Goal: Task Accomplishment & Management: Complete application form

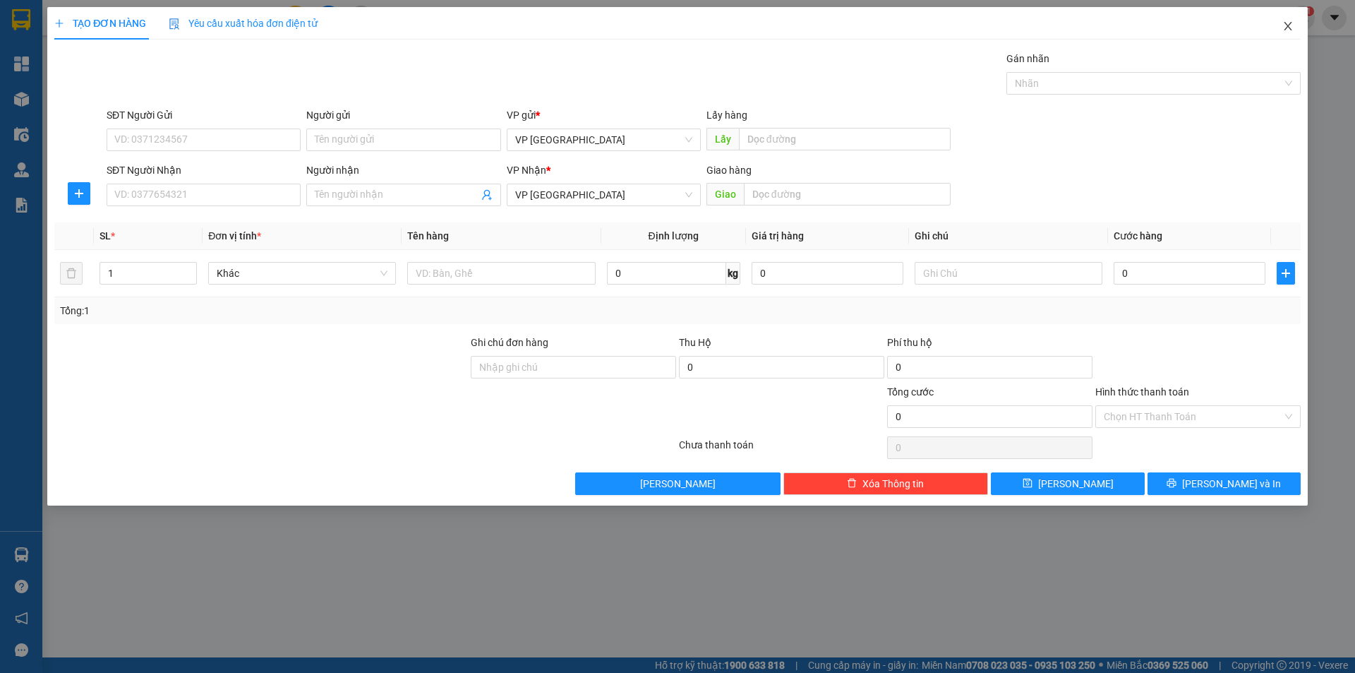
click at [1289, 28] on icon "close" at bounding box center [1288, 26] width 8 height 8
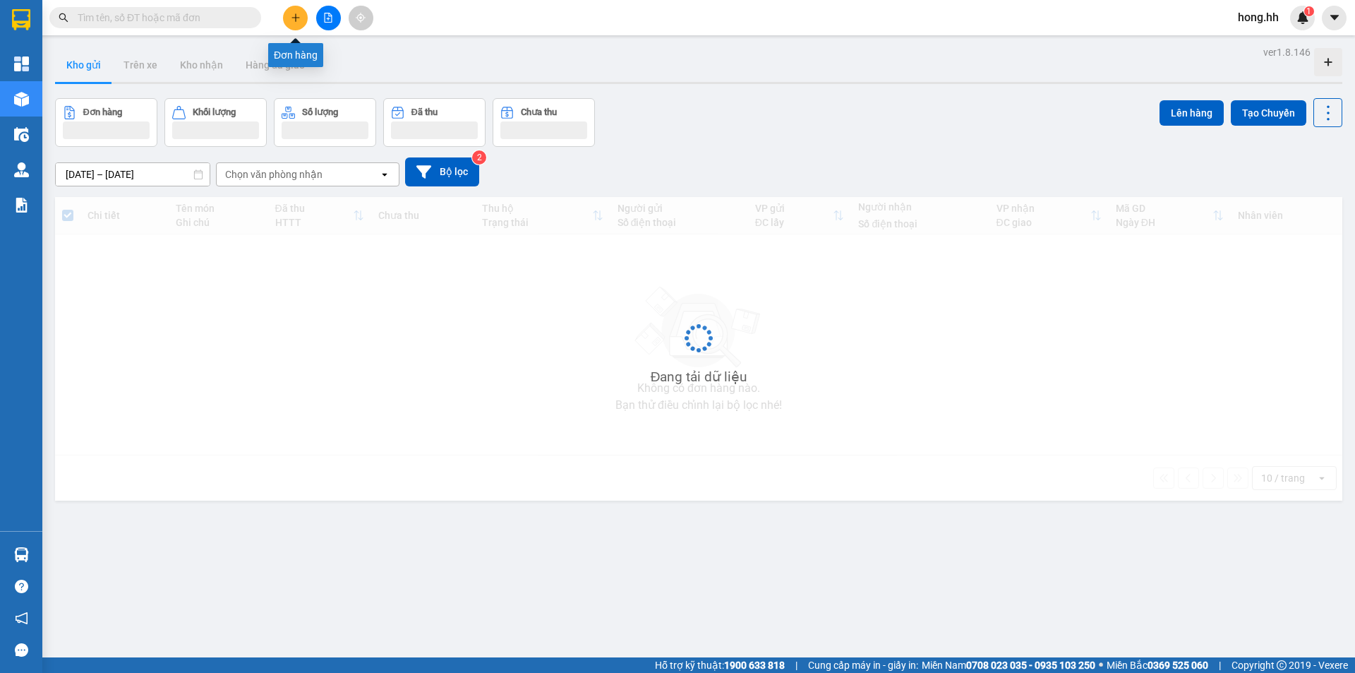
click at [304, 14] on button at bounding box center [295, 18] width 25 height 25
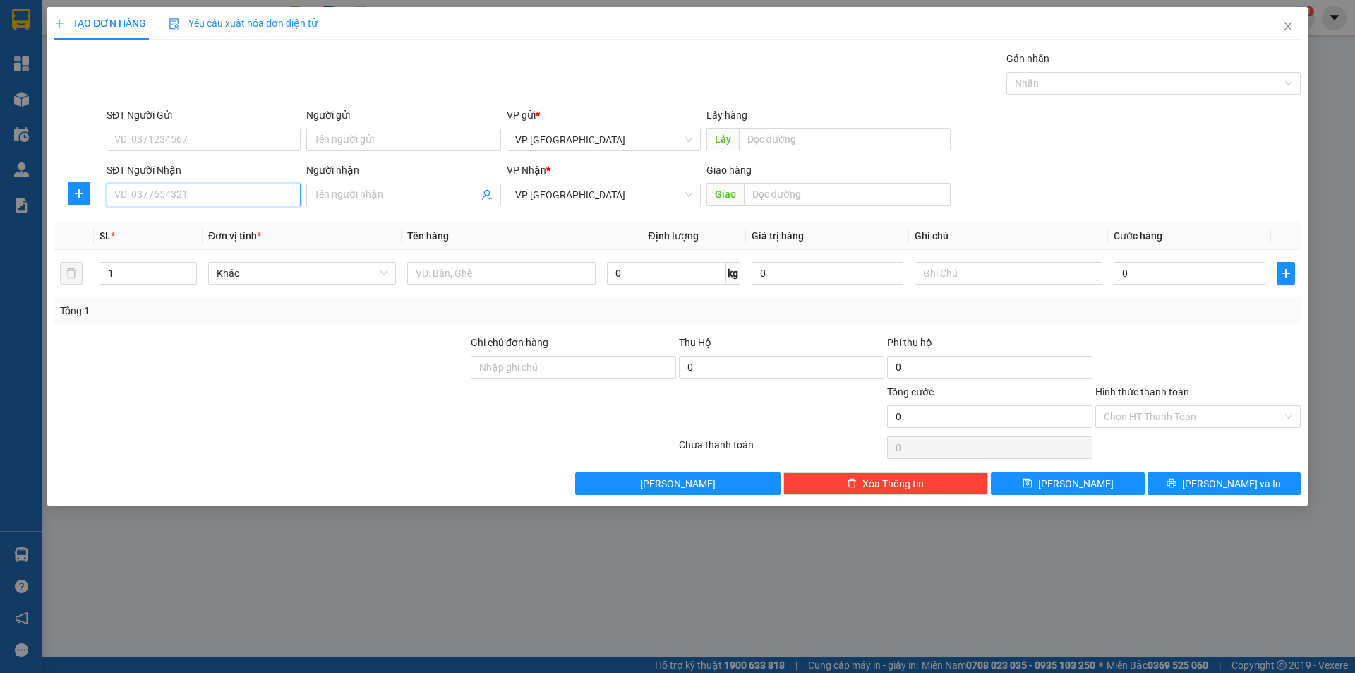
click at [196, 200] on input "SĐT Người Nhận" at bounding box center [204, 195] width 194 height 23
type input "0365107905"
click at [371, 200] on input "Người nhận" at bounding box center [396, 195] width 163 height 16
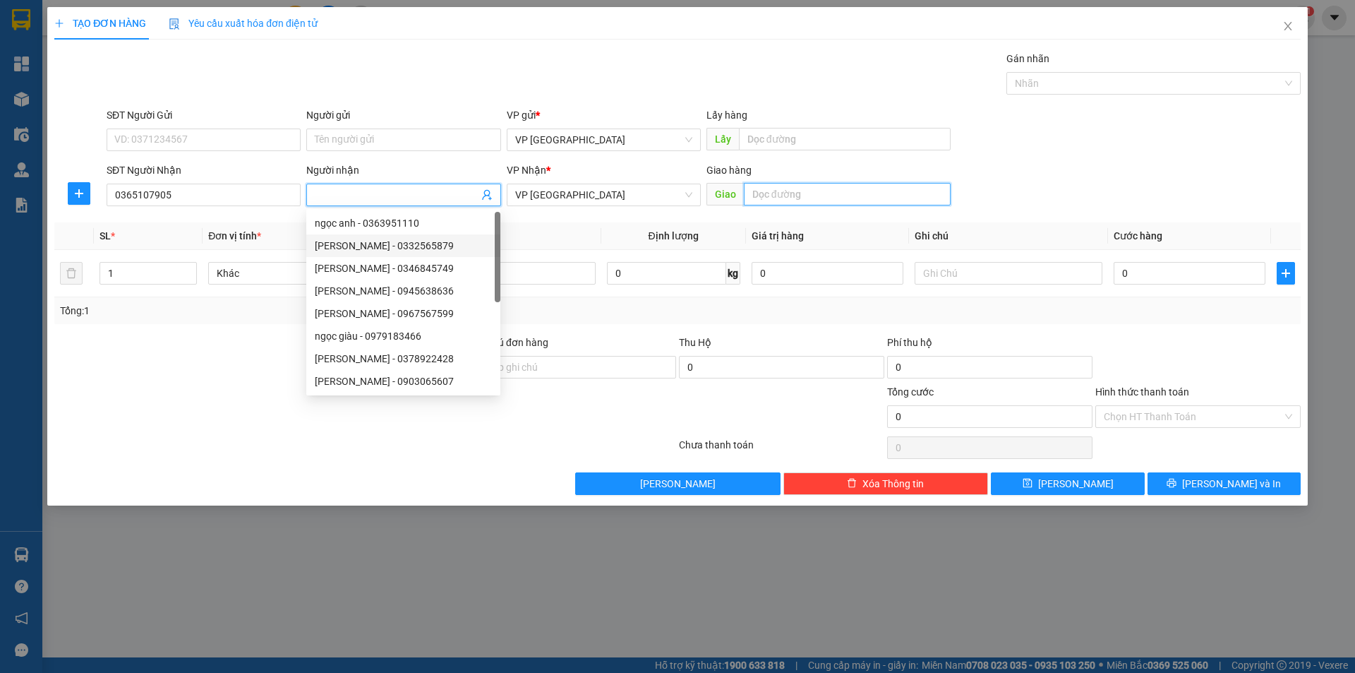
click at [791, 193] on input "text" at bounding box center [847, 194] width 207 height 23
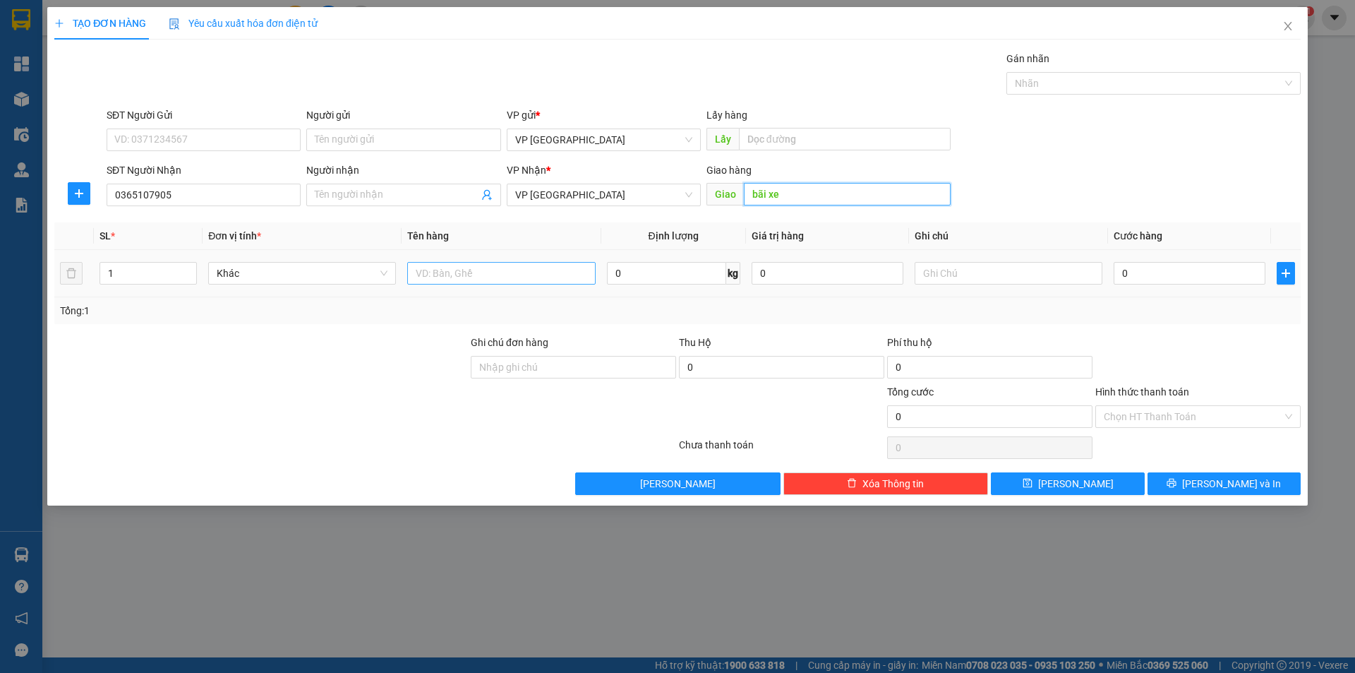
type input "bãi xe"
click at [454, 269] on input "text" at bounding box center [501, 273] width 188 height 23
type input "1"
type input "h"
type input "thùng xốp"
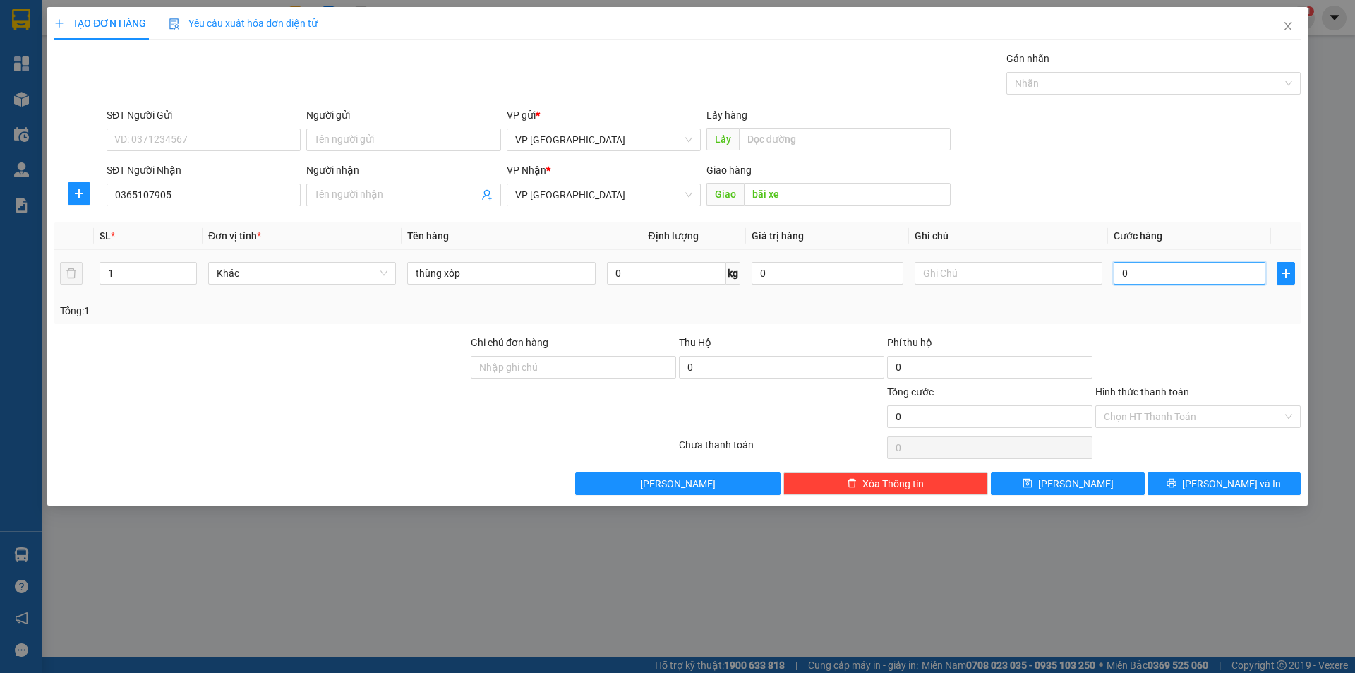
click at [1155, 275] on input "0" at bounding box center [1190, 273] width 152 height 23
type input "4"
type input "40"
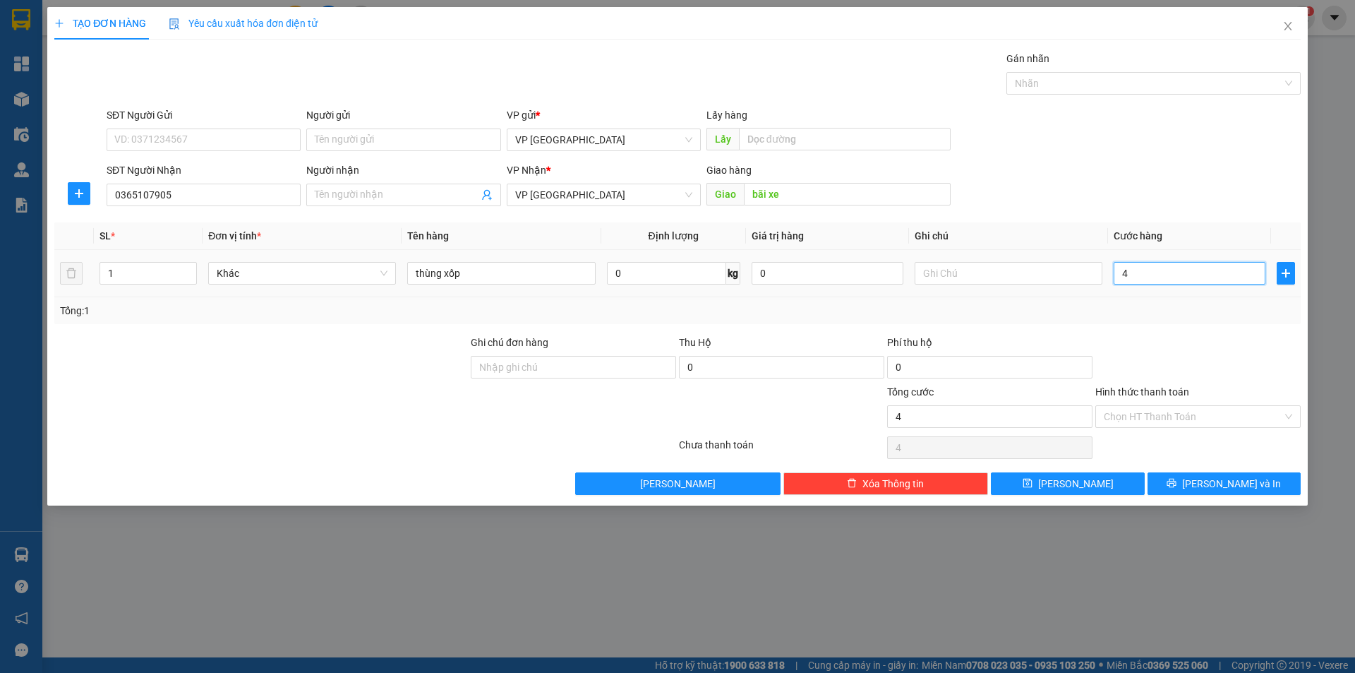
type input "40"
type input "40.000"
click at [1083, 339] on div "Phí thu hộ" at bounding box center [989, 345] width 205 height 21
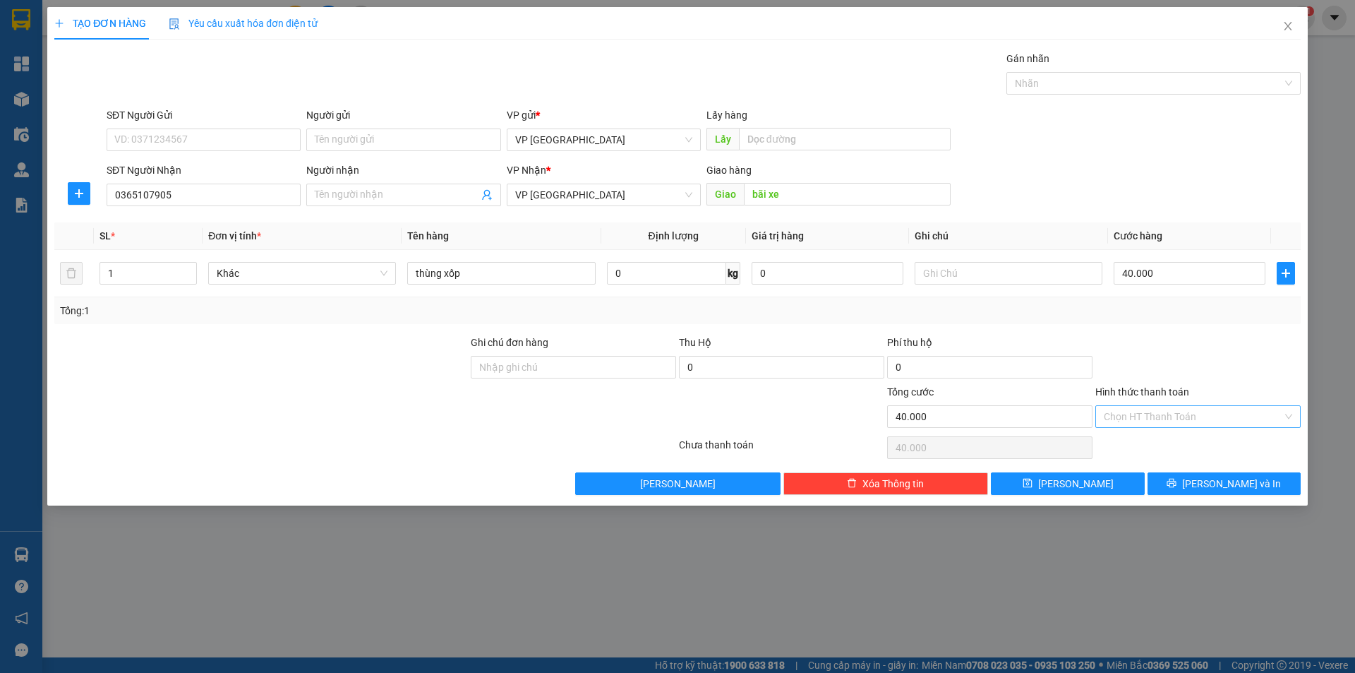
click at [1134, 412] on input "Hình thức thanh toán" at bounding box center [1193, 416] width 179 height 21
click at [1144, 447] on div "Tại văn phòng" at bounding box center [1198, 445] width 188 height 16
type input "0"
click at [1173, 476] on button "[PERSON_NAME] và In" at bounding box center [1224, 483] width 153 height 23
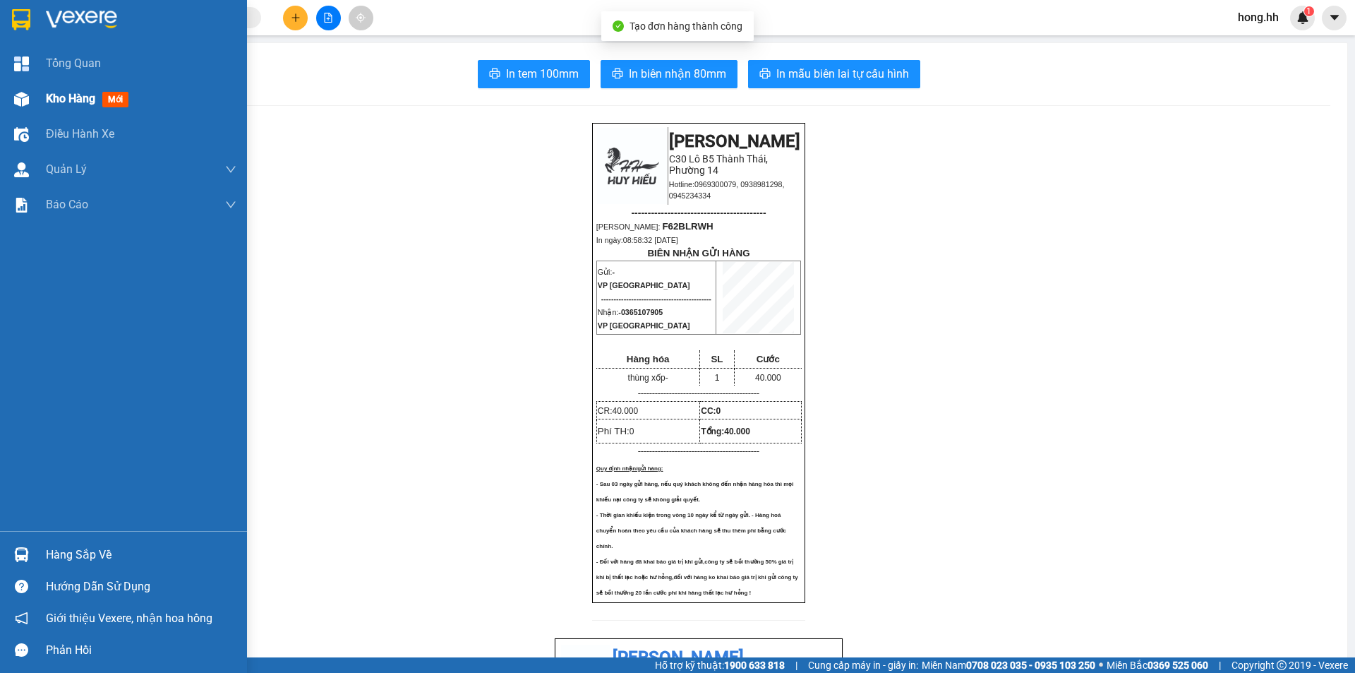
click at [35, 106] on div "Kho hàng mới" at bounding box center [123, 98] width 247 height 35
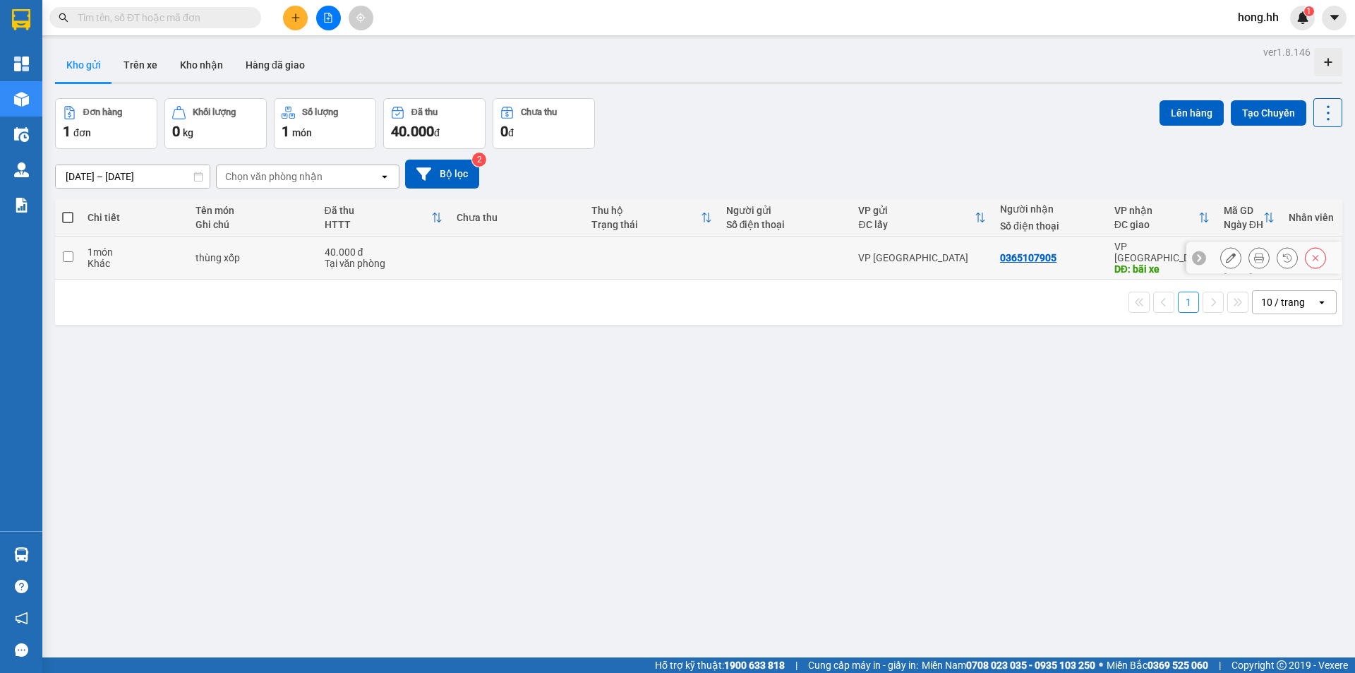
click at [1226, 253] on icon at bounding box center [1231, 258] width 10 height 10
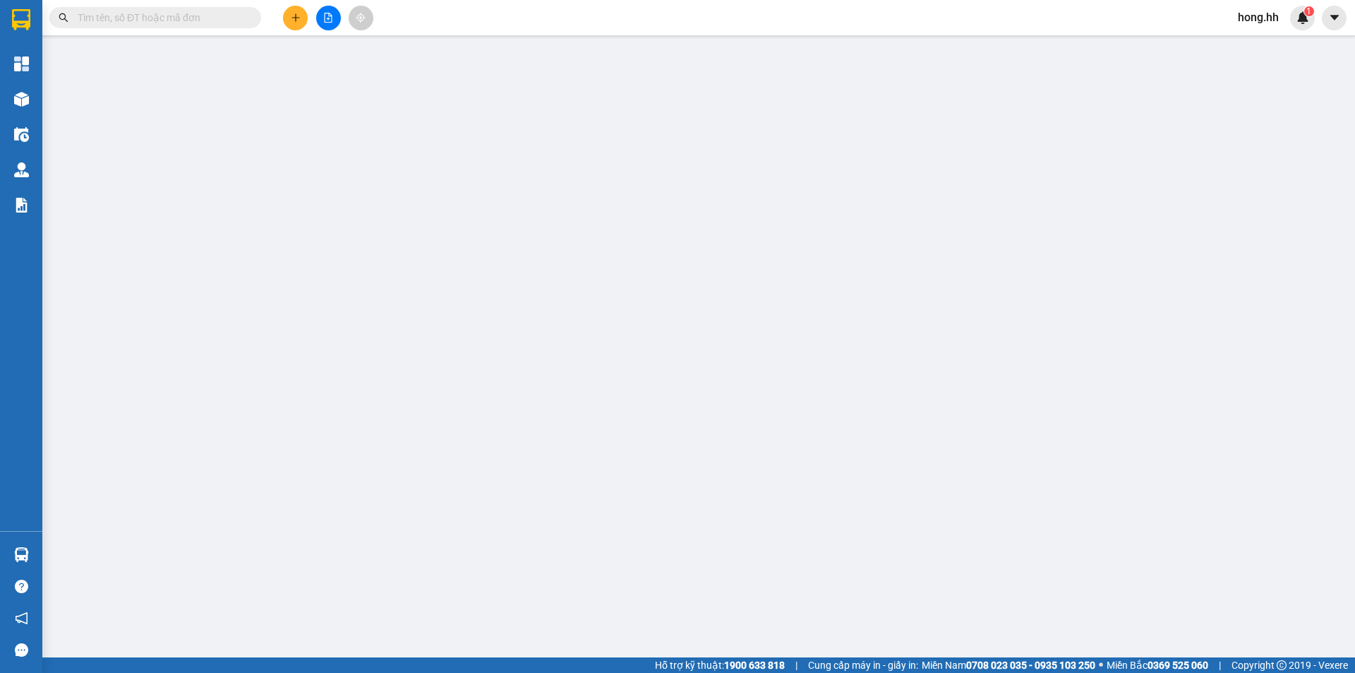
type input "0365107905"
type input "bãi xe"
type input "0"
type input "40.000"
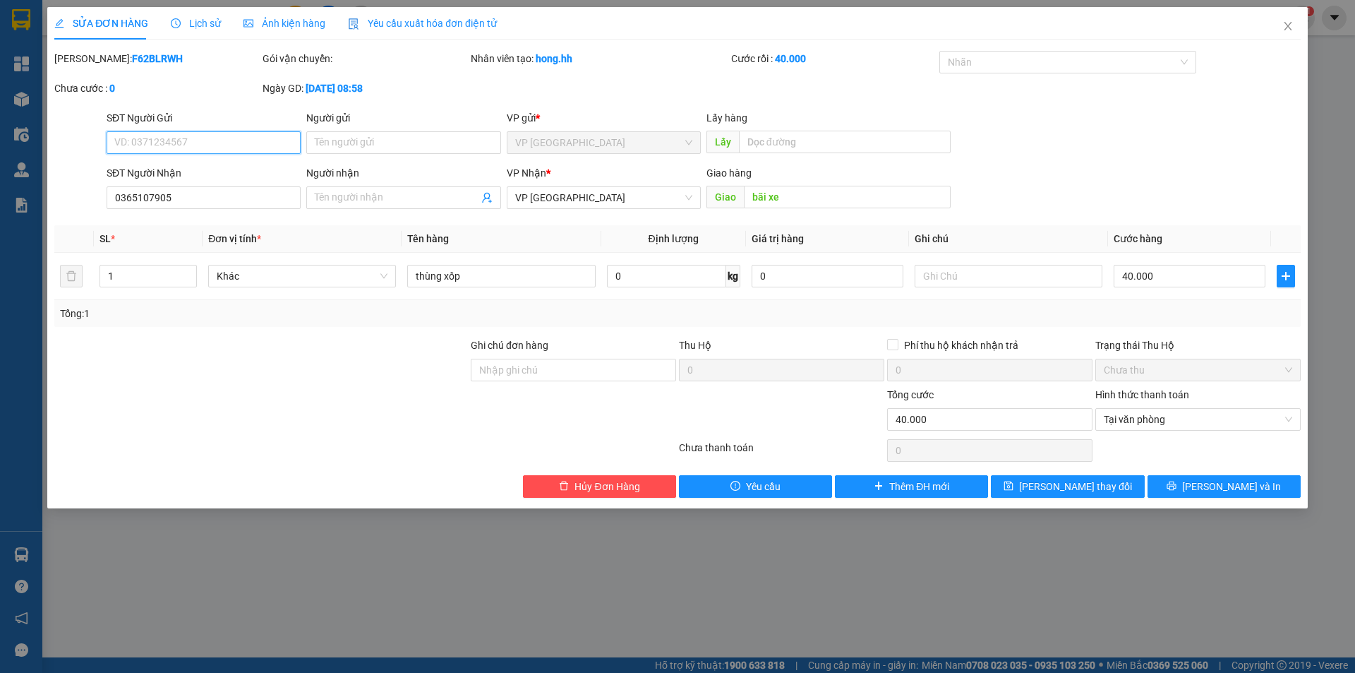
click at [558, 150] on span "VP [GEOGRAPHIC_DATA]" at bounding box center [603, 142] width 177 height 21
click at [1290, 20] on span "Close" at bounding box center [1288, 27] width 40 height 40
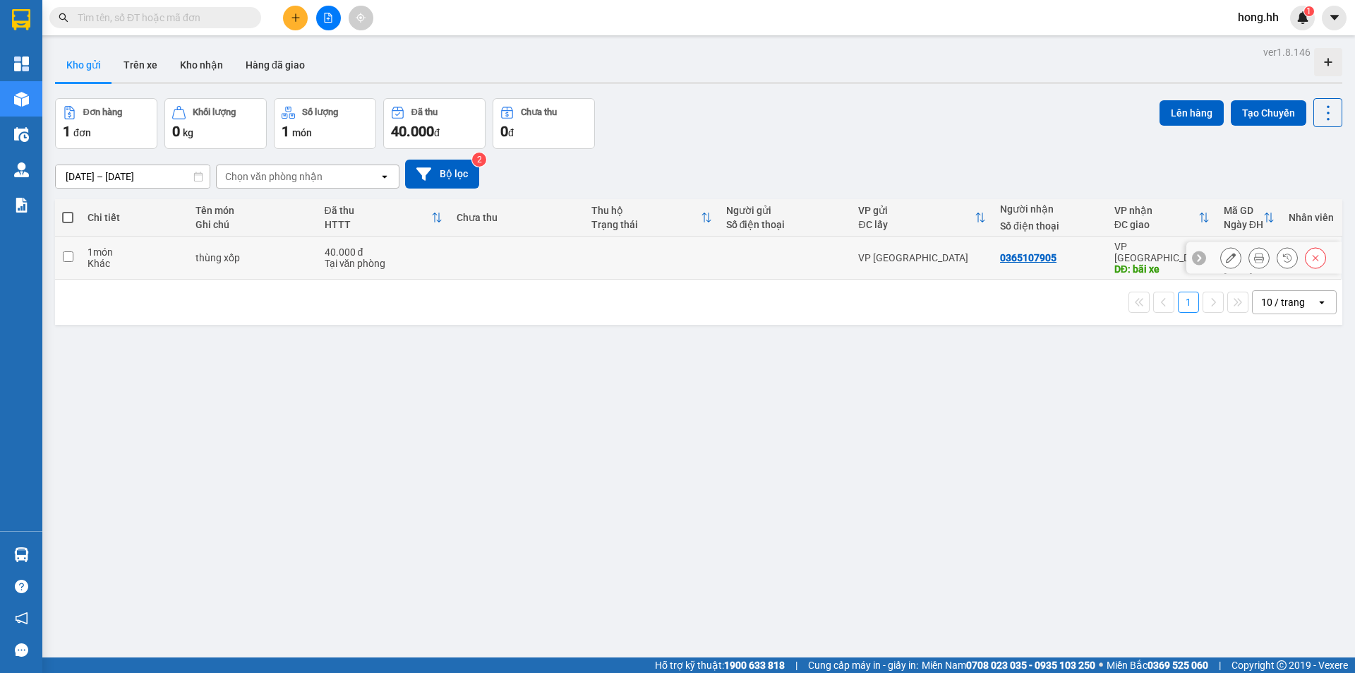
click at [1311, 254] on icon at bounding box center [1316, 258] width 10 height 10
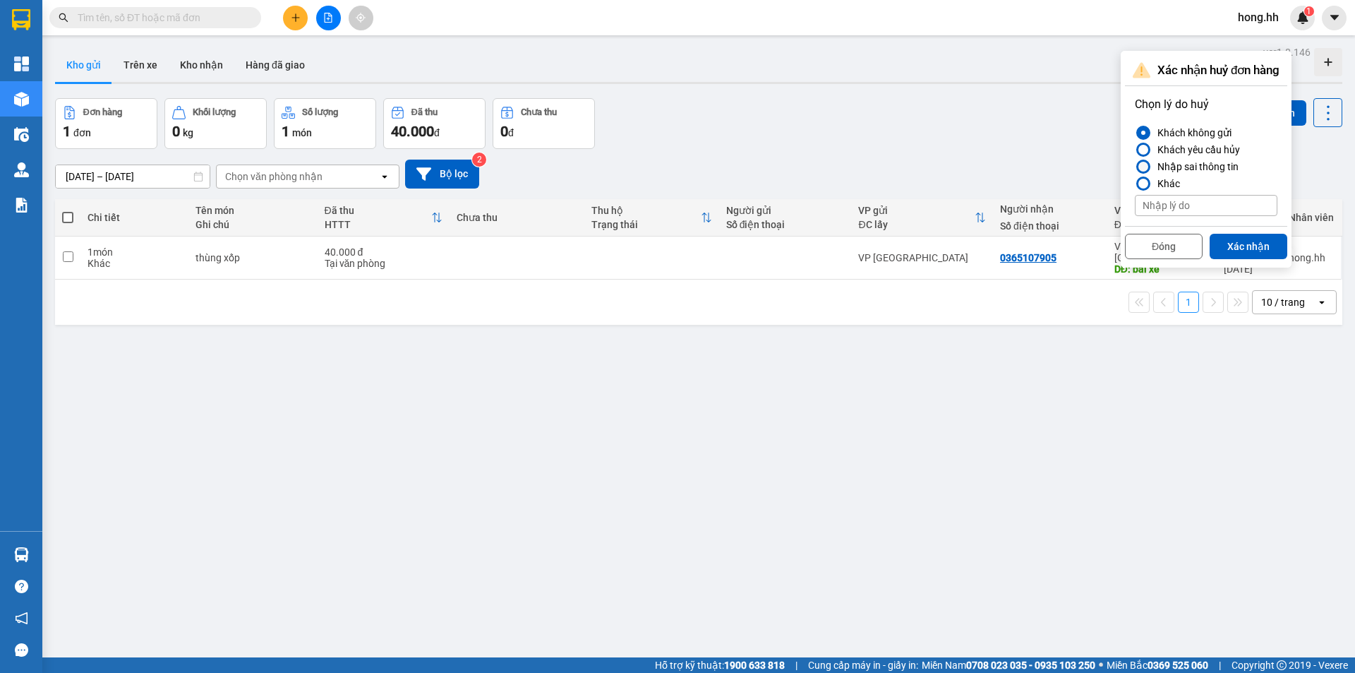
click at [1160, 168] on div "Nhập sai thông tin" at bounding box center [1195, 166] width 87 height 17
click at [1135, 167] on input "Nhập sai thông tin" at bounding box center [1135, 167] width 0 height 0
click at [1223, 243] on button "Xác nhận" at bounding box center [1249, 246] width 78 height 25
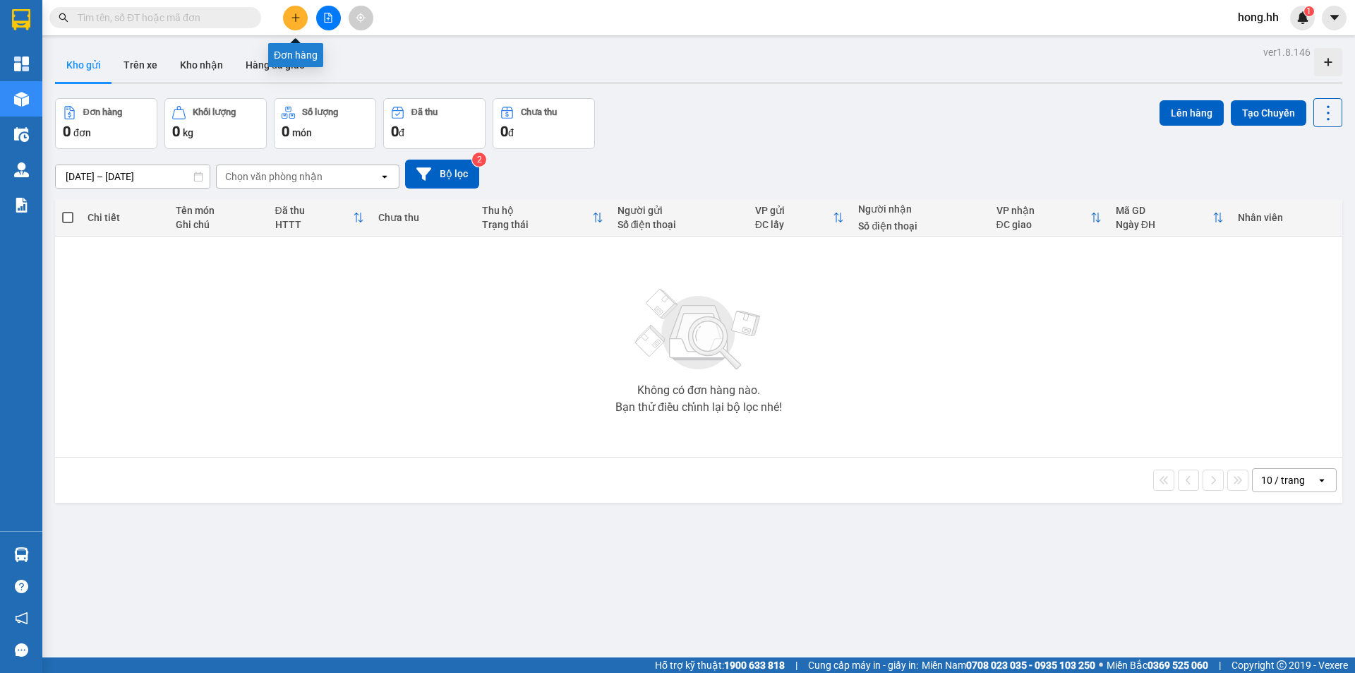
click at [287, 18] on button at bounding box center [295, 18] width 25 height 25
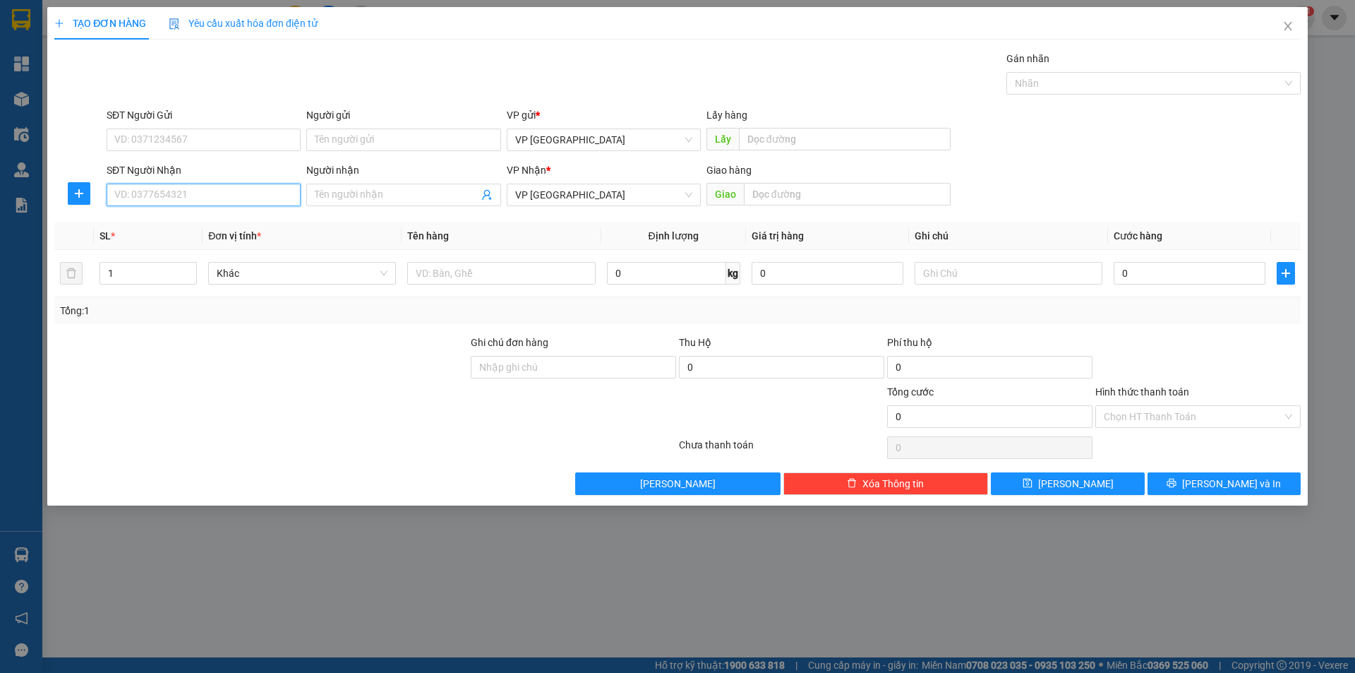
click at [167, 201] on input "SĐT Người Nhận" at bounding box center [204, 195] width 194 height 23
click at [146, 193] on input "0365" at bounding box center [204, 195] width 194 height 23
type input "0365107905"
click at [416, 197] on input "Người nhận" at bounding box center [396, 195] width 163 height 16
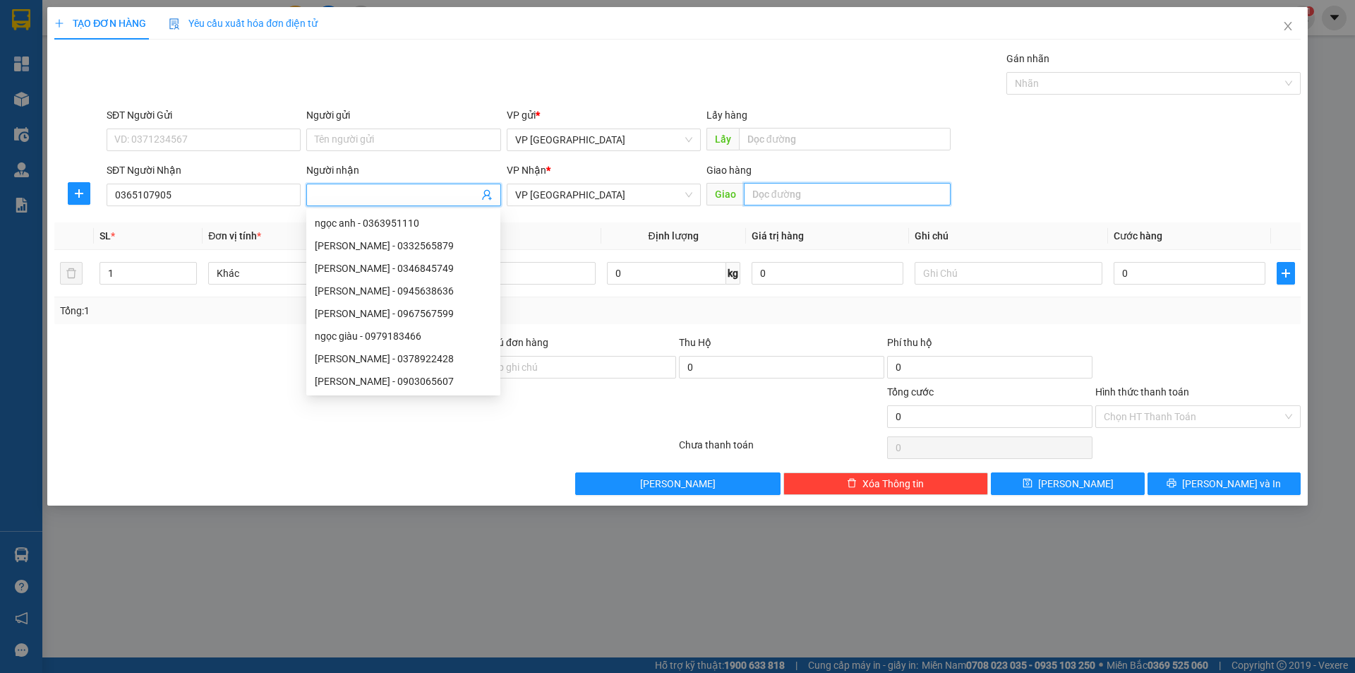
click at [819, 198] on input "text" at bounding box center [847, 194] width 207 height 23
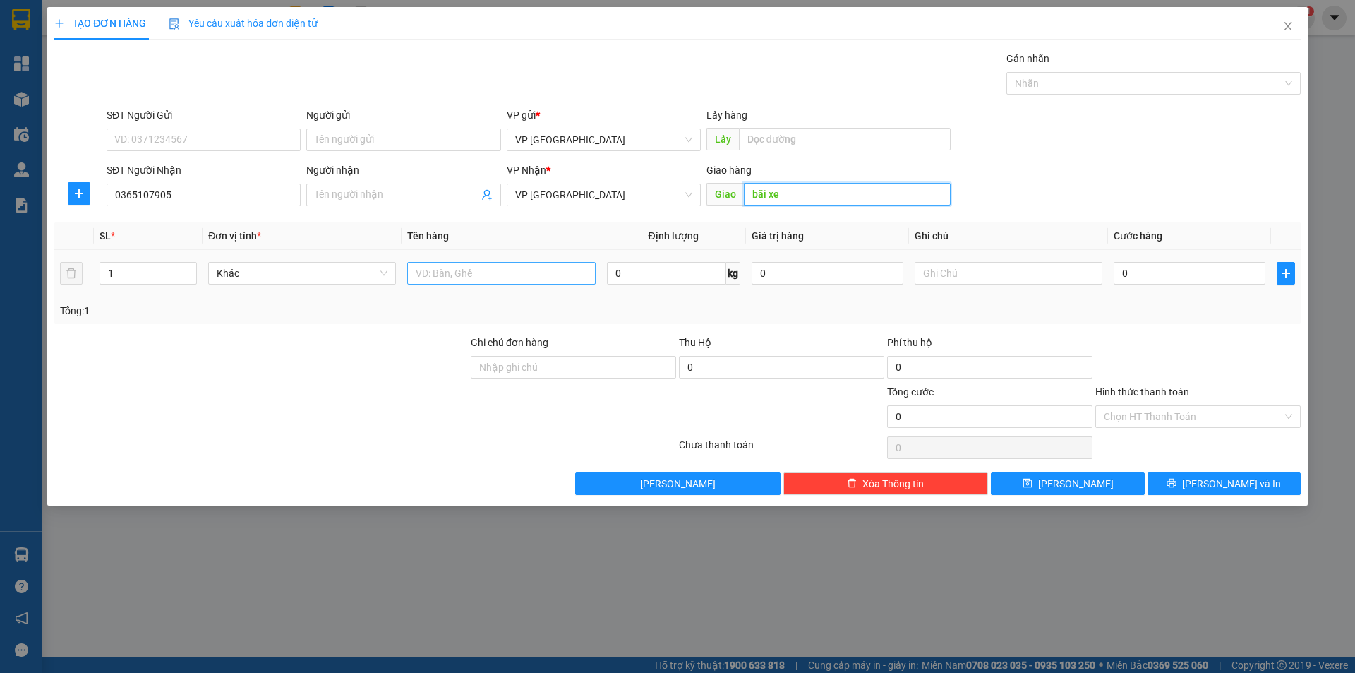
type input "bãi xe"
click at [489, 271] on input "text" at bounding box center [501, 273] width 188 height 23
type input "thùng xốp"
click at [1125, 270] on input "0" at bounding box center [1190, 273] width 152 height 23
type input "4"
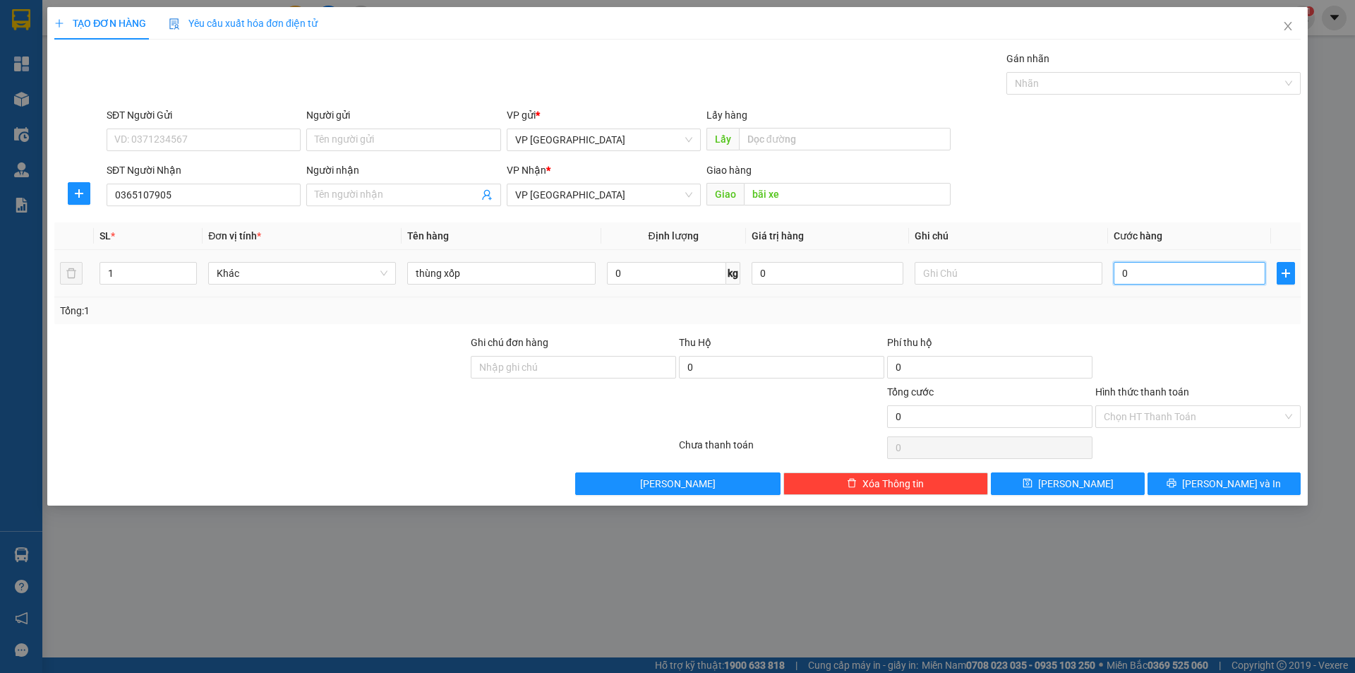
type input "4"
type input "40"
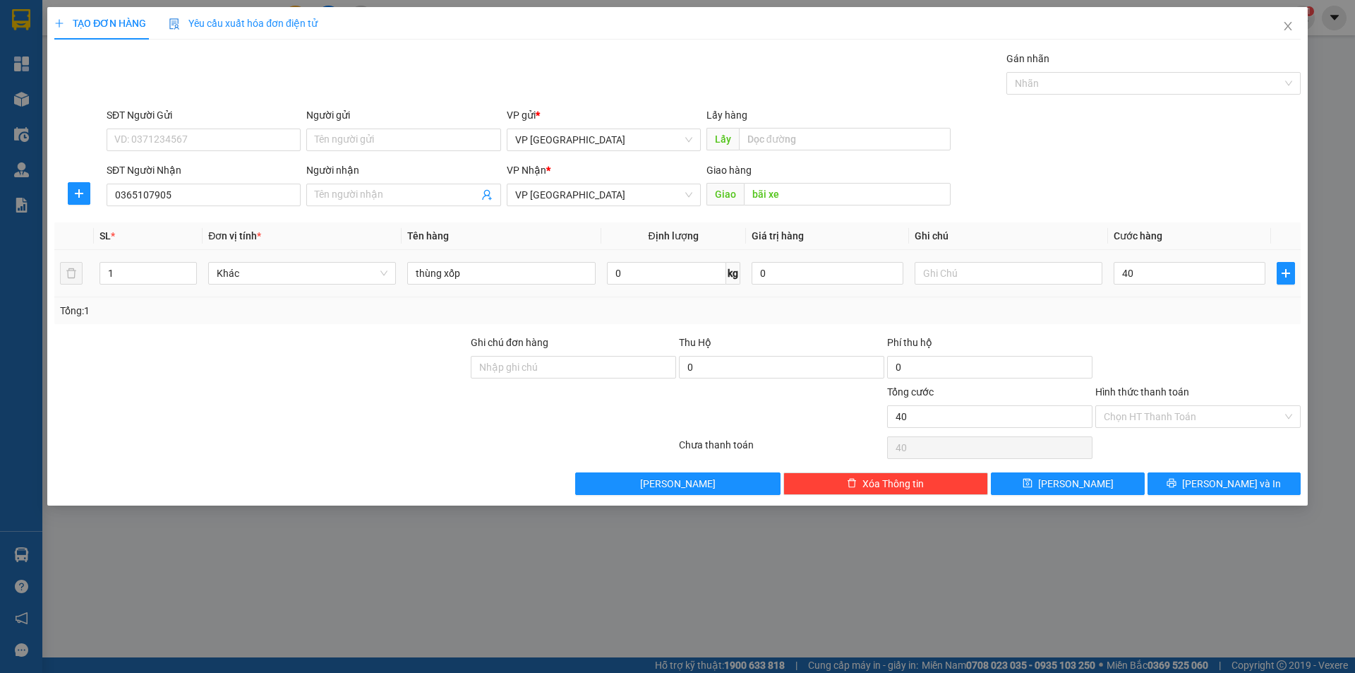
type input "40.000"
click at [1121, 292] on td "40.000" at bounding box center [1189, 273] width 163 height 47
click at [1125, 416] on input "Hình thức thanh toán" at bounding box center [1193, 416] width 179 height 21
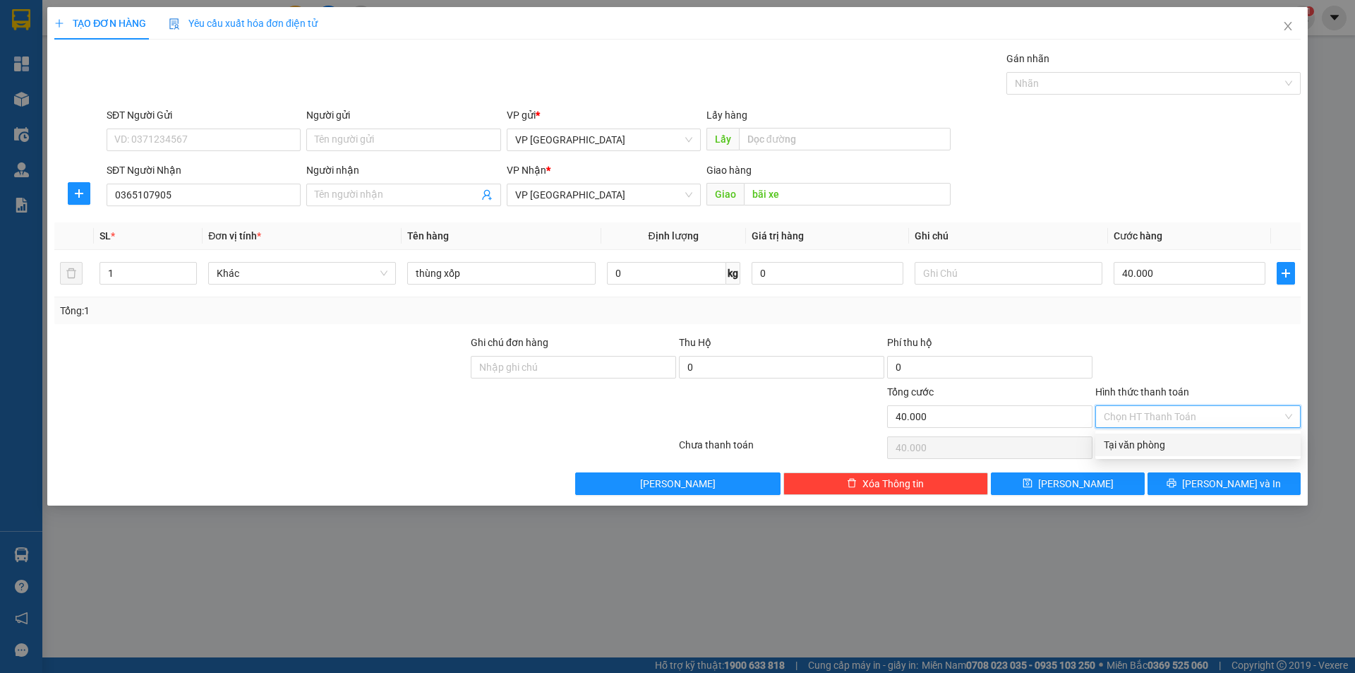
drag, startPoint x: 1149, startPoint y: 443, endPoint x: 951, endPoint y: 338, distance: 224.2
click at [1148, 443] on div "Tại văn phòng" at bounding box center [1198, 445] width 188 height 16
type input "0"
click at [563, 138] on span "VP [GEOGRAPHIC_DATA]" at bounding box center [603, 139] width 177 height 21
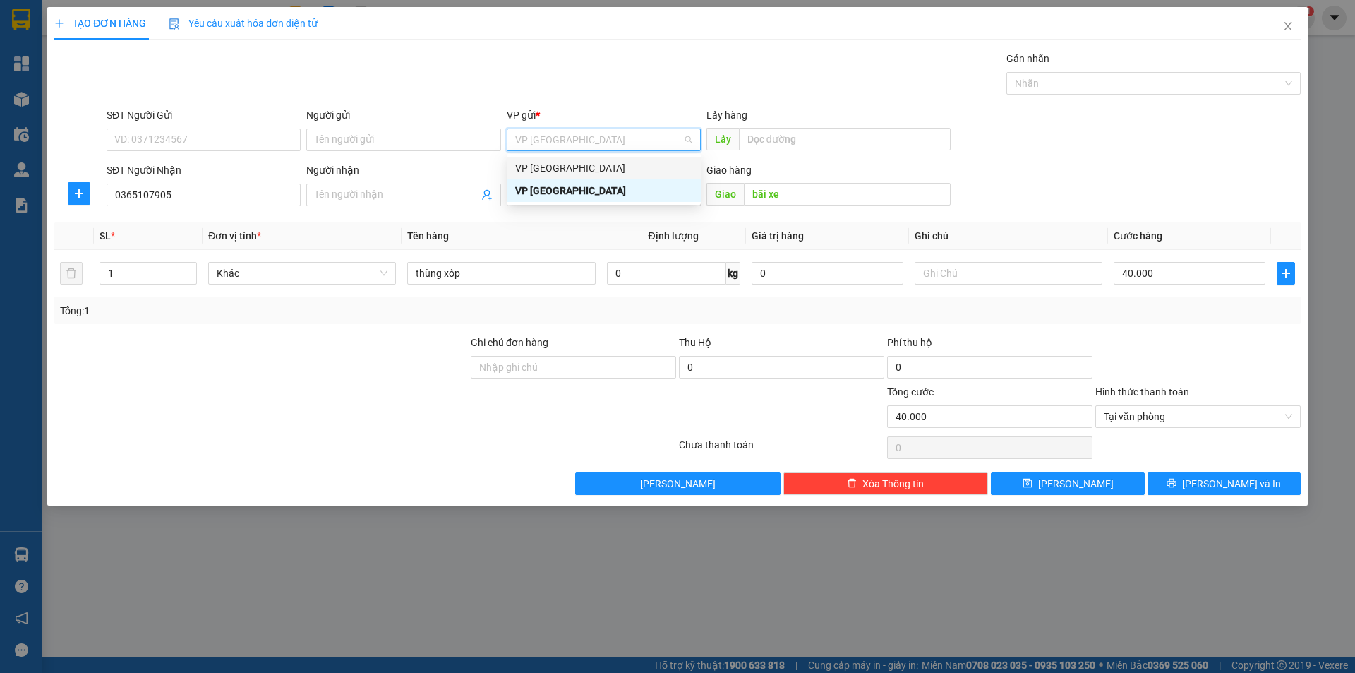
click at [553, 168] on div "VP [GEOGRAPHIC_DATA]" at bounding box center [603, 168] width 177 height 16
click at [589, 204] on span "VP [GEOGRAPHIC_DATA]" at bounding box center [603, 194] width 177 height 21
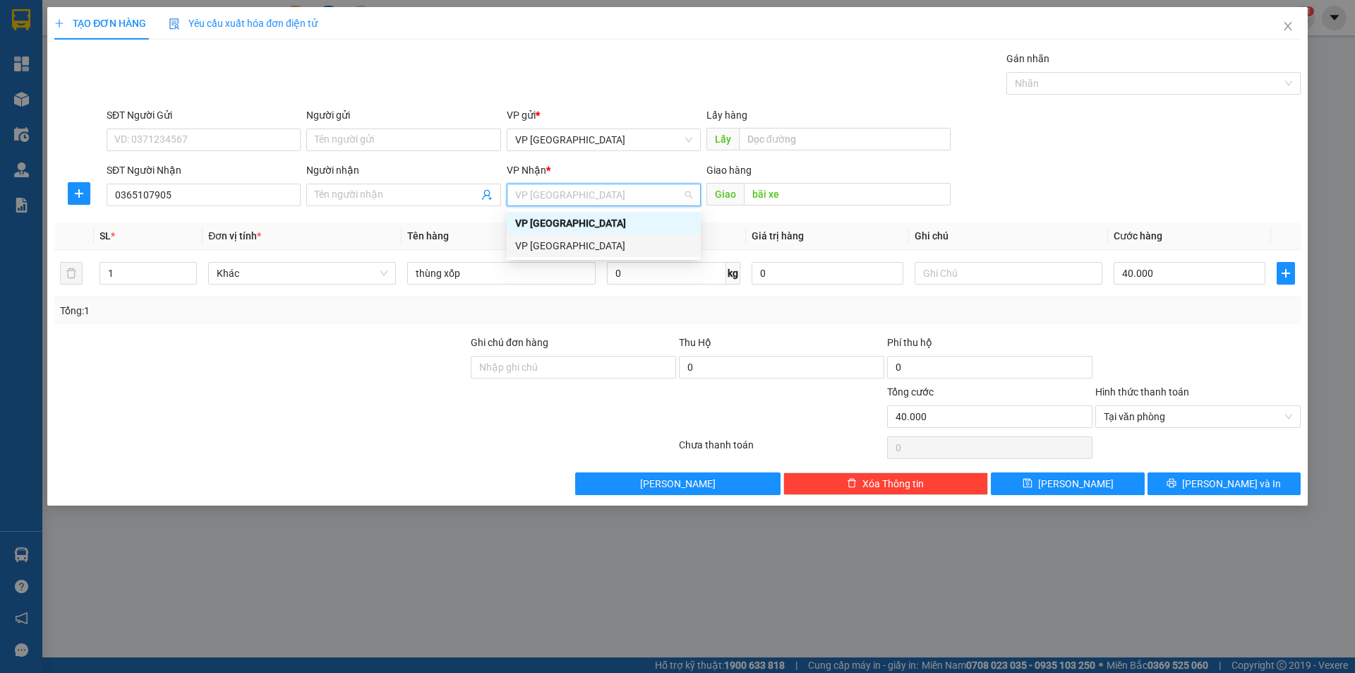
click at [565, 242] on div "VP [GEOGRAPHIC_DATA]" at bounding box center [603, 246] width 177 height 16
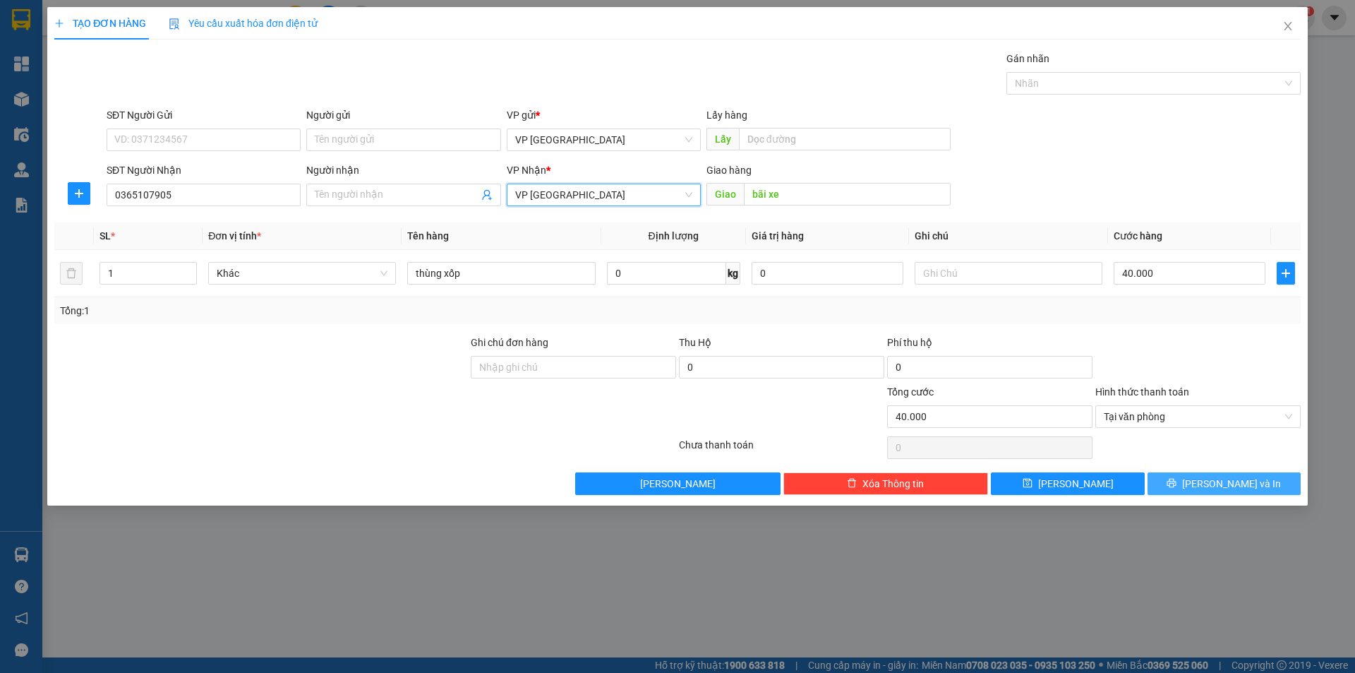
click at [1177, 487] on button "[PERSON_NAME] và In" at bounding box center [1224, 483] width 153 height 23
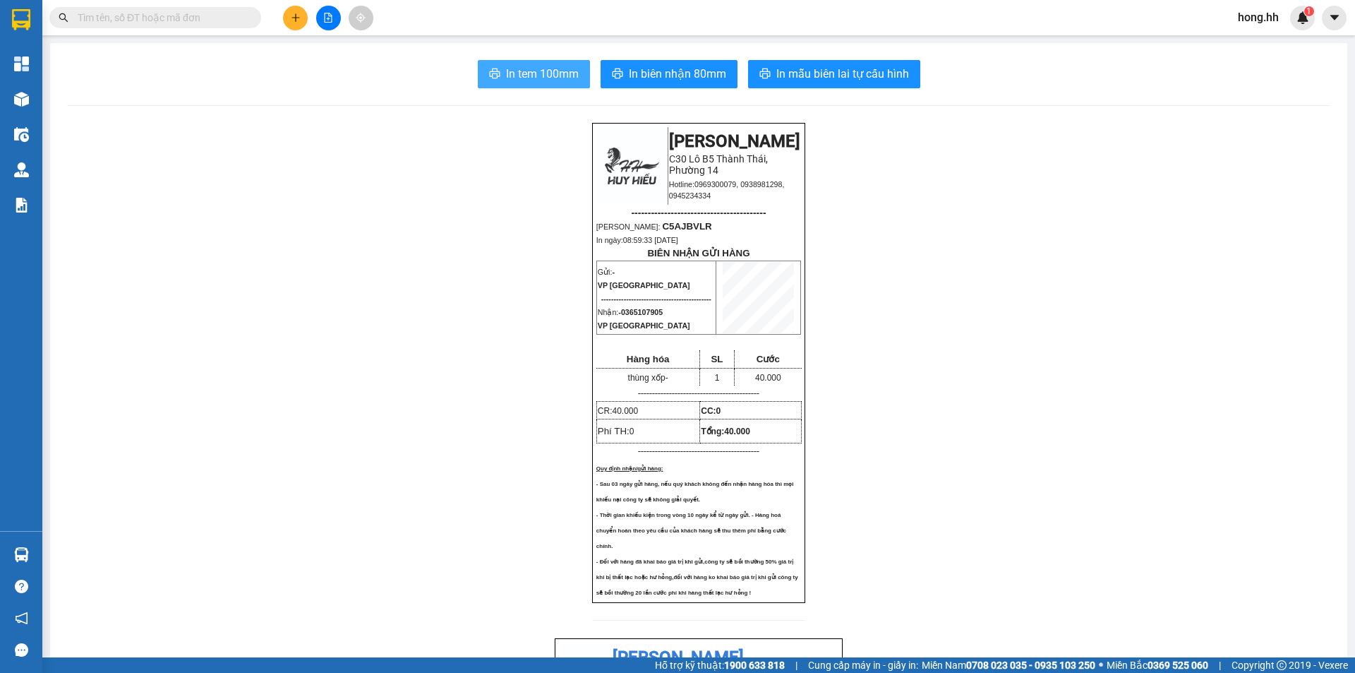
click at [546, 77] on span "In tem 100mm" at bounding box center [542, 74] width 73 height 18
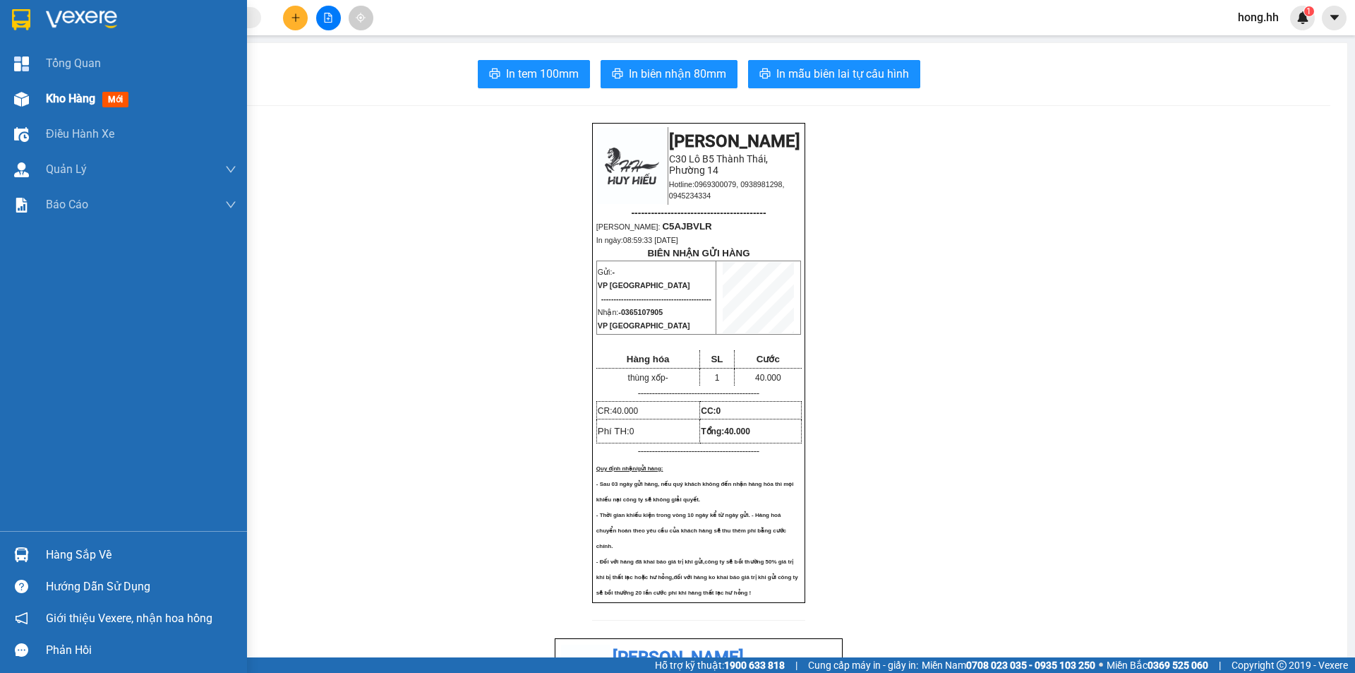
click at [63, 84] on div "Kho hàng mới" at bounding box center [141, 98] width 191 height 35
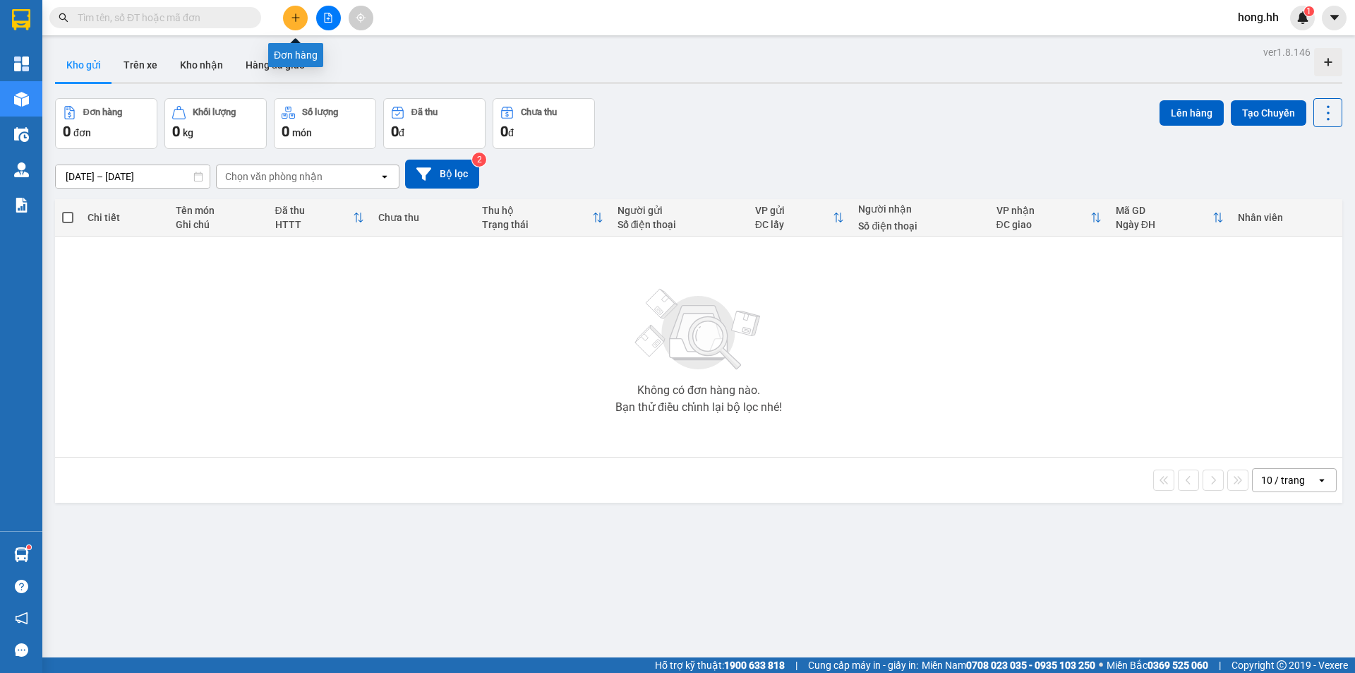
click at [296, 13] on icon "plus" at bounding box center [296, 18] width 10 height 10
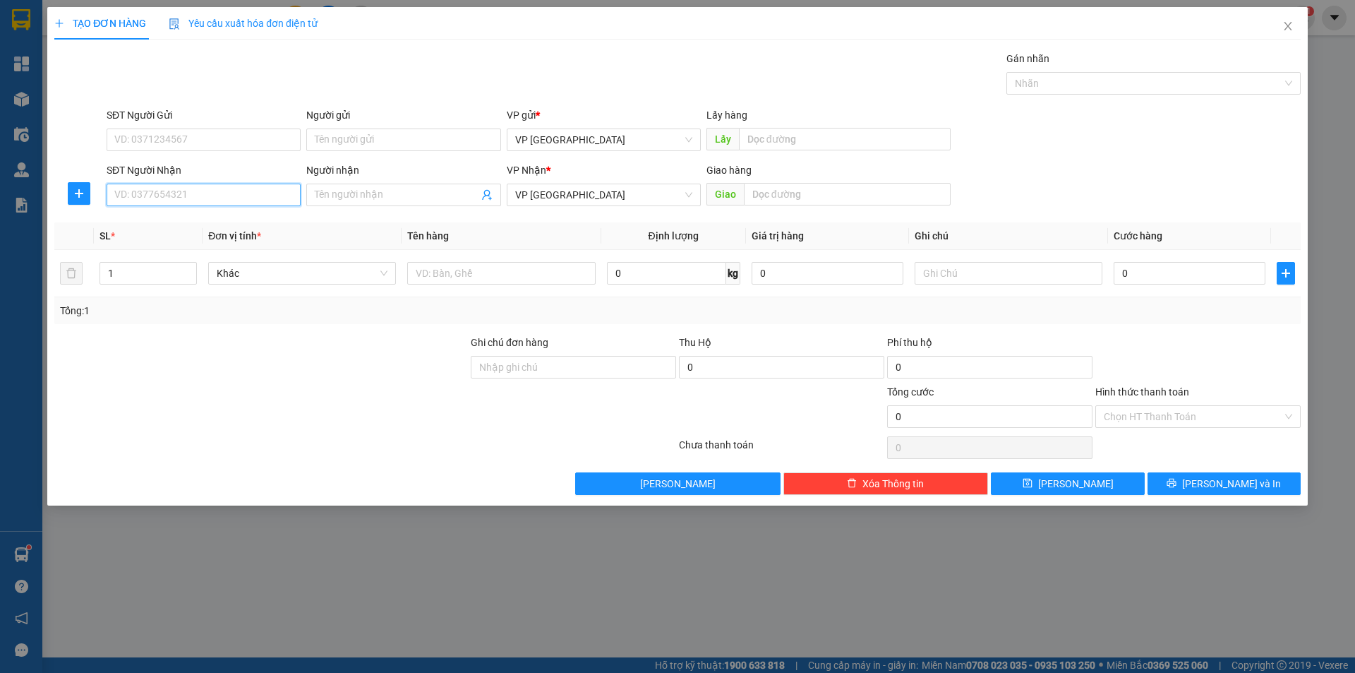
click at [154, 196] on input "SĐT Người Nhận" at bounding box center [204, 195] width 194 height 23
click at [164, 187] on input "SĐT Người Nhận" at bounding box center [204, 195] width 194 height 23
click at [332, 193] on input "Người nhận" at bounding box center [396, 195] width 163 height 16
type input "q"
type input "qi"
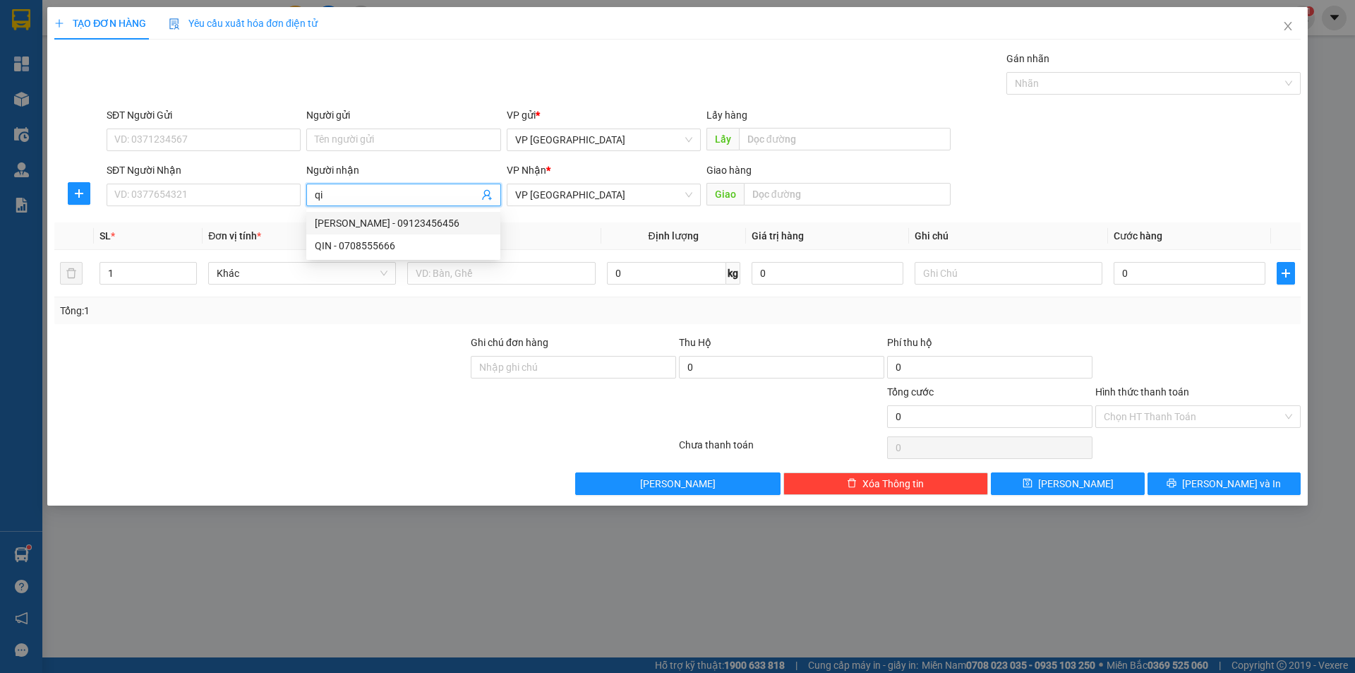
click at [375, 227] on div "[PERSON_NAME] - 09123456456" at bounding box center [403, 223] width 177 height 16
type input "09123456456"
type input "[PERSON_NAME]"
click at [872, 188] on input "text" at bounding box center [847, 194] width 207 height 23
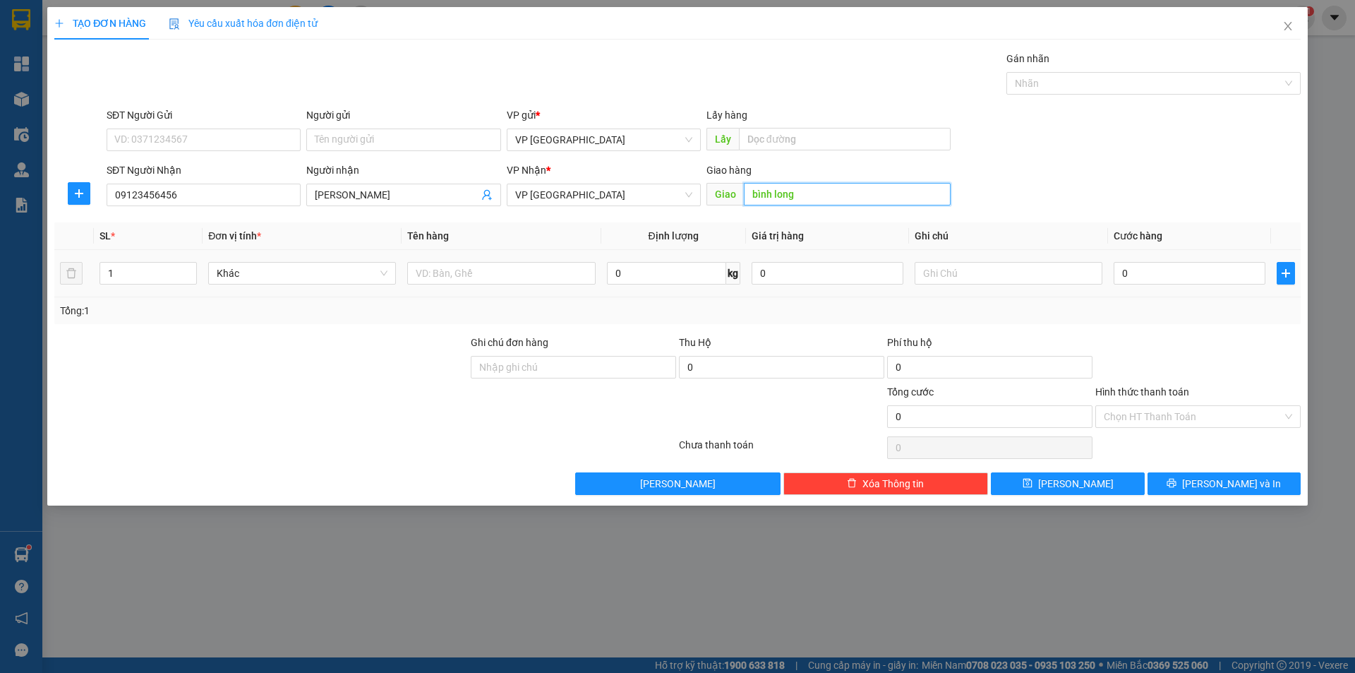
type input "bình long"
click at [518, 287] on td at bounding box center [501, 273] width 199 height 47
click at [519, 270] on input "text" at bounding box center [501, 273] width 188 height 23
type input "thùng"
click at [1183, 275] on input "0" at bounding box center [1190, 273] width 152 height 23
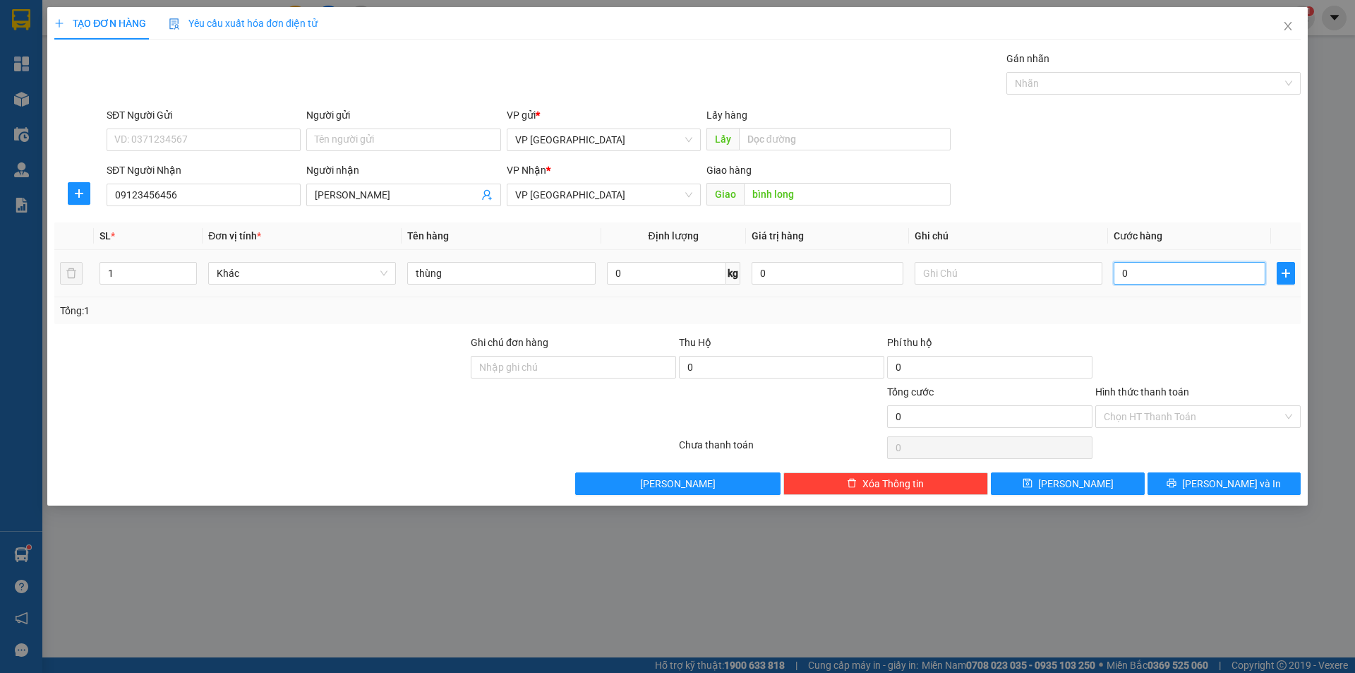
type input "3"
type input "30"
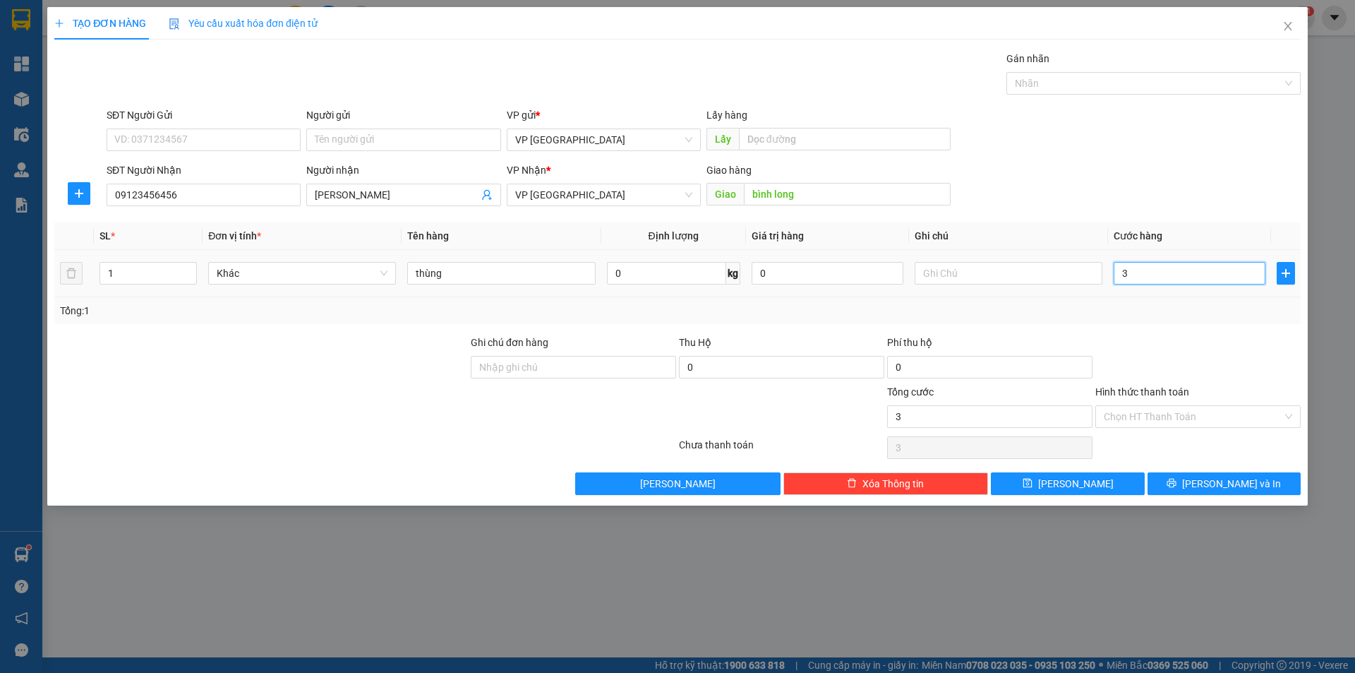
type input "30"
type input "30.000"
click at [1120, 319] on div "Tổng: 1" at bounding box center [677, 310] width 1246 height 27
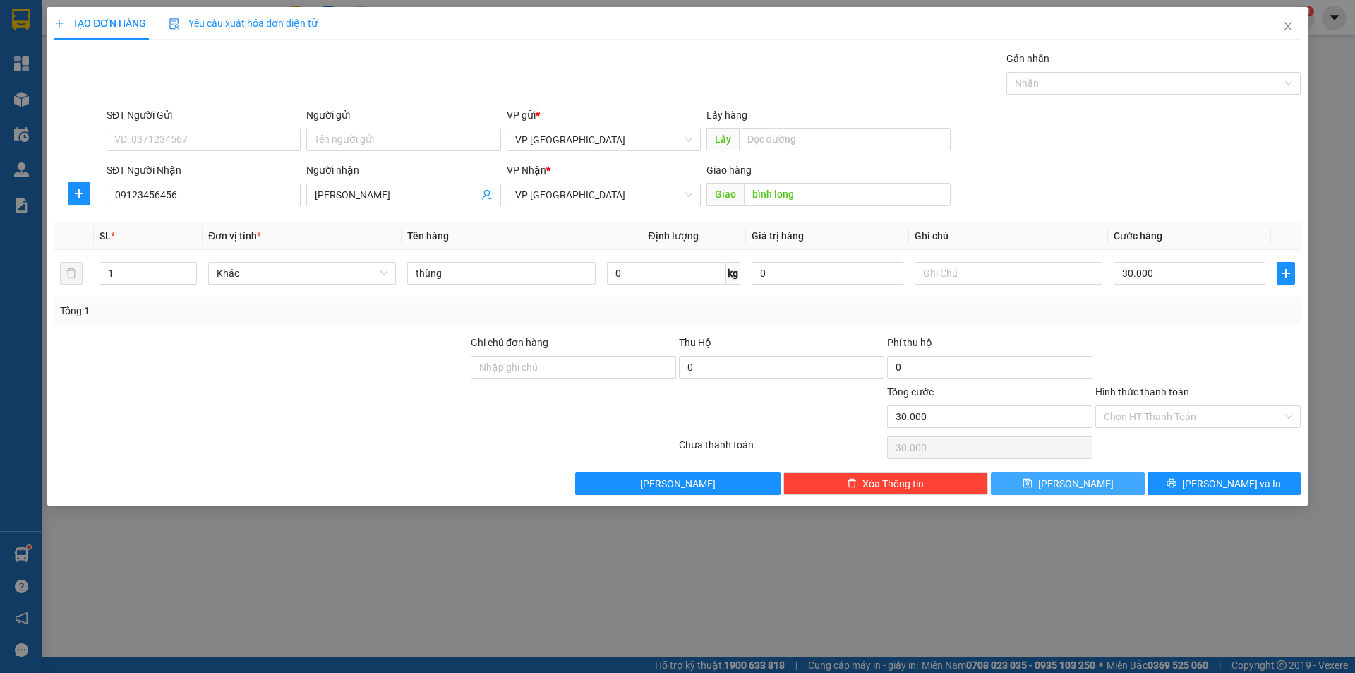
click at [1107, 488] on button "[PERSON_NAME]" at bounding box center [1067, 483] width 153 height 23
type input "0"
click at [239, 179] on div "SĐT Người Nhận" at bounding box center [204, 172] width 194 height 21
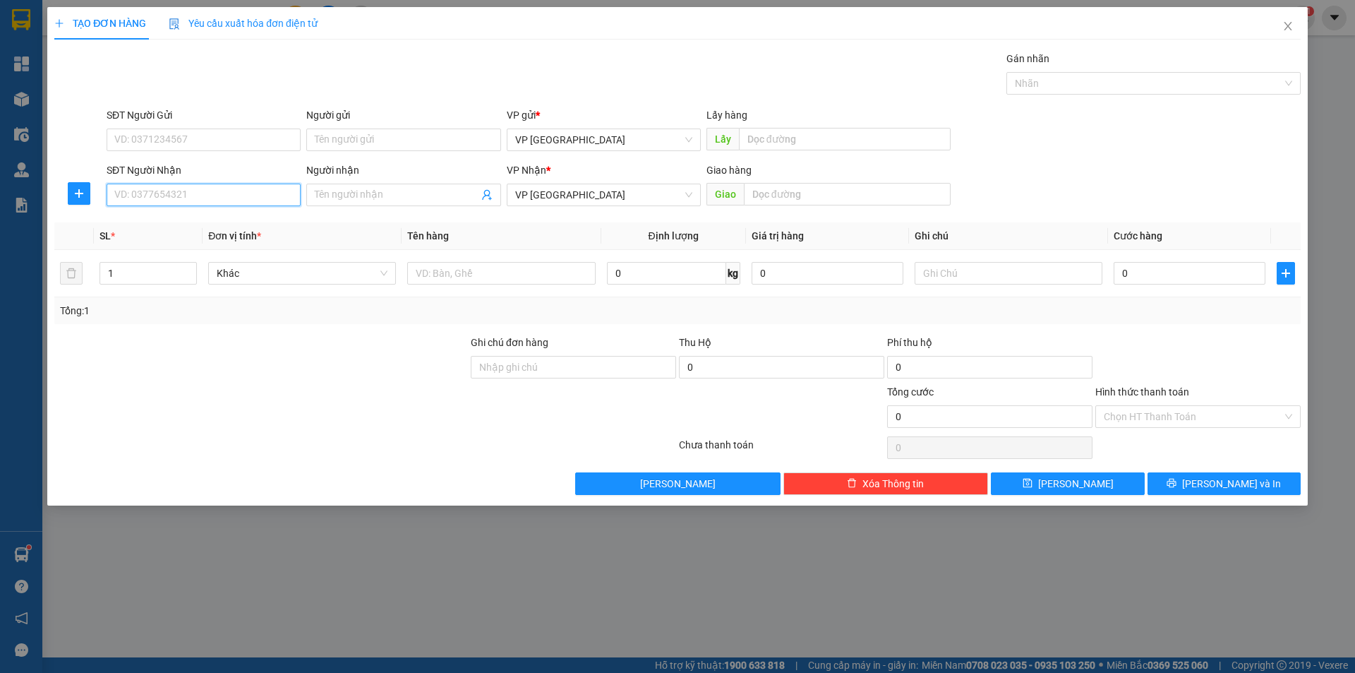
click at [239, 191] on input "SĐT Người Nhận" at bounding box center [204, 195] width 194 height 23
type input "0978592505"
click at [251, 227] on div "0978592505 - c vui" at bounding box center [203, 223] width 177 height 16
type input "c vui"
type input "tan khai"
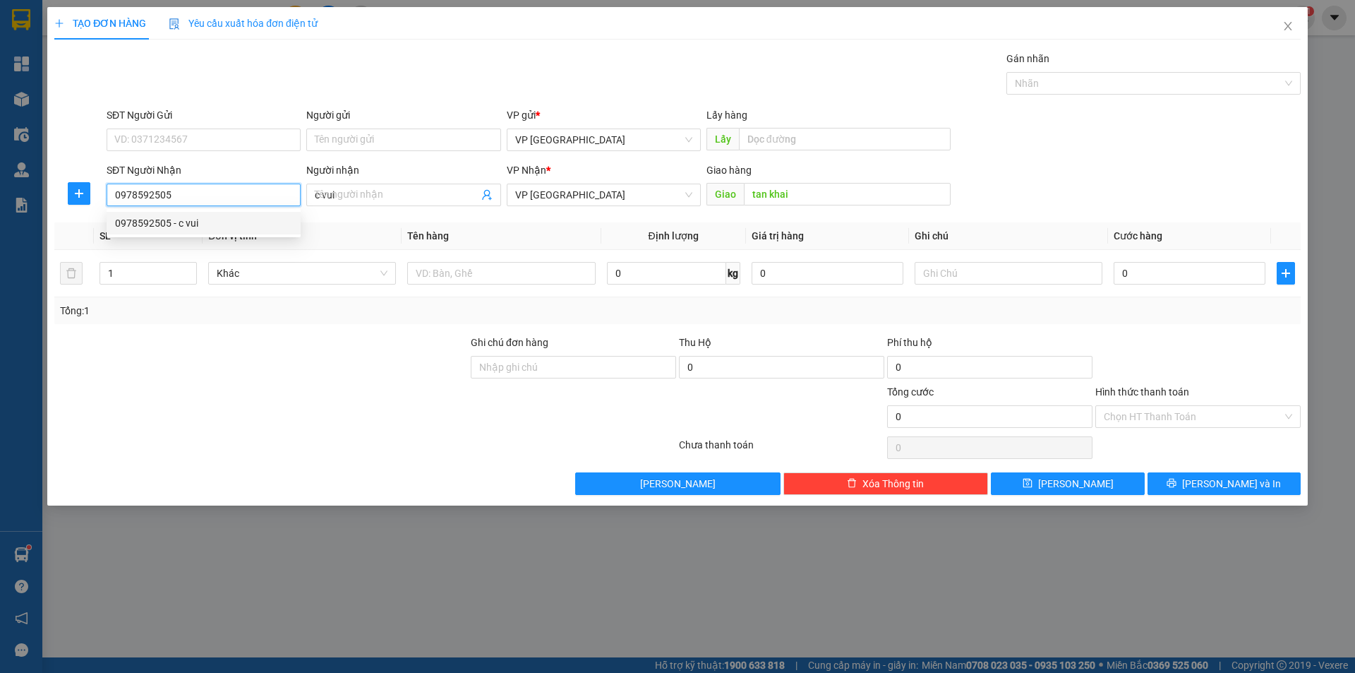
type input "30.000"
type input "0978592505"
click at [810, 193] on input "tan khai" at bounding box center [847, 194] width 207 height 23
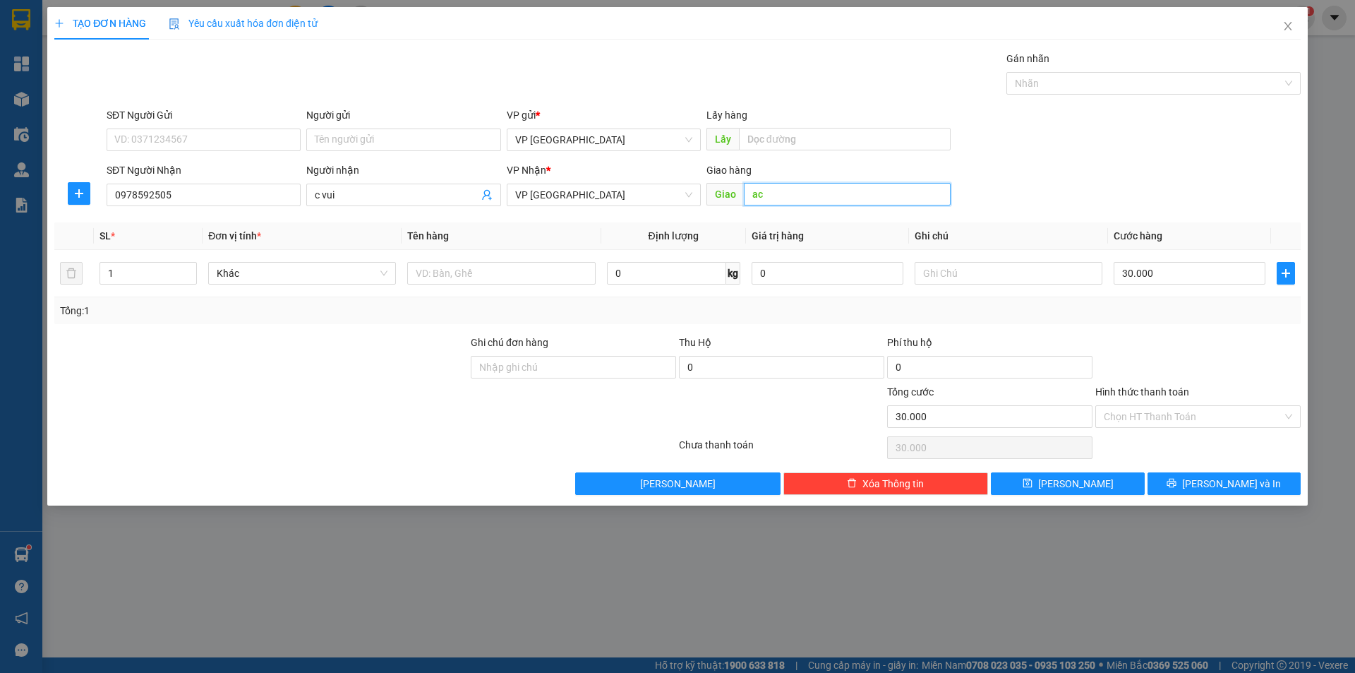
type input "a"
type input "[GEOGRAPHIC_DATA]"
click at [427, 281] on input "text" at bounding box center [501, 273] width 188 height 23
type input "1"
type input "thùng carton"
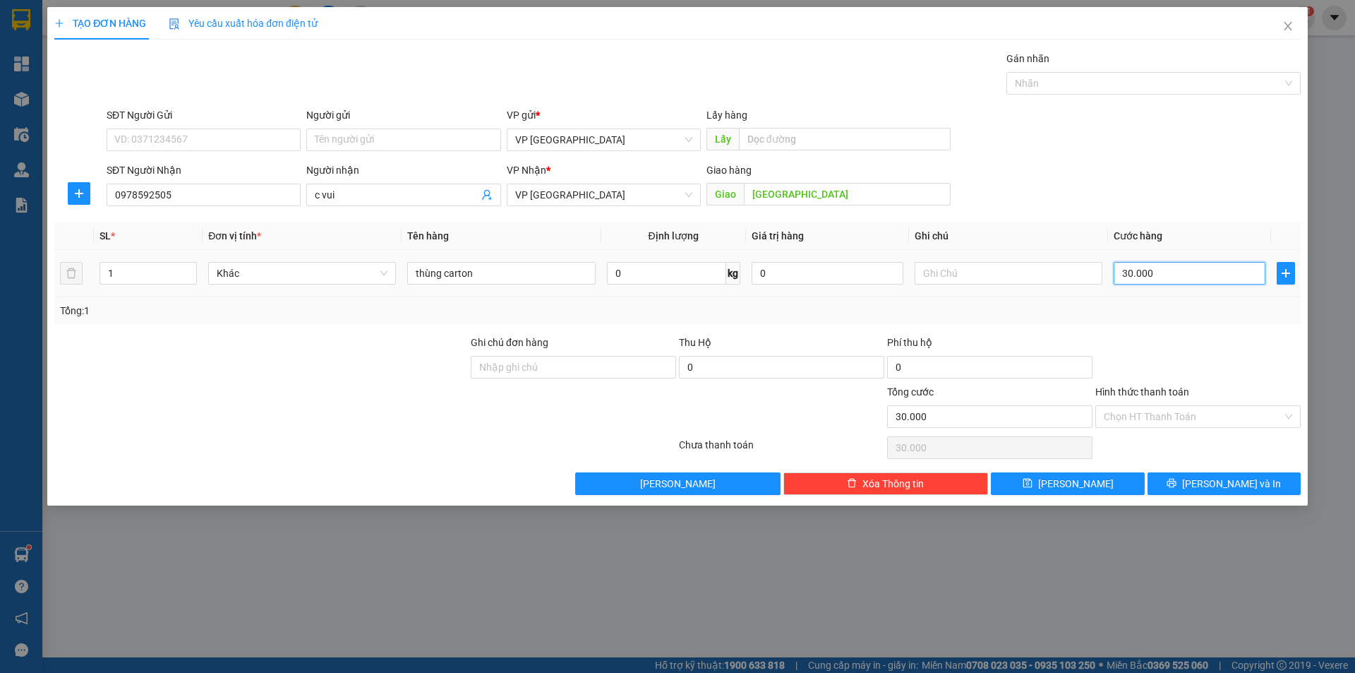
click at [1121, 270] on input "30.000" at bounding box center [1190, 273] width 152 height 23
type input "8"
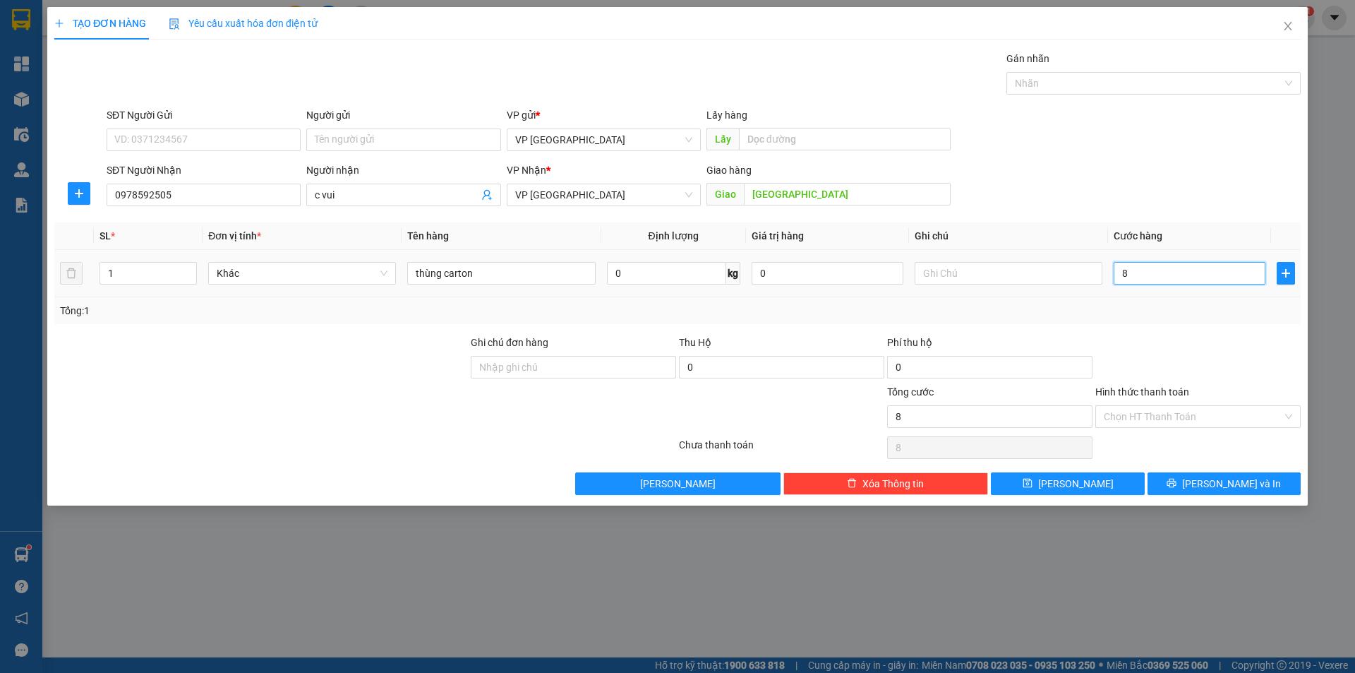
type input "80"
type input "80.000"
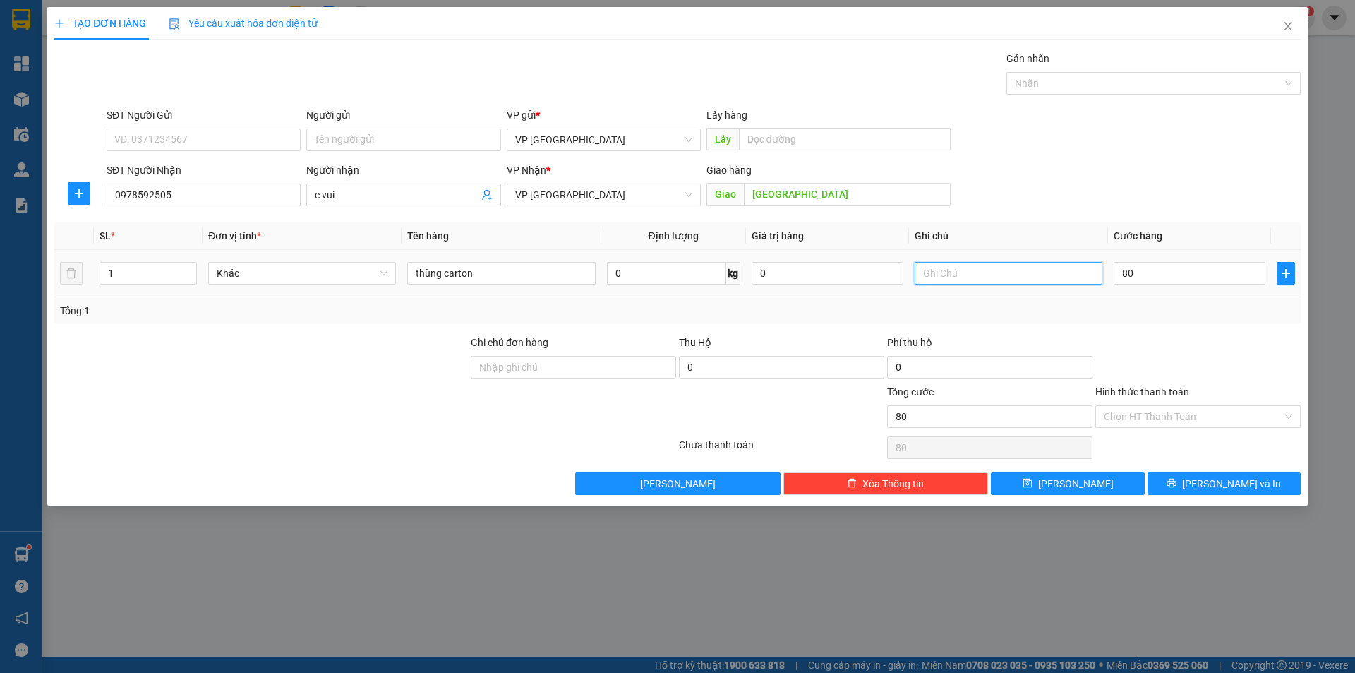
type input "80.000"
click at [966, 265] on input "text" at bounding box center [1009, 273] width 188 height 23
type input "2 kiện"
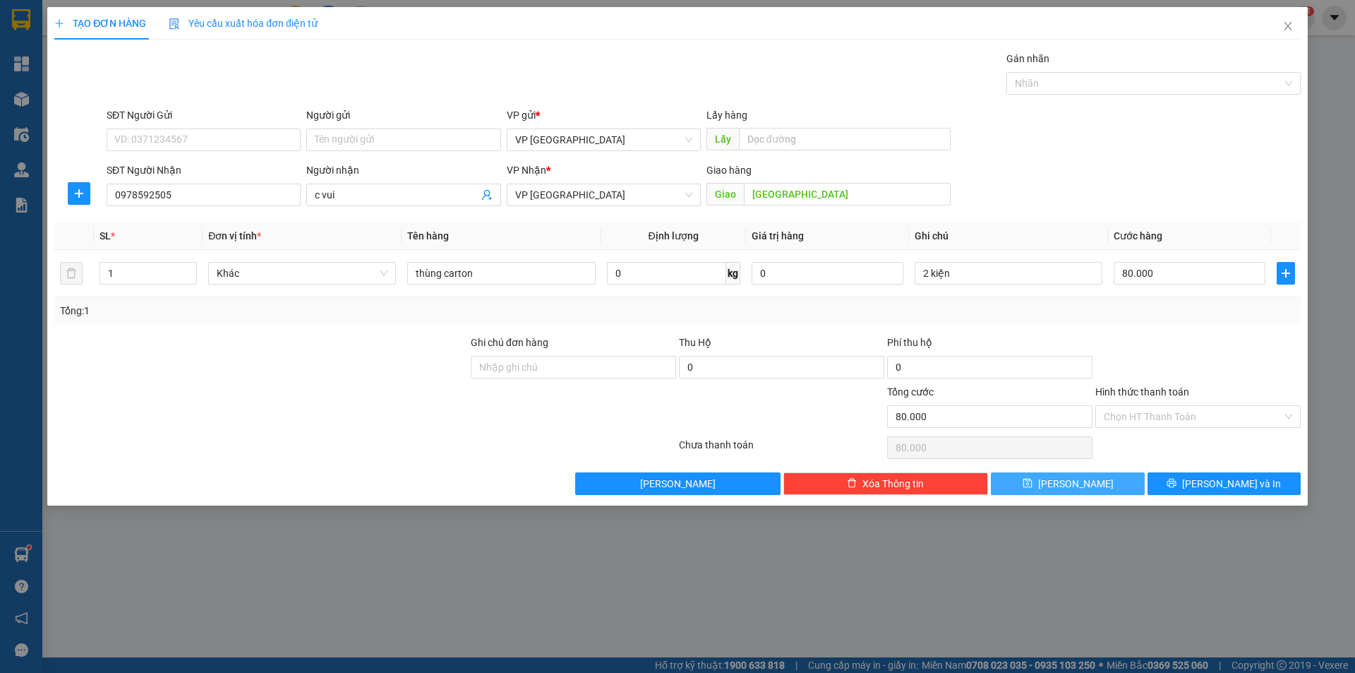
click at [1076, 481] on span "[PERSON_NAME]" at bounding box center [1076, 484] width 76 height 16
type input "0"
click at [1279, 31] on span "Close" at bounding box center [1288, 27] width 40 height 40
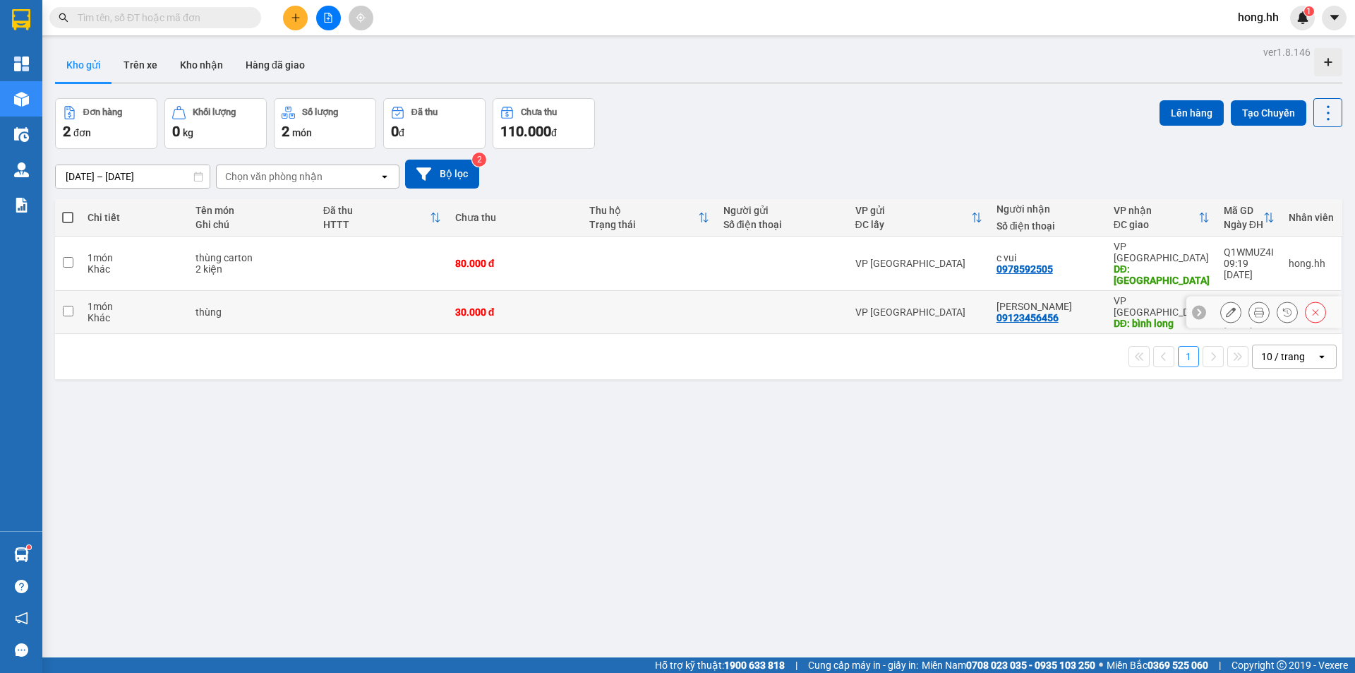
click at [489, 291] on td "30.000 đ" at bounding box center [515, 312] width 134 height 43
checkbox input "true"
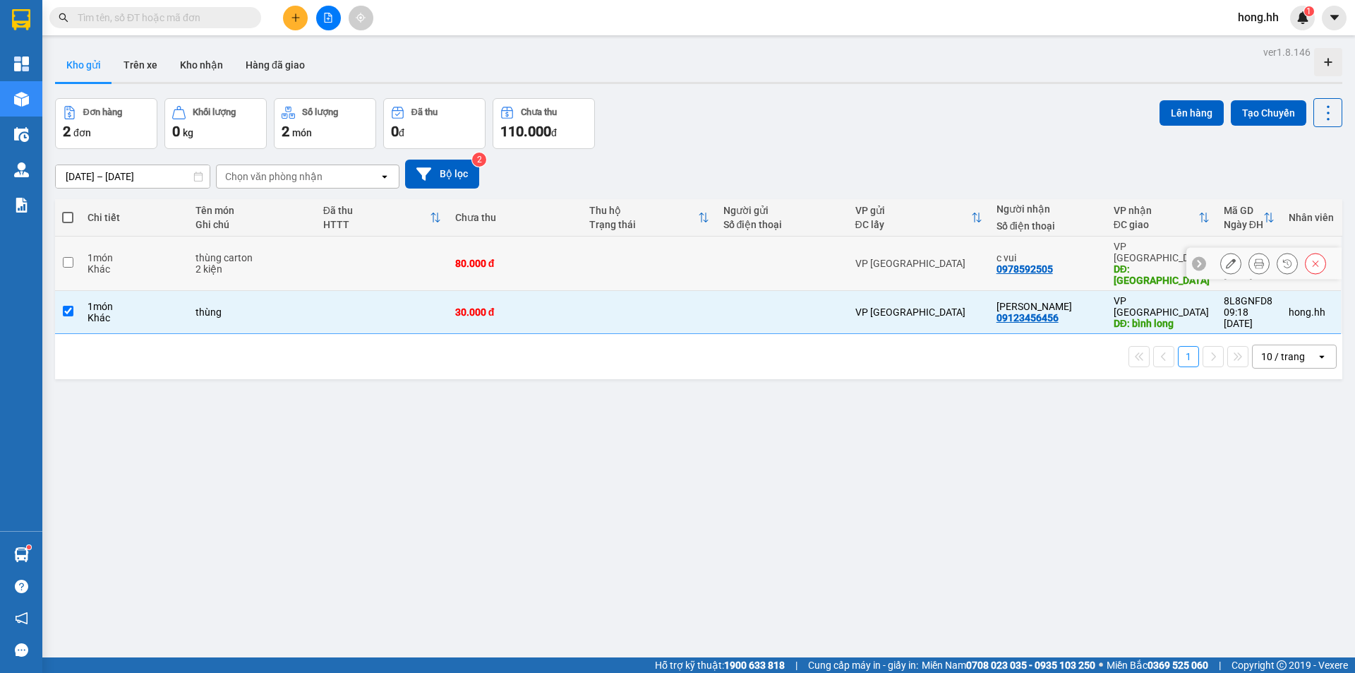
click at [490, 263] on td "80.000 đ" at bounding box center [515, 263] width 134 height 54
checkbox input "true"
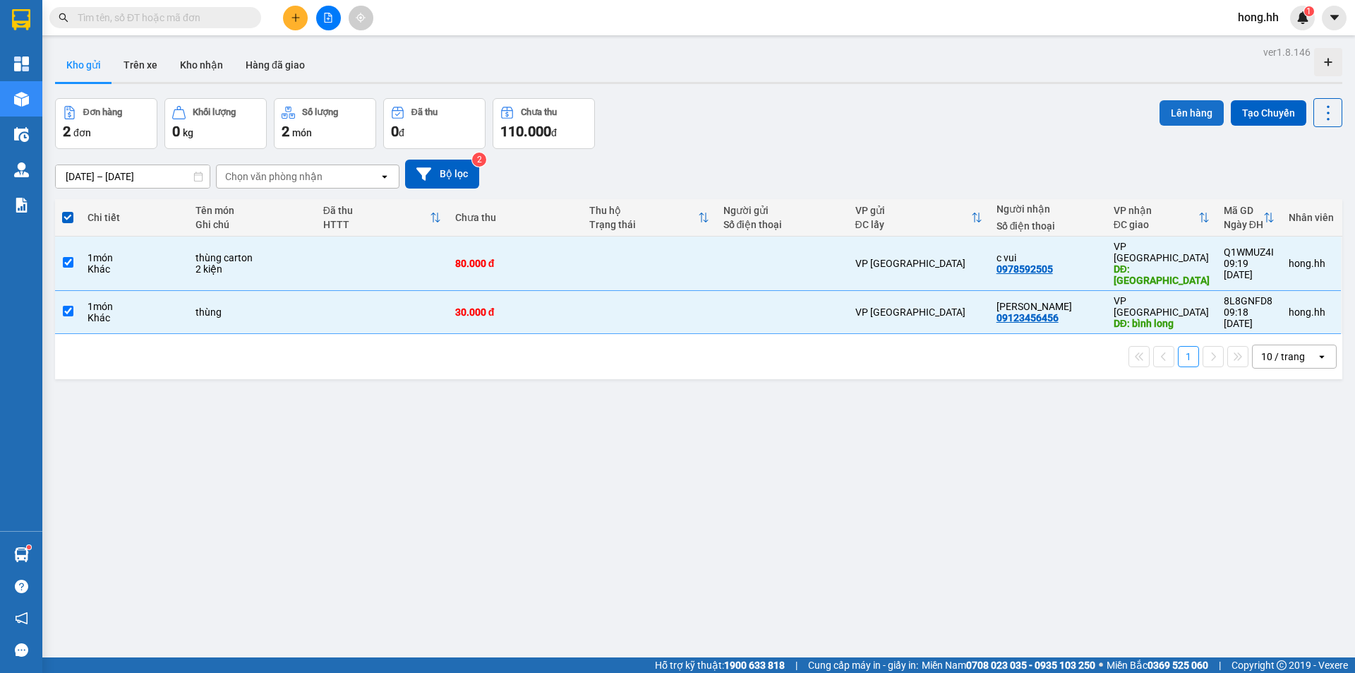
click at [1162, 112] on button "Lên hàng" at bounding box center [1192, 112] width 64 height 25
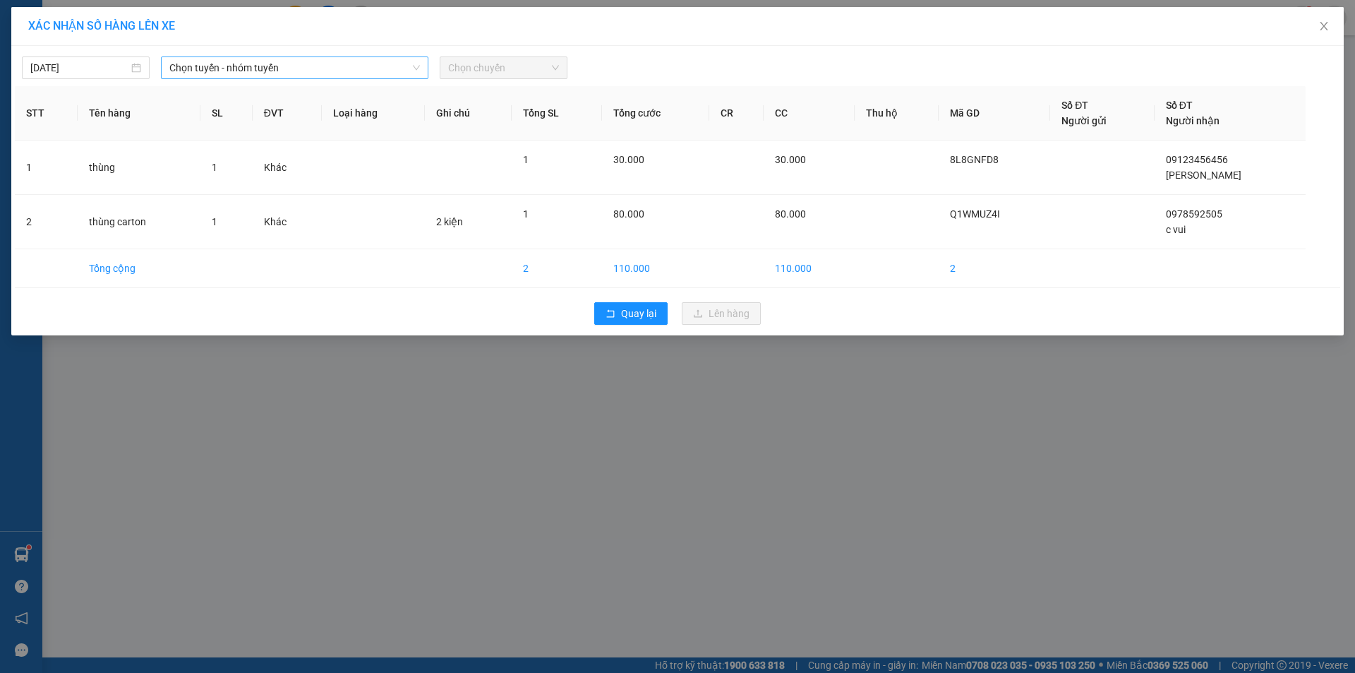
click at [299, 68] on span "Chọn tuyến - nhóm tuyến" at bounding box center [294, 67] width 251 height 21
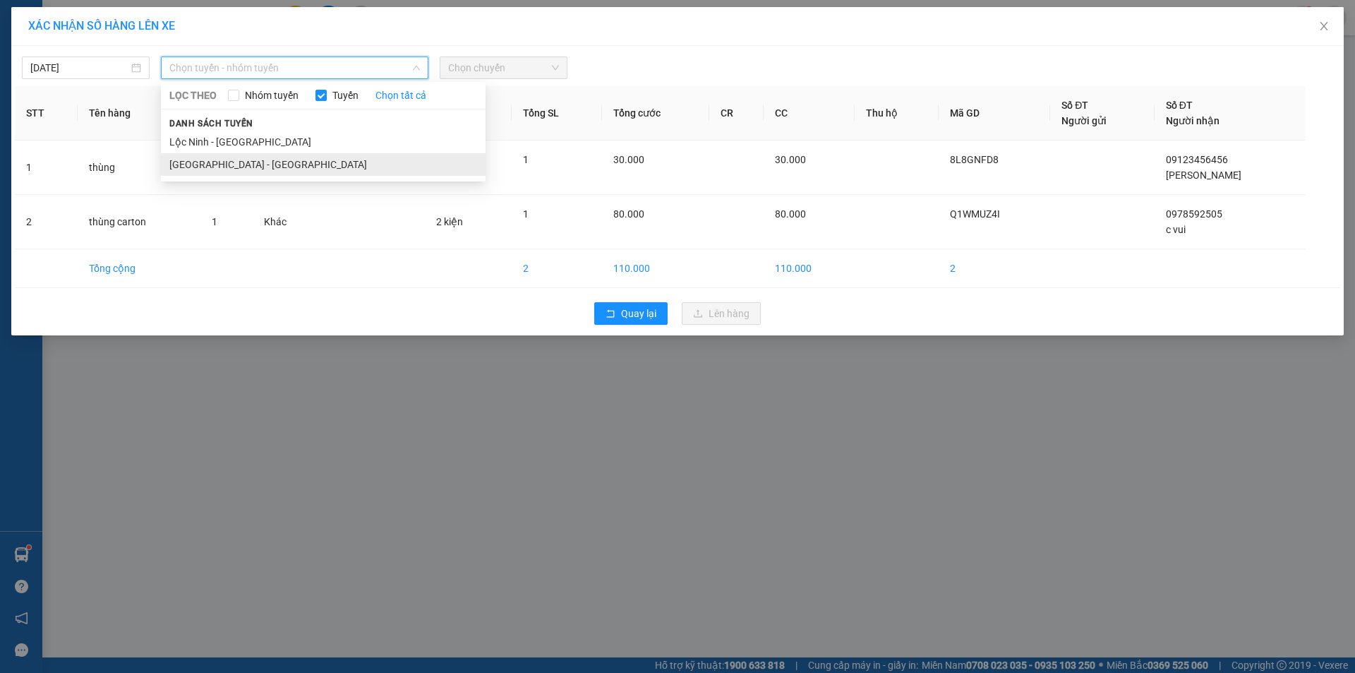
click at [241, 157] on li "[GEOGRAPHIC_DATA] - [GEOGRAPHIC_DATA]" at bounding box center [323, 164] width 325 height 23
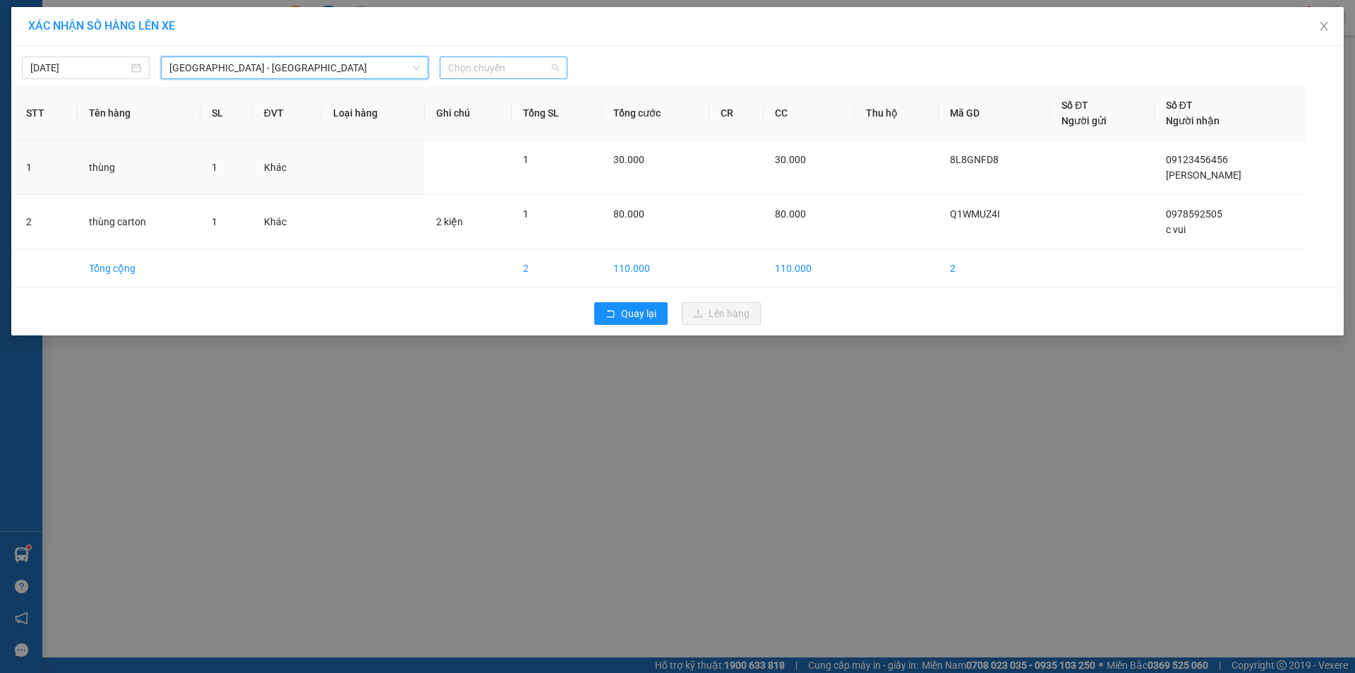
click at [455, 61] on span "Chọn chuyến" at bounding box center [503, 67] width 111 height 21
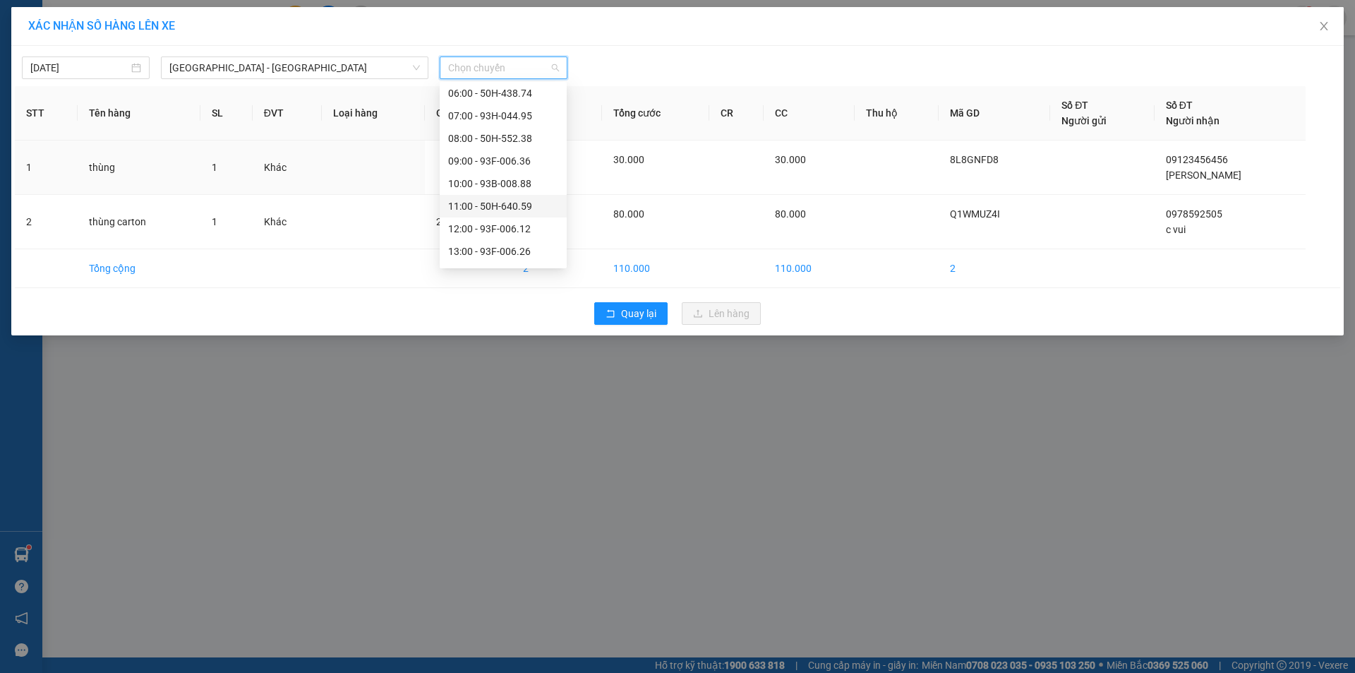
scroll to position [141, 0]
click at [514, 93] on div "09:00 - 93F-006.36" at bounding box center [503, 91] width 110 height 16
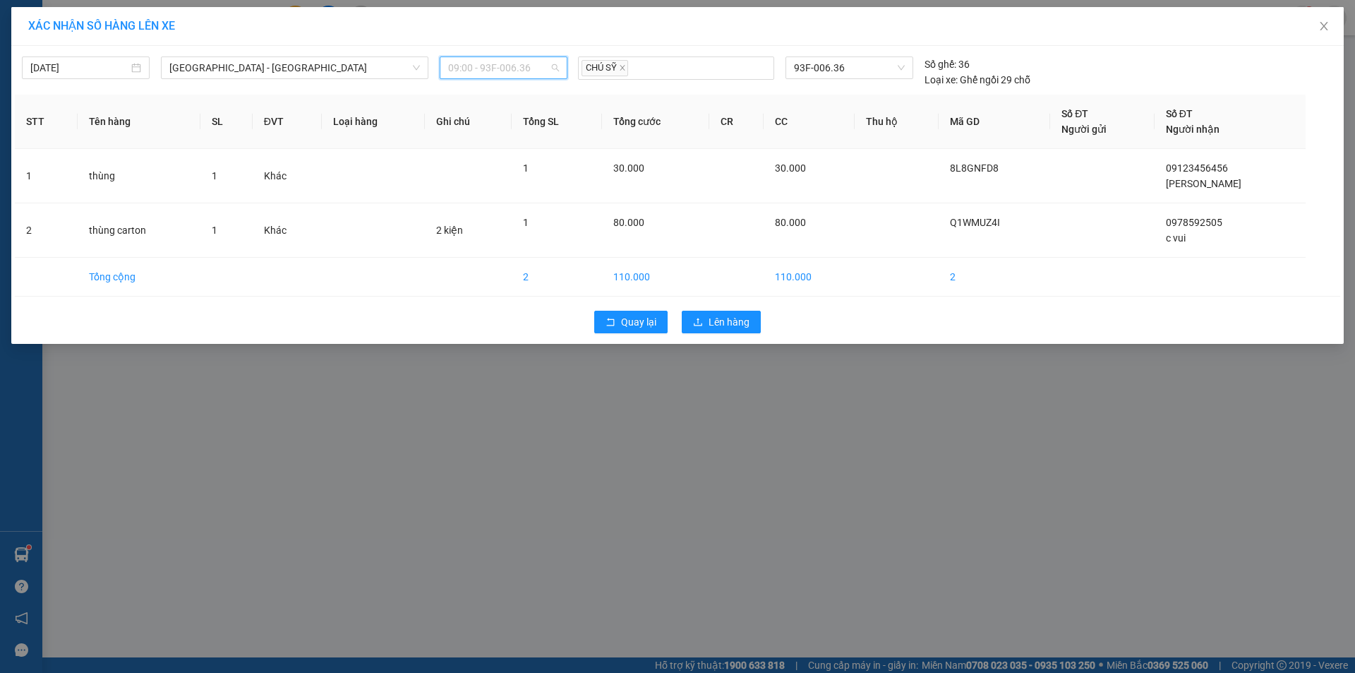
scroll to position [136, 0]
click at [530, 71] on span "09:00 - 93F-006.36" at bounding box center [503, 67] width 111 height 21
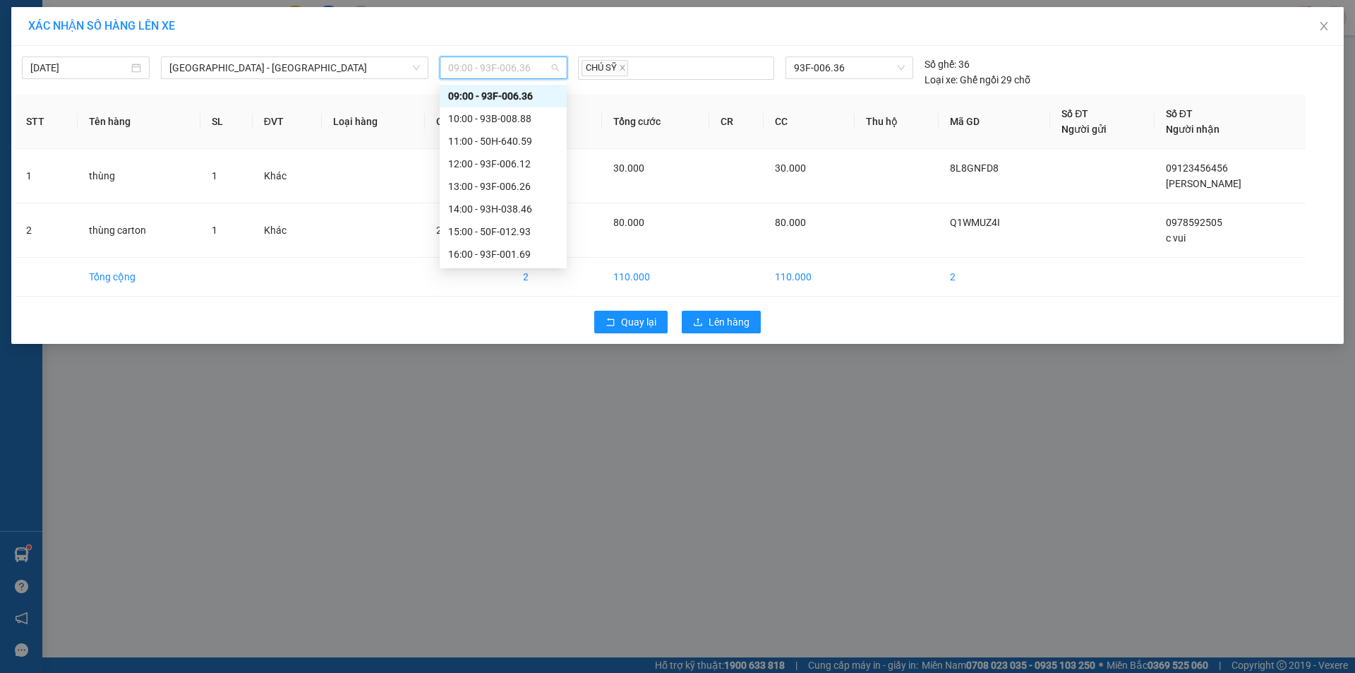
click at [508, 97] on div "09:00 - 93F-006.36" at bounding box center [503, 96] width 110 height 16
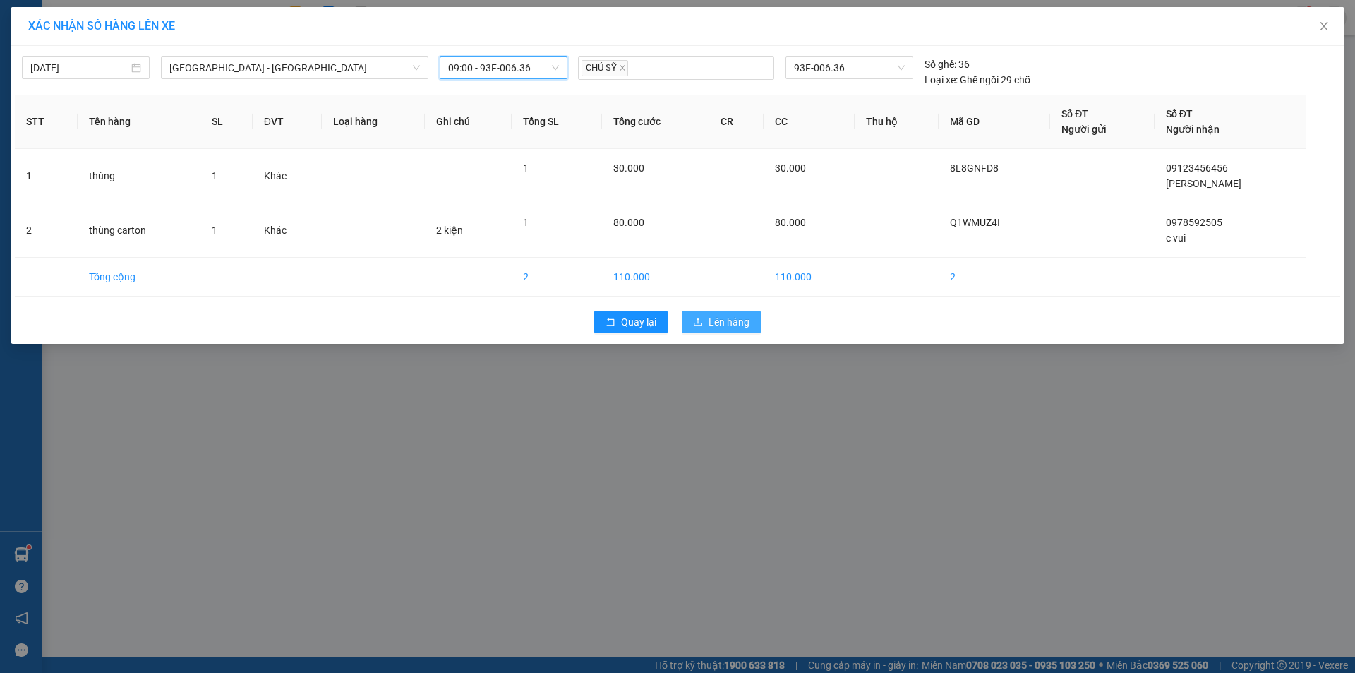
click at [728, 327] on span "Lên hàng" at bounding box center [729, 322] width 41 height 16
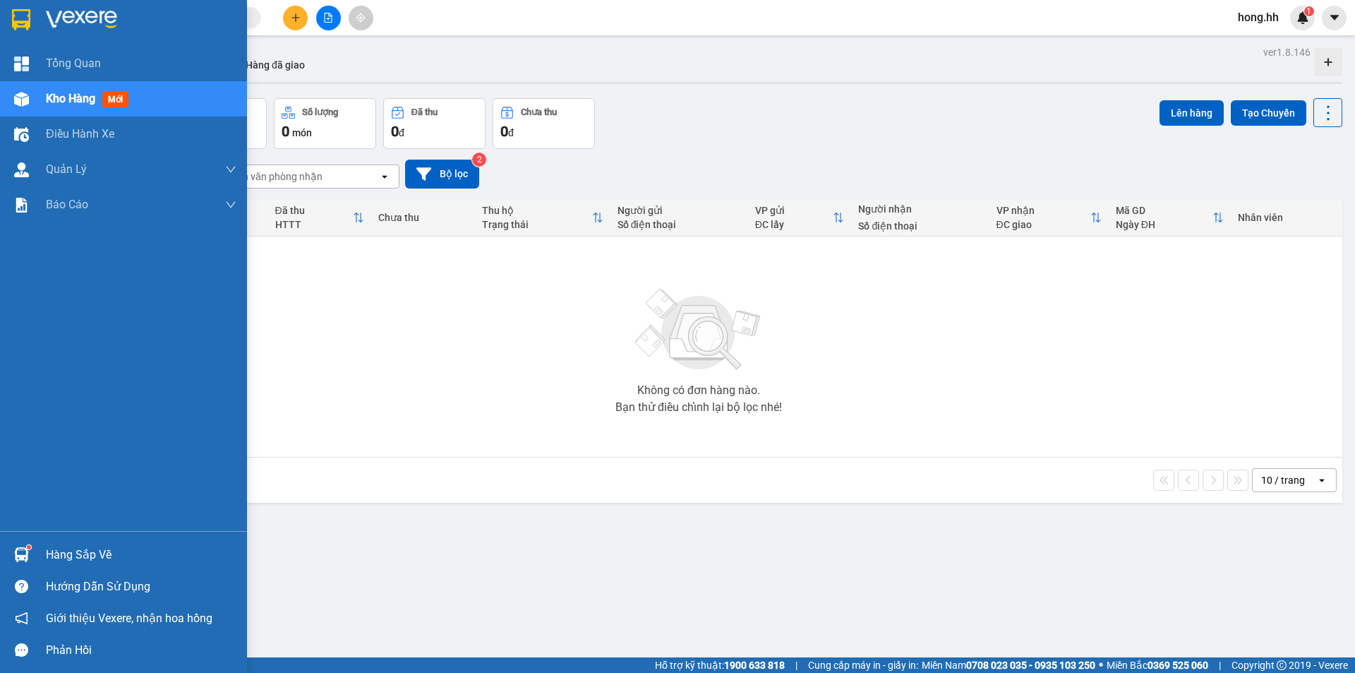
click at [32, 557] on div at bounding box center [21, 554] width 25 height 25
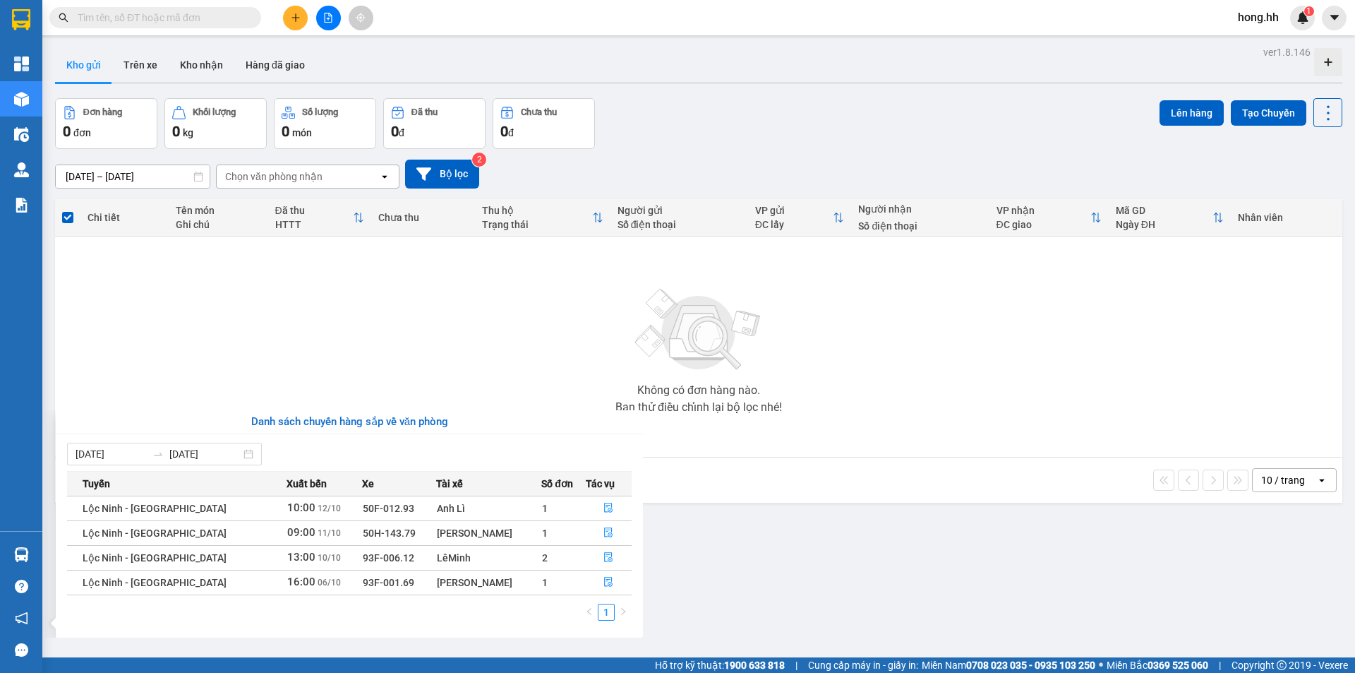
click at [876, 419] on section "Kết quả tìm kiếm ( 0 ) Bộ lọc No Data hong.hh 1 Tổng Quan Kho hàng mới Điều hàn…" at bounding box center [677, 336] width 1355 height 673
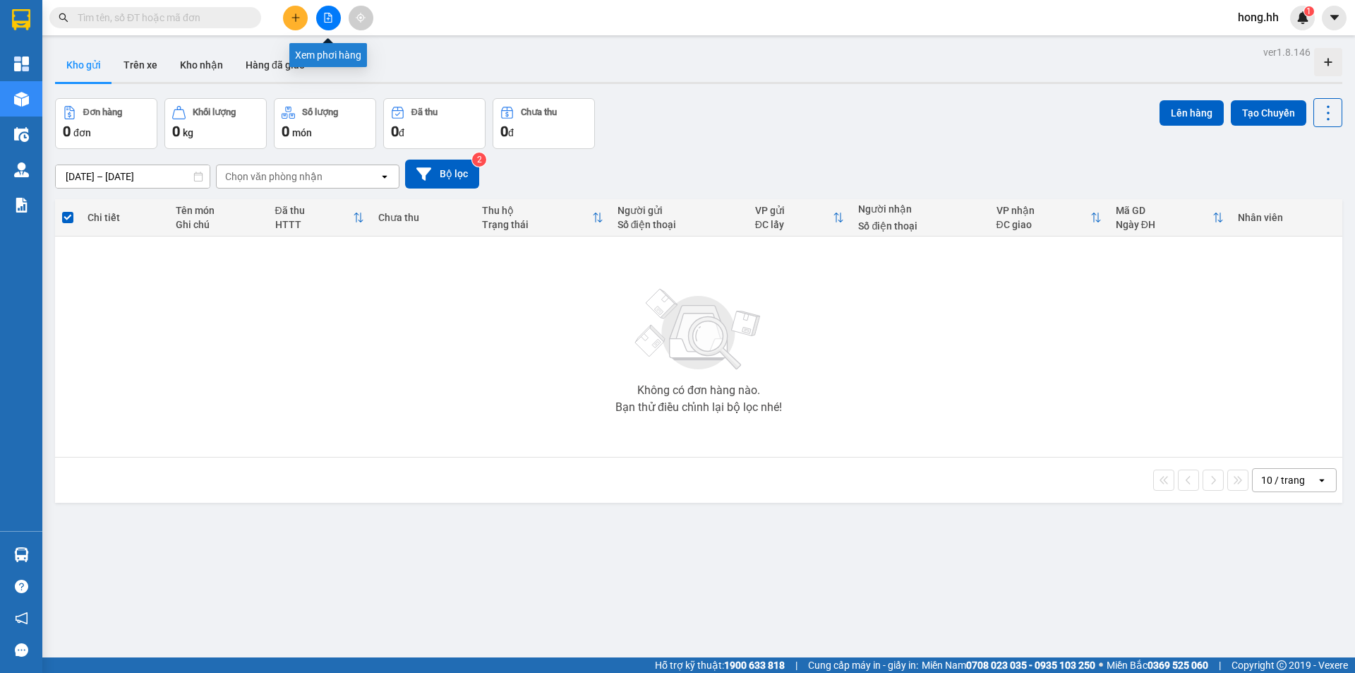
click at [324, 13] on icon "file-add" at bounding box center [328, 18] width 10 height 10
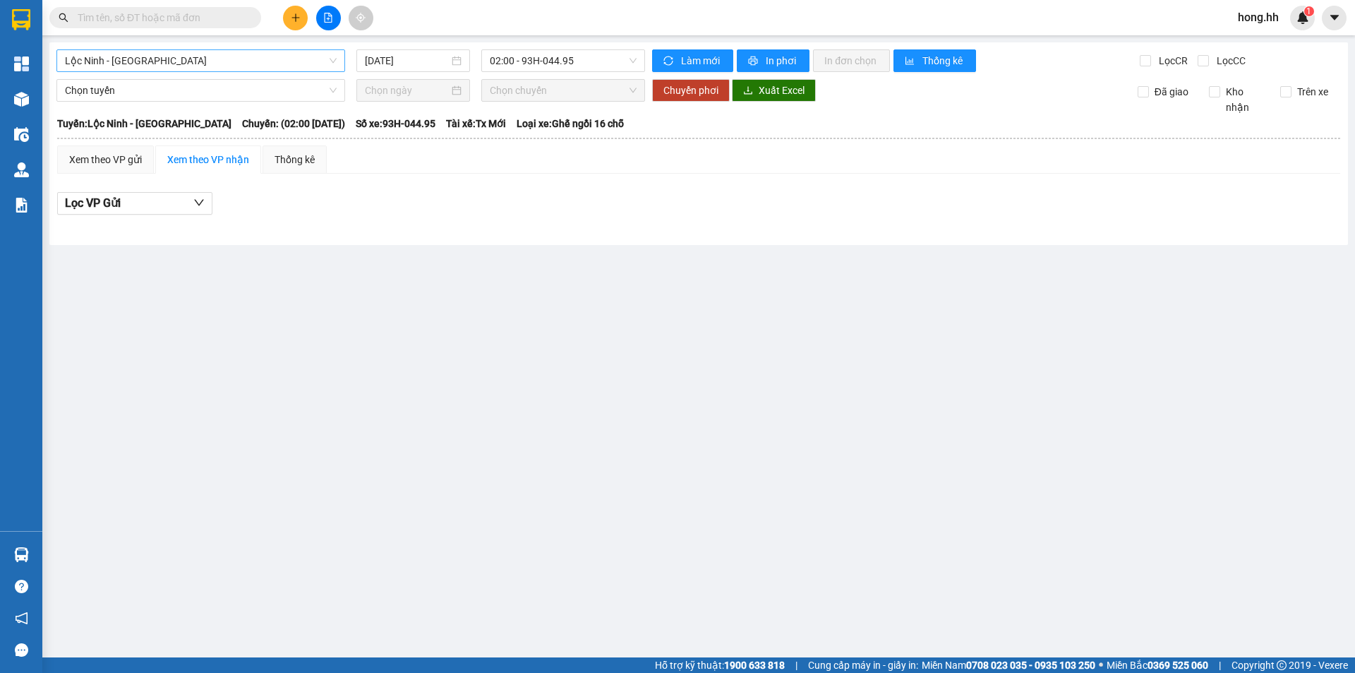
click at [238, 63] on span "Lộc Ninh - [GEOGRAPHIC_DATA]" at bounding box center [201, 60] width 272 height 21
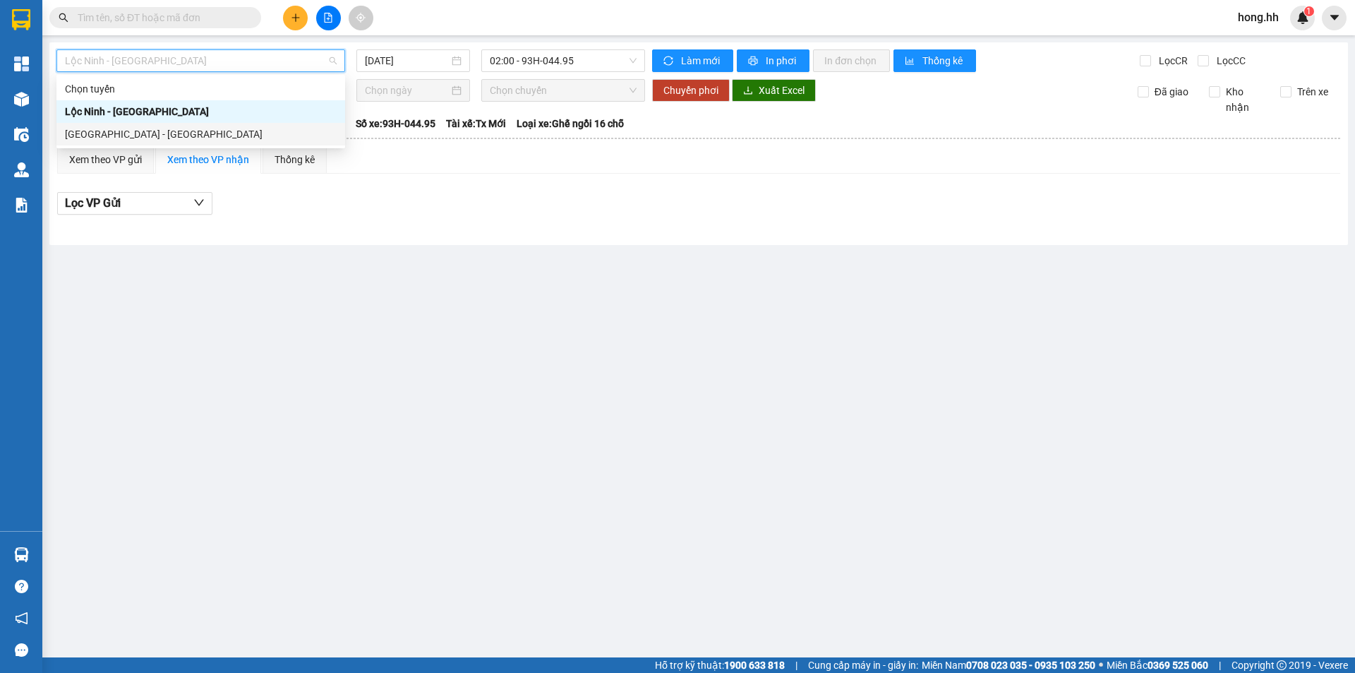
click at [136, 133] on div "[GEOGRAPHIC_DATA] - [GEOGRAPHIC_DATA]" at bounding box center [201, 134] width 272 height 16
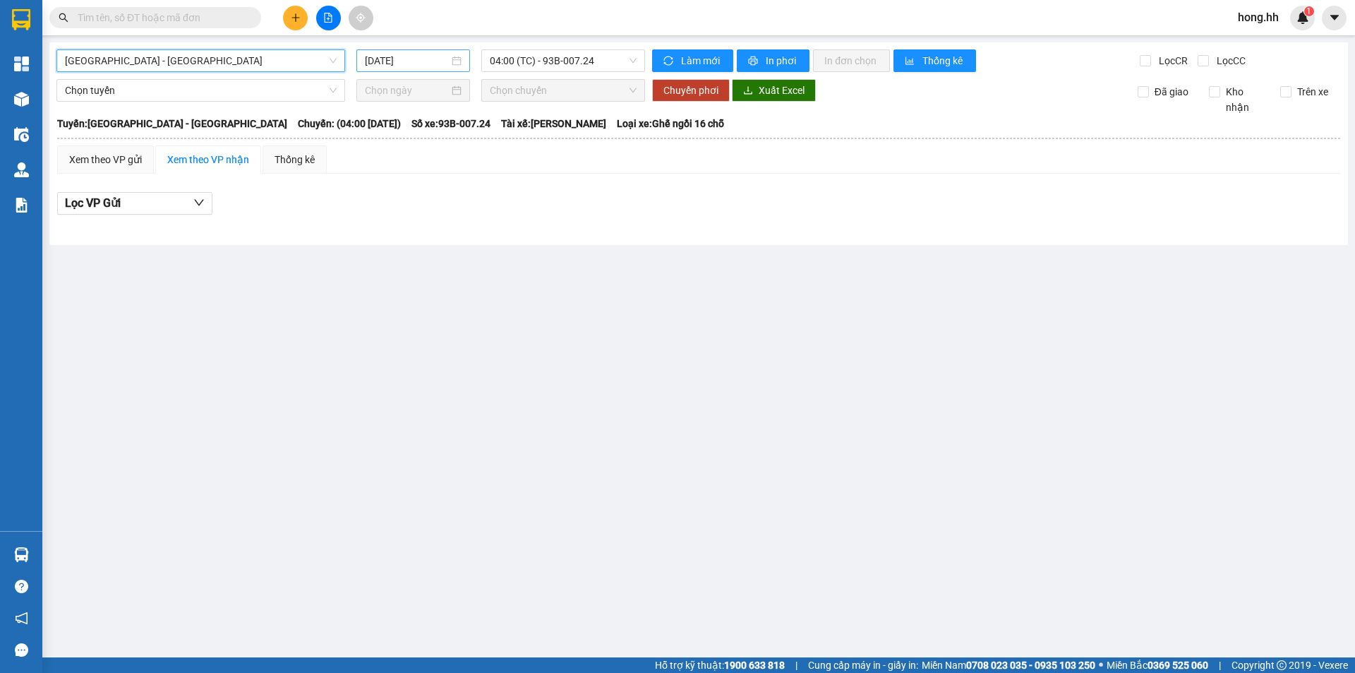
click at [454, 56] on div "[DATE]" at bounding box center [413, 61] width 97 height 16
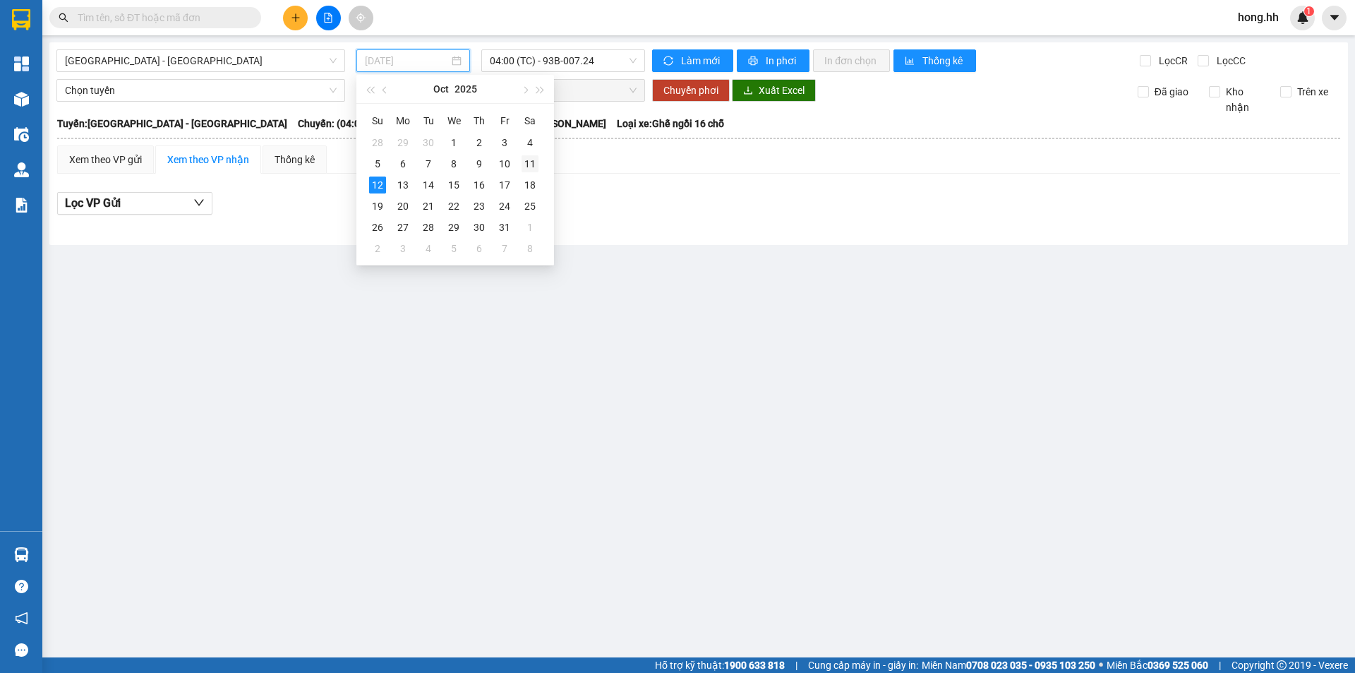
click at [519, 165] on td "11" at bounding box center [529, 163] width 25 height 21
type input "[DATE]"
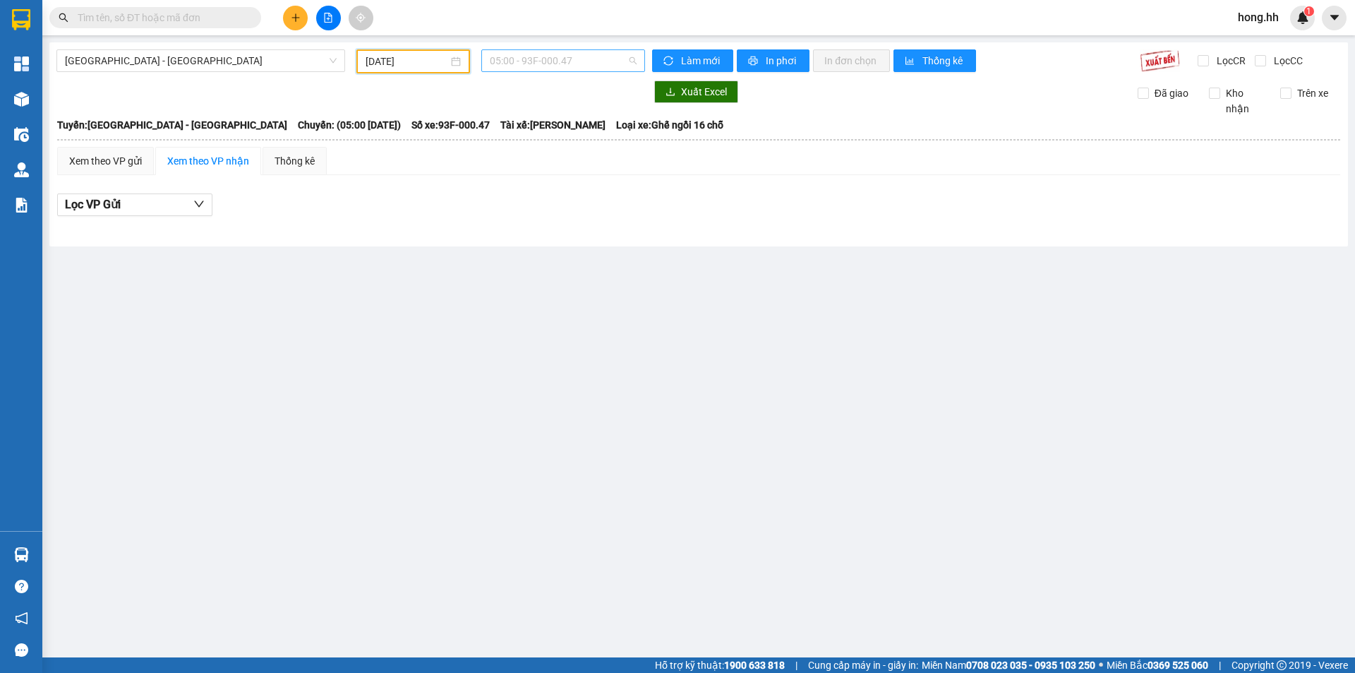
click at [551, 68] on span "05:00 - 93F-000.47" at bounding box center [563, 60] width 147 height 21
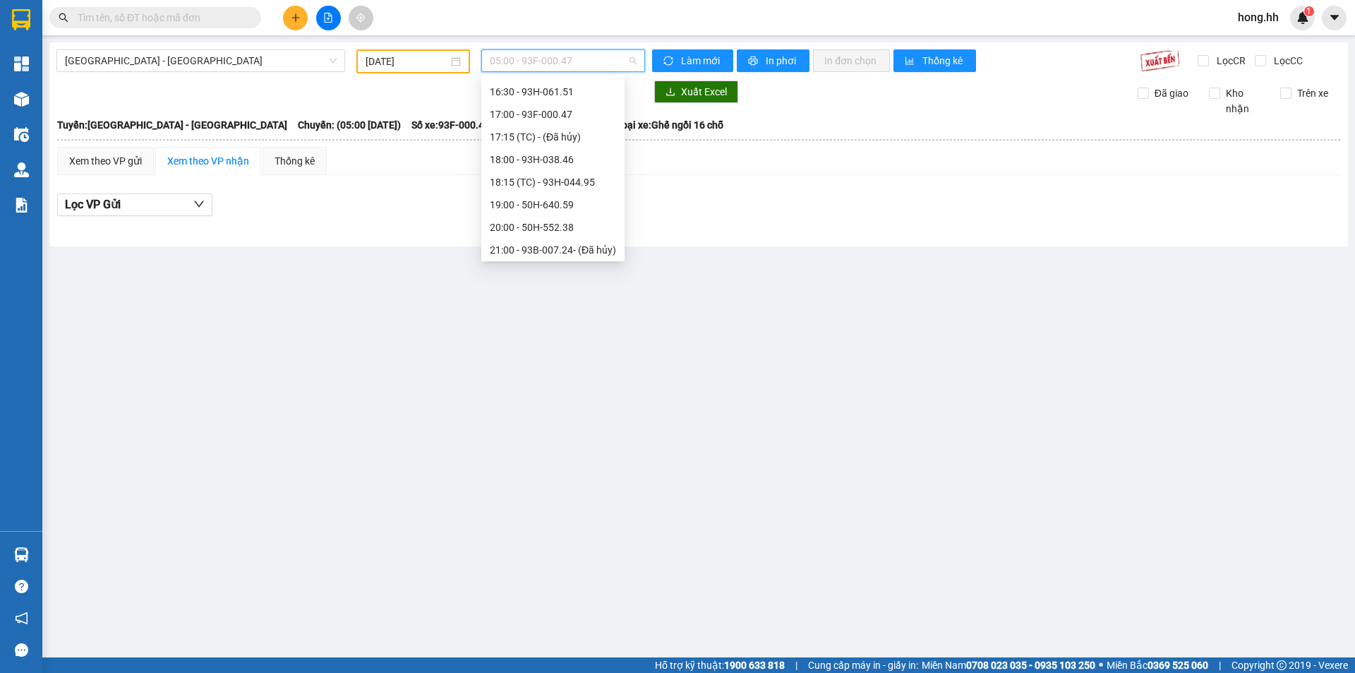
scroll to position [316, 0]
click at [566, 205] on div "19:00 - 50H-640.59" at bounding box center [553, 202] width 126 height 16
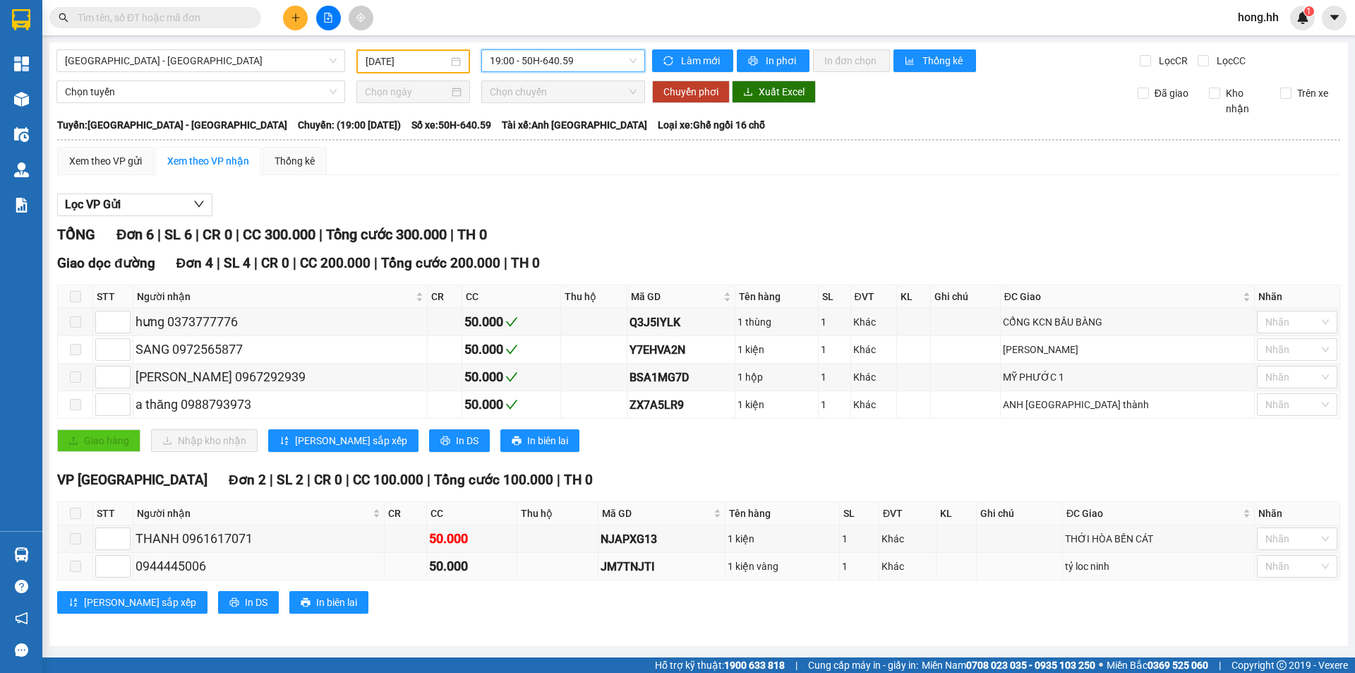
click at [189, 567] on div "0944445006" at bounding box center [259, 566] width 246 height 20
copy div "0944445006"
click at [211, 10] on input "text" at bounding box center [161, 18] width 167 height 16
paste input "0944445006"
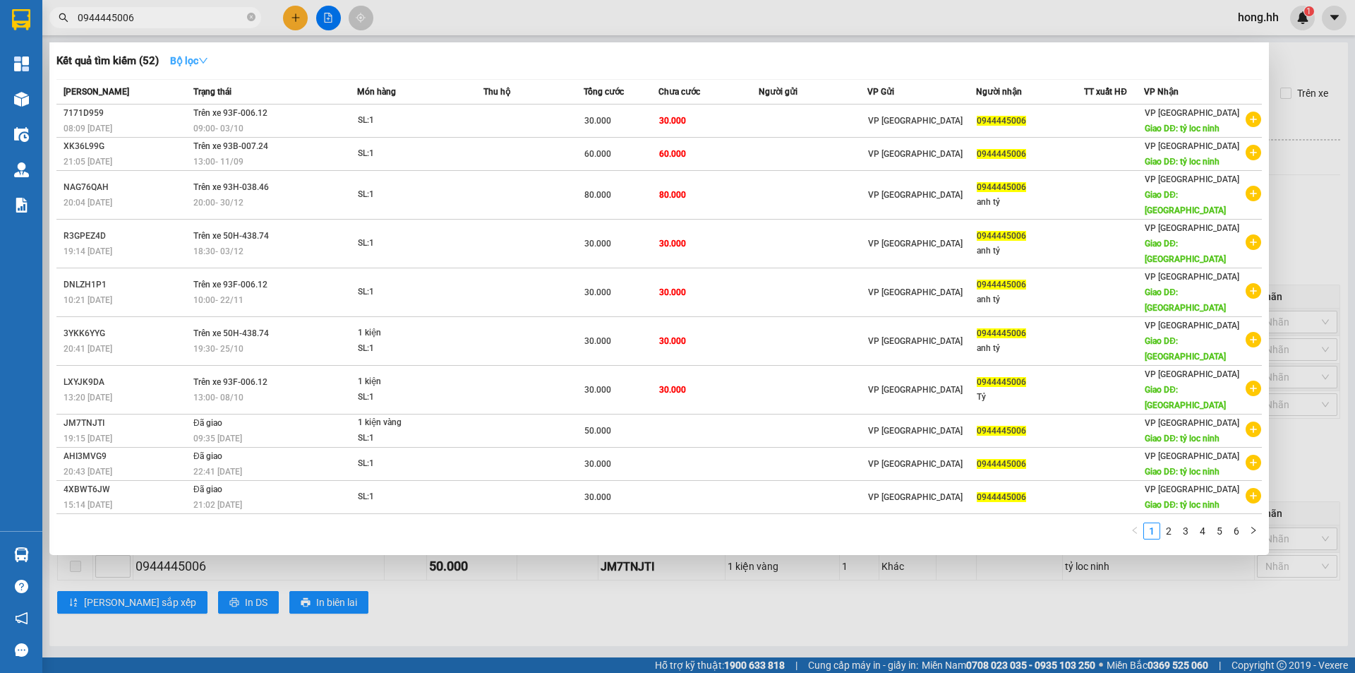
type input "0944445006"
click at [174, 58] on strong "Bộ lọc" at bounding box center [189, 60] width 38 height 11
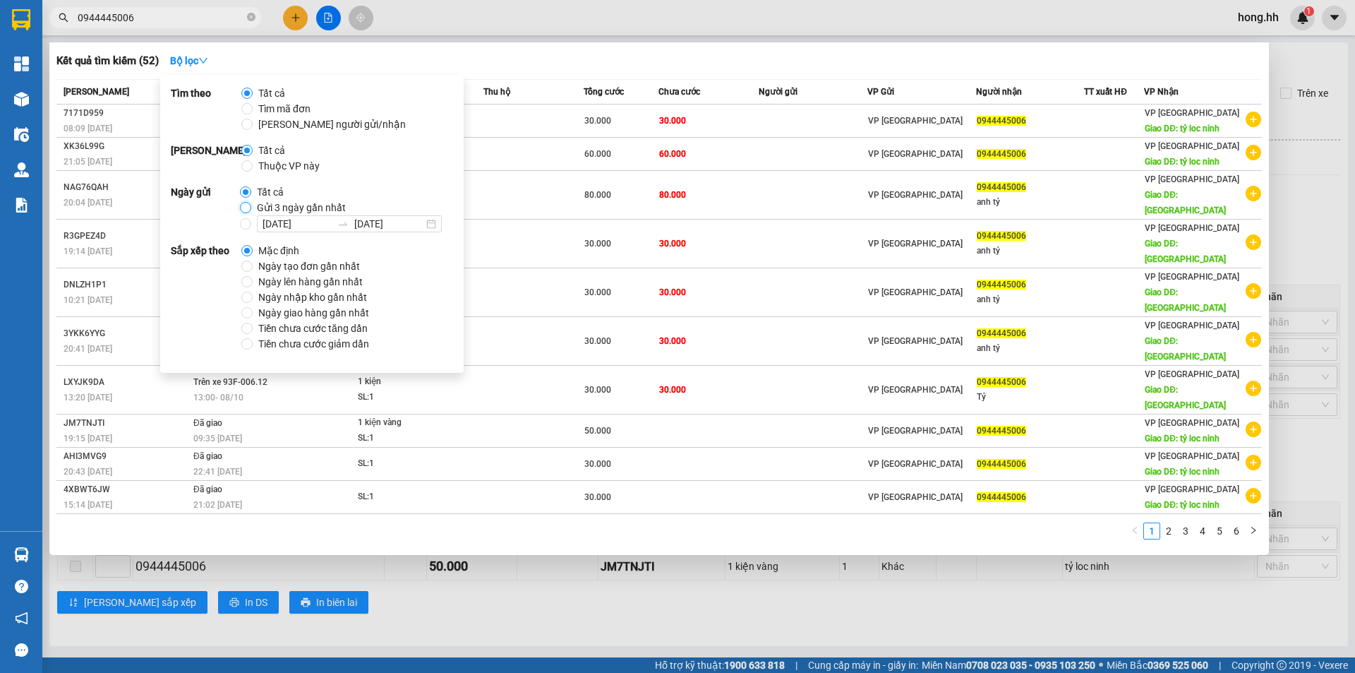
click at [240, 209] on input "Gửi 3 ngày gần nhất" at bounding box center [245, 207] width 11 height 11
radio input "true"
radio input "false"
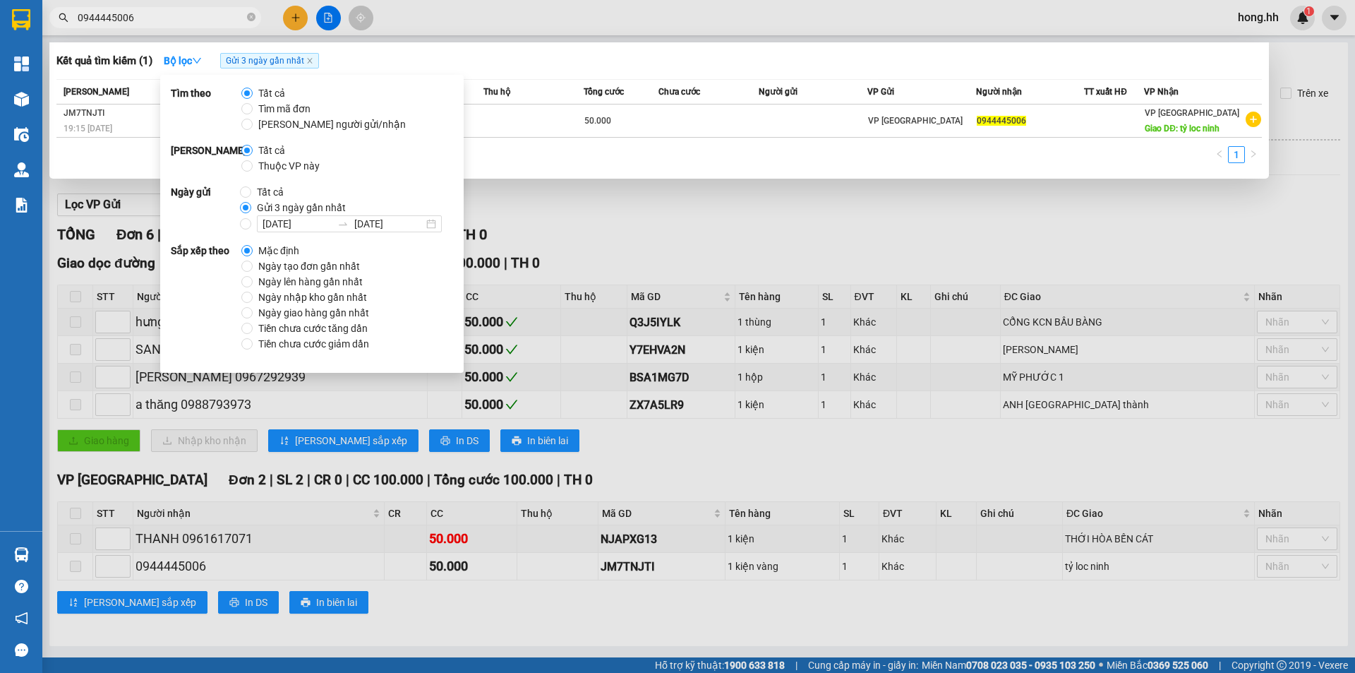
click at [546, 211] on div at bounding box center [677, 336] width 1355 height 673
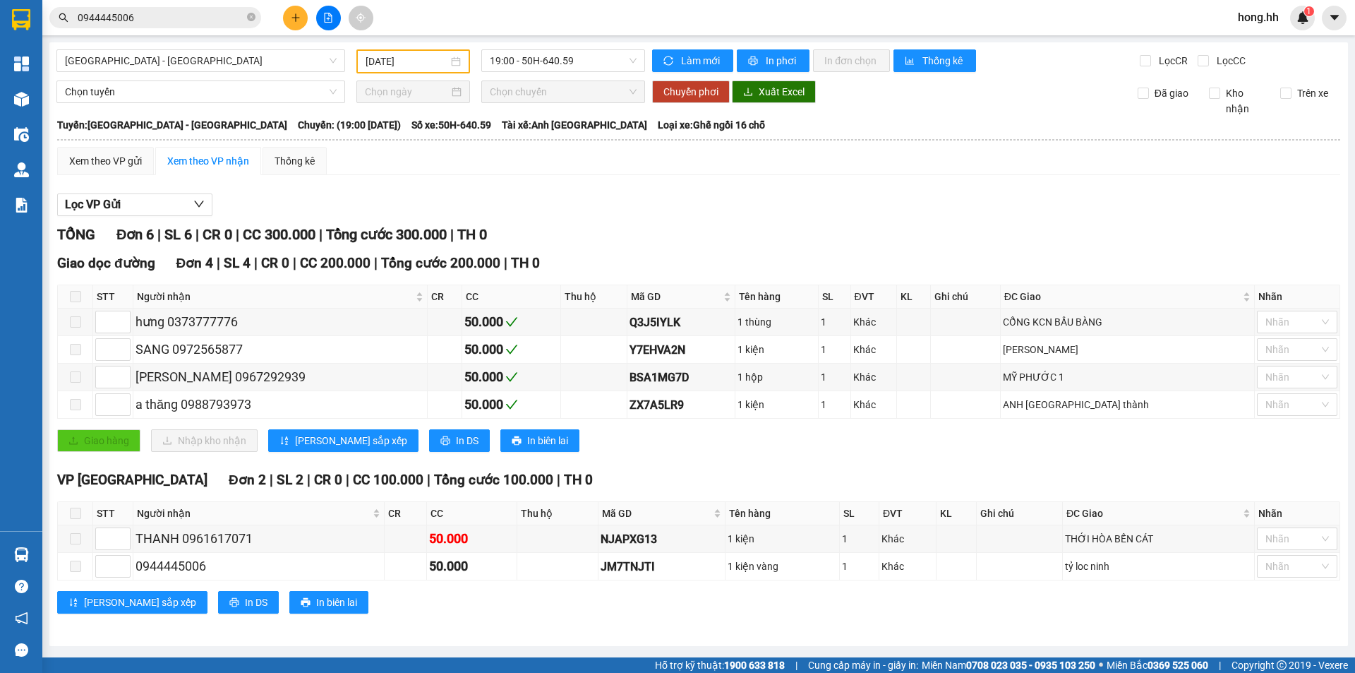
click at [233, 28] on div "Kết quả tìm kiếm ( 1 ) Bộ lọc Gửi 3 ngày gần nhất Mã ĐH Trạng thái Món hàng Thu…" at bounding box center [137, 18] width 275 height 25
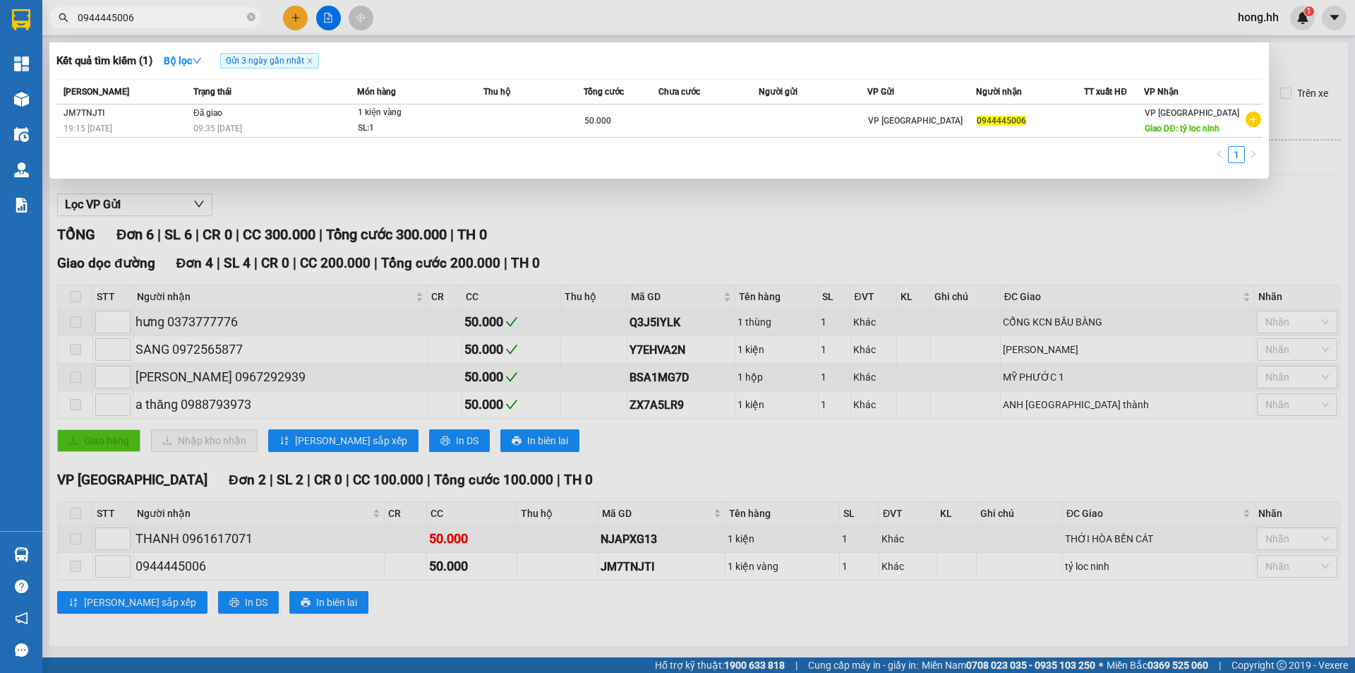
click at [210, 11] on input "0944445006" at bounding box center [161, 18] width 167 height 16
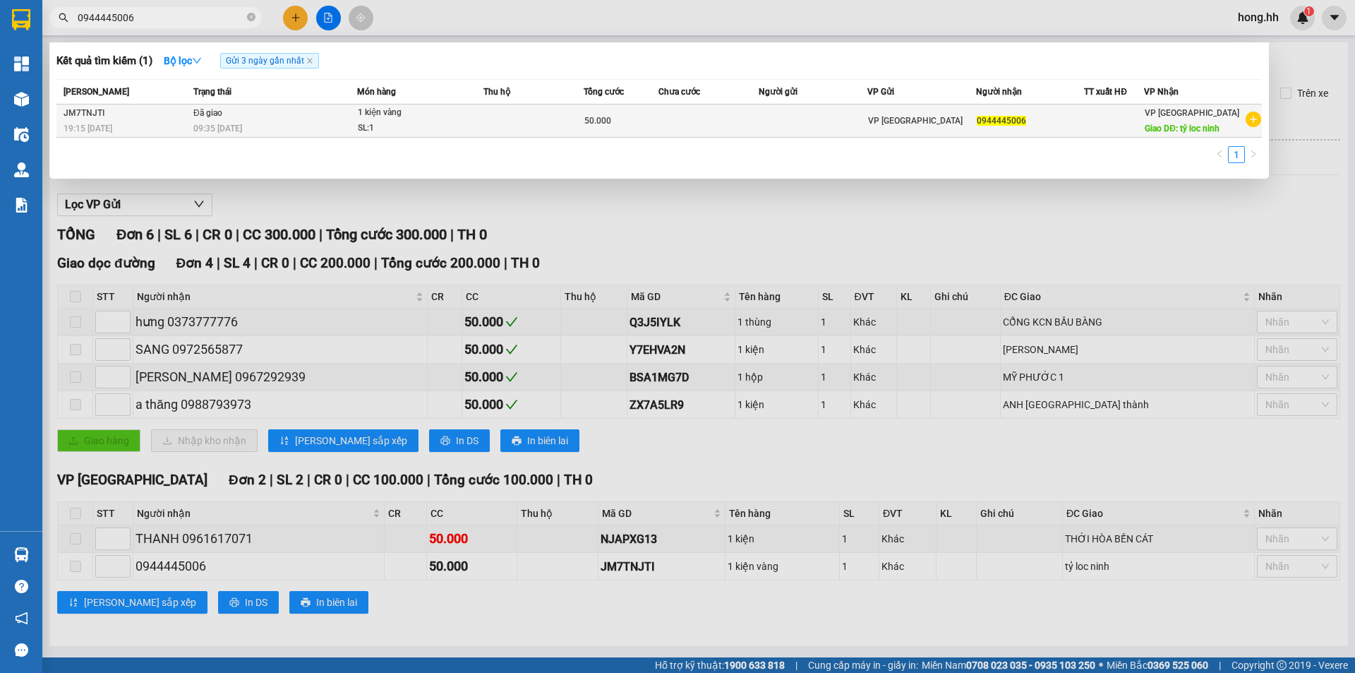
click at [858, 121] on td at bounding box center [813, 120] width 109 height 33
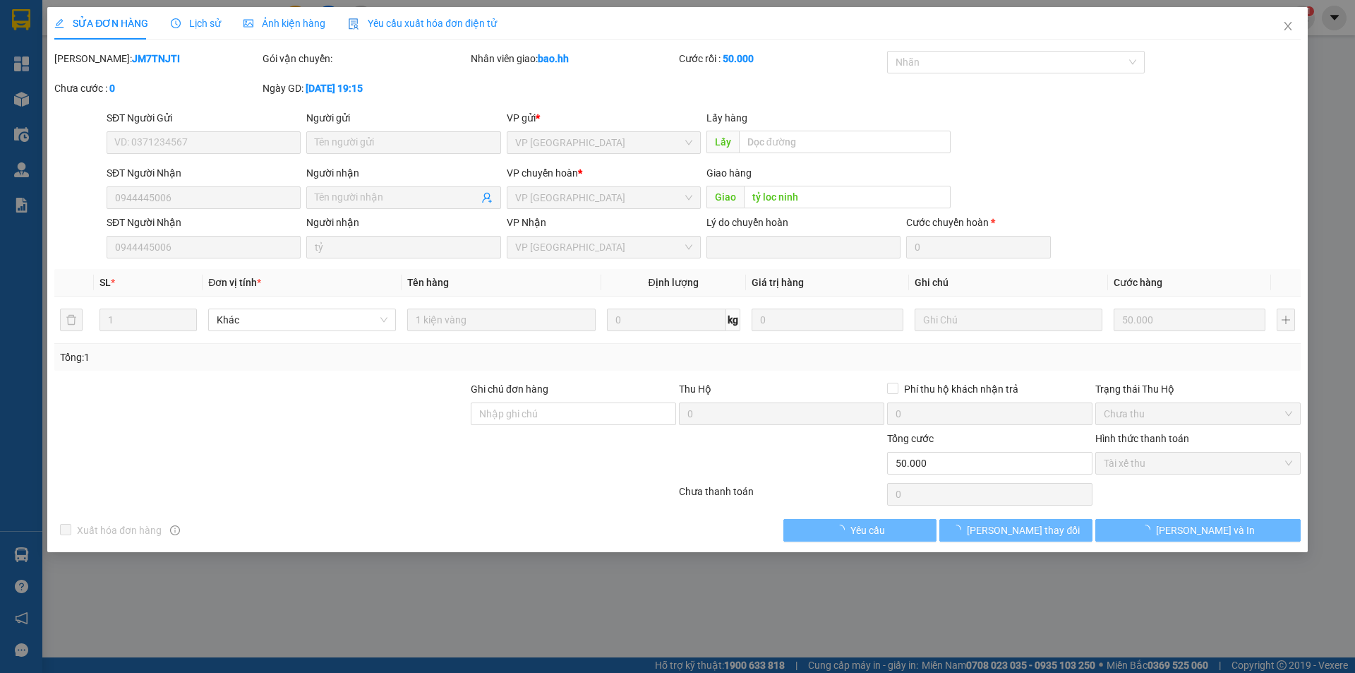
type input "0944445006"
type input "tỷ loc ninh"
type input "0"
type input "50.000"
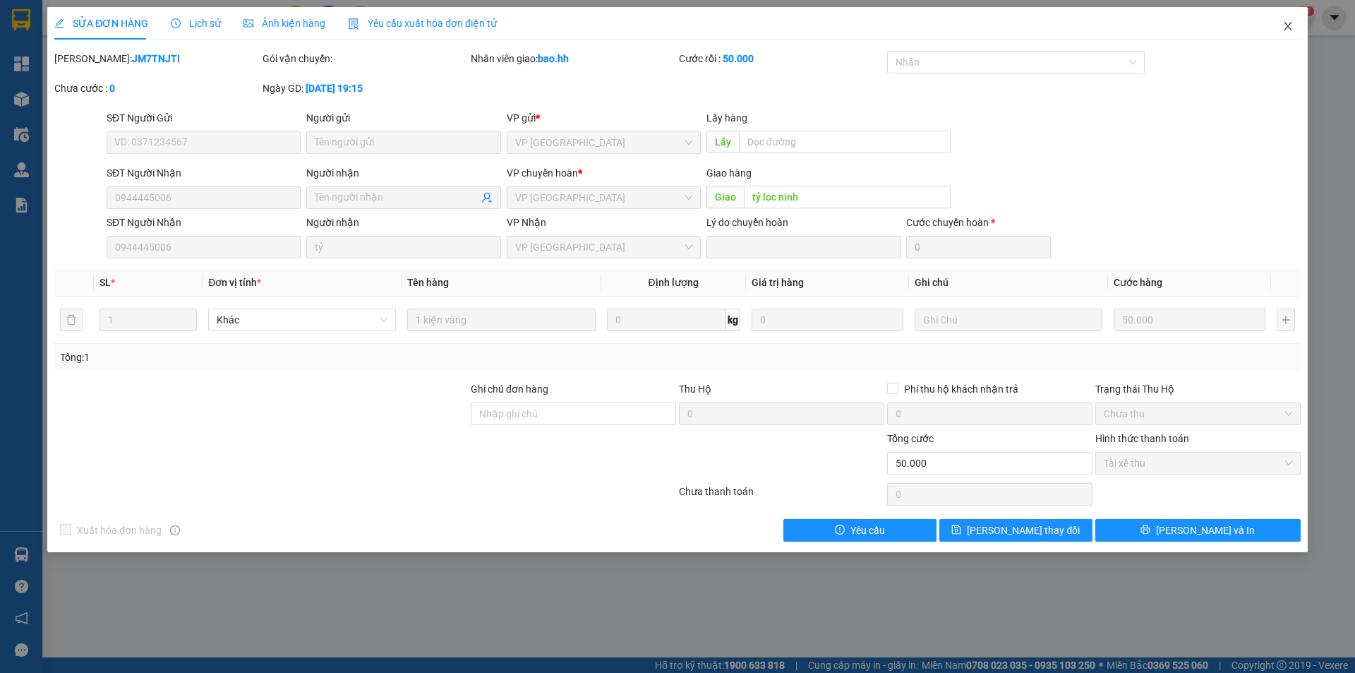
click at [1287, 28] on icon "close" at bounding box center [1288, 26] width 8 height 8
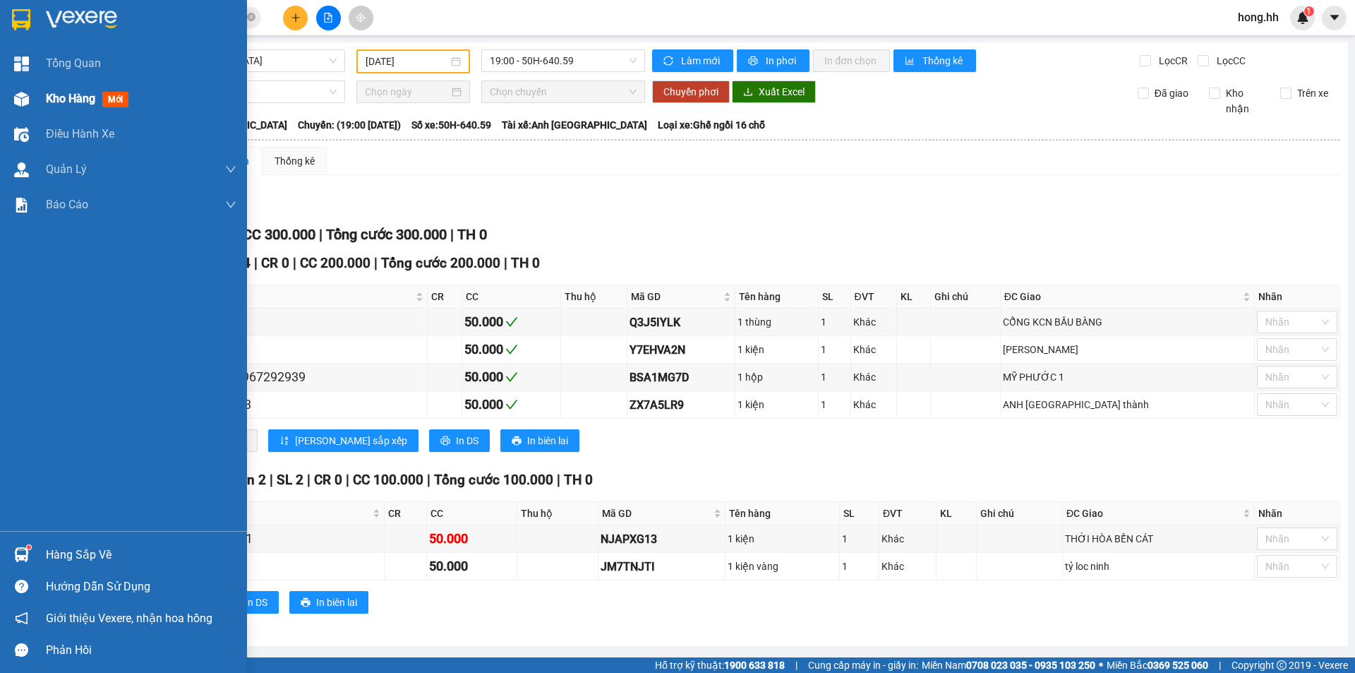
click at [59, 104] on span "Kho hàng" at bounding box center [70, 98] width 49 height 13
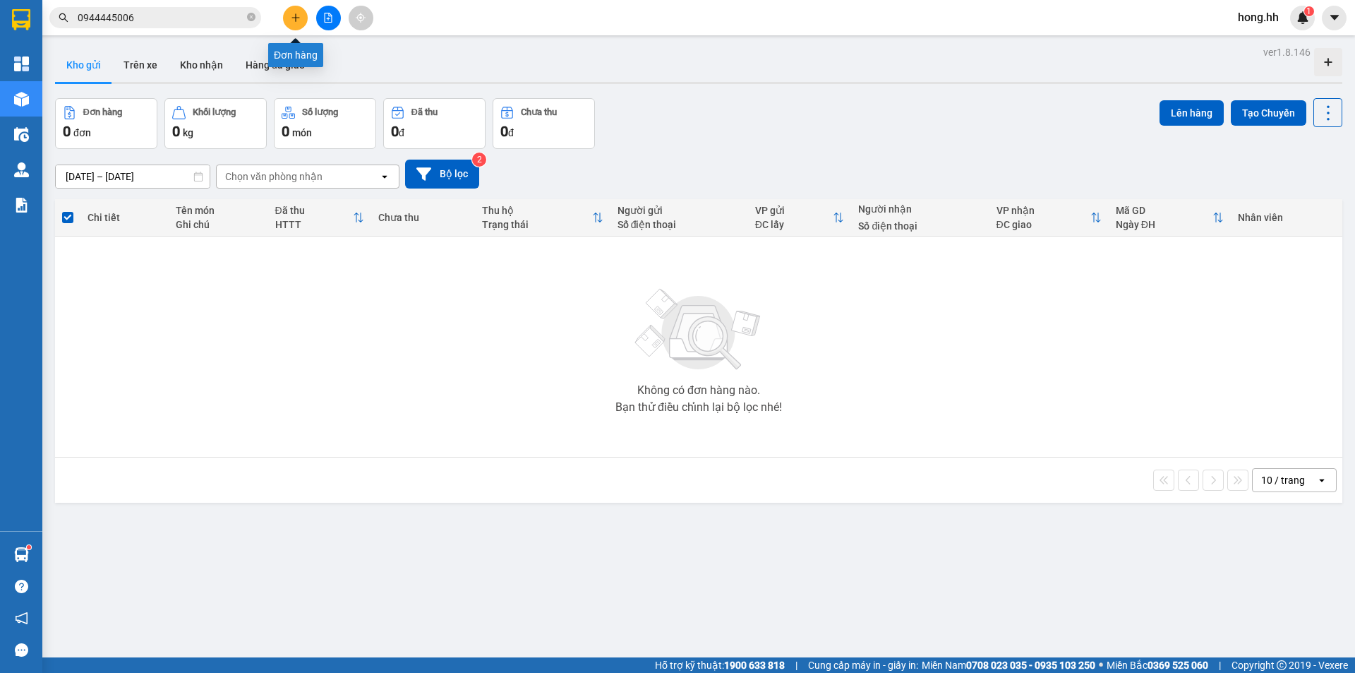
click at [299, 18] on icon "plus" at bounding box center [296, 18] width 10 height 10
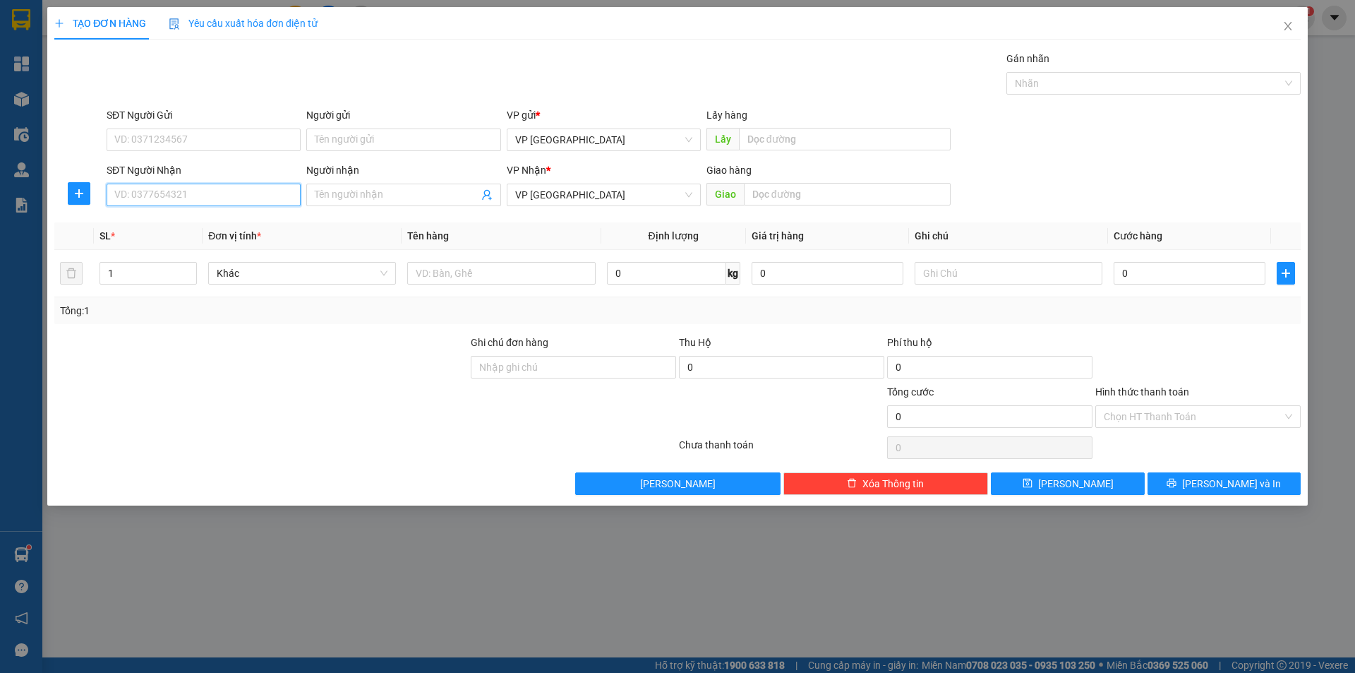
click at [168, 193] on input "SĐT Người Nhận" at bounding box center [204, 195] width 194 height 23
type input "0386718523"
click at [186, 215] on div "0386718523" at bounding box center [203, 223] width 177 height 16
type input "tan khai"
type input "100.000"
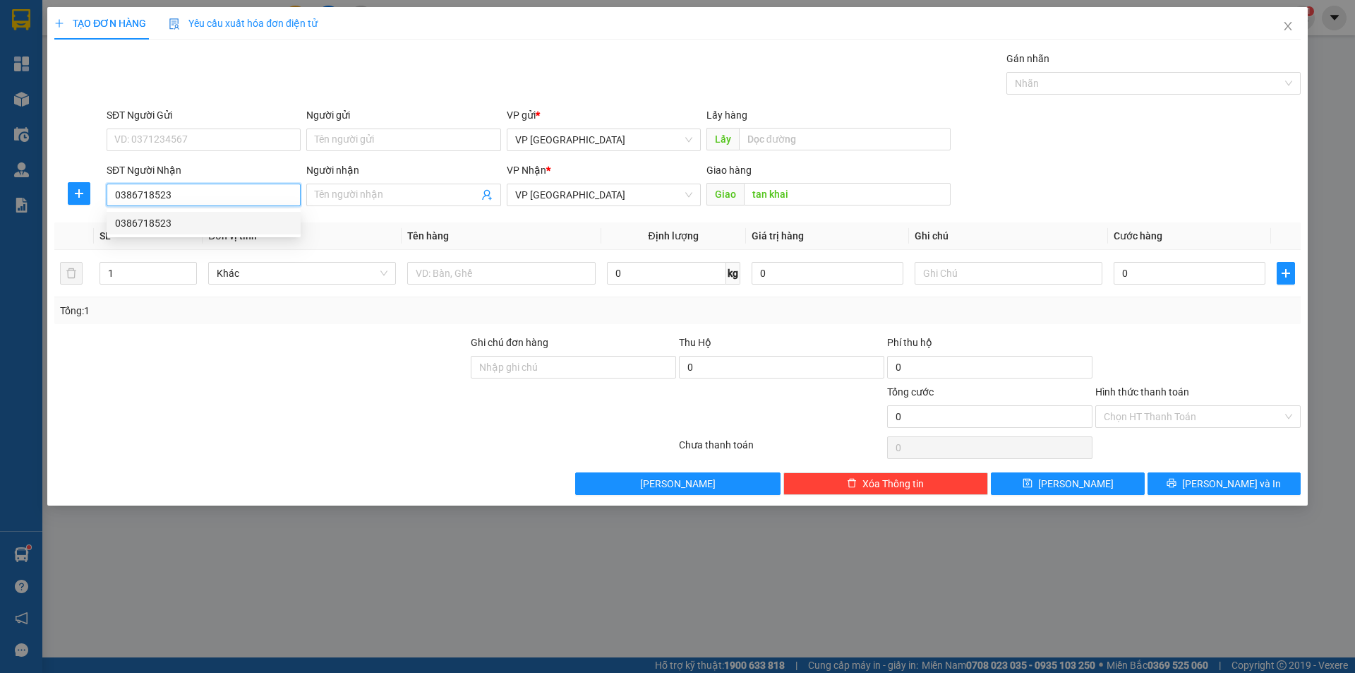
type input "100.000"
type input "0386718523"
click at [827, 184] on input "tan khai" at bounding box center [847, 194] width 207 height 23
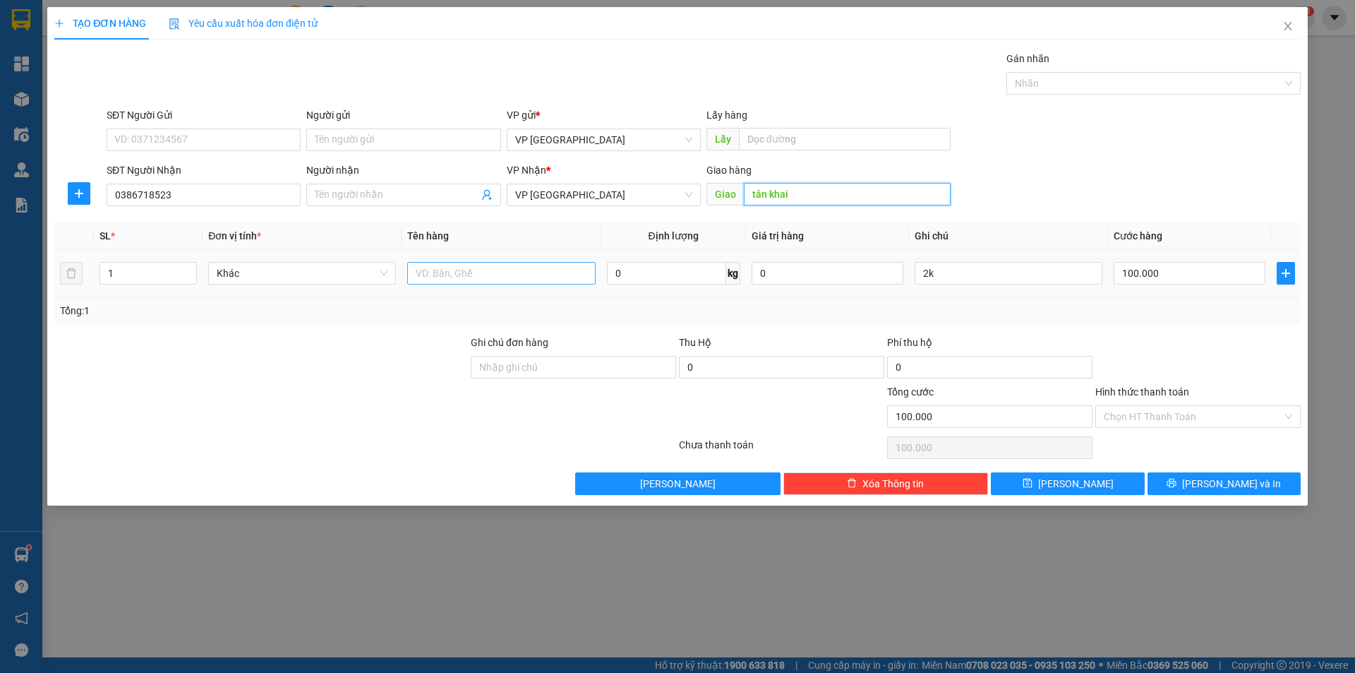
type input "tân khai"
click at [451, 278] on input "text" at bounding box center [501, 273] width 188 height 23
click at [420, 269] on input "1 bao trắng" at bounding box center [501, 273] width 188 height 23
type input "bao trắng"
click at [942, 280] on input "2k" at bounding box center [1009, 273] width 188 height 23
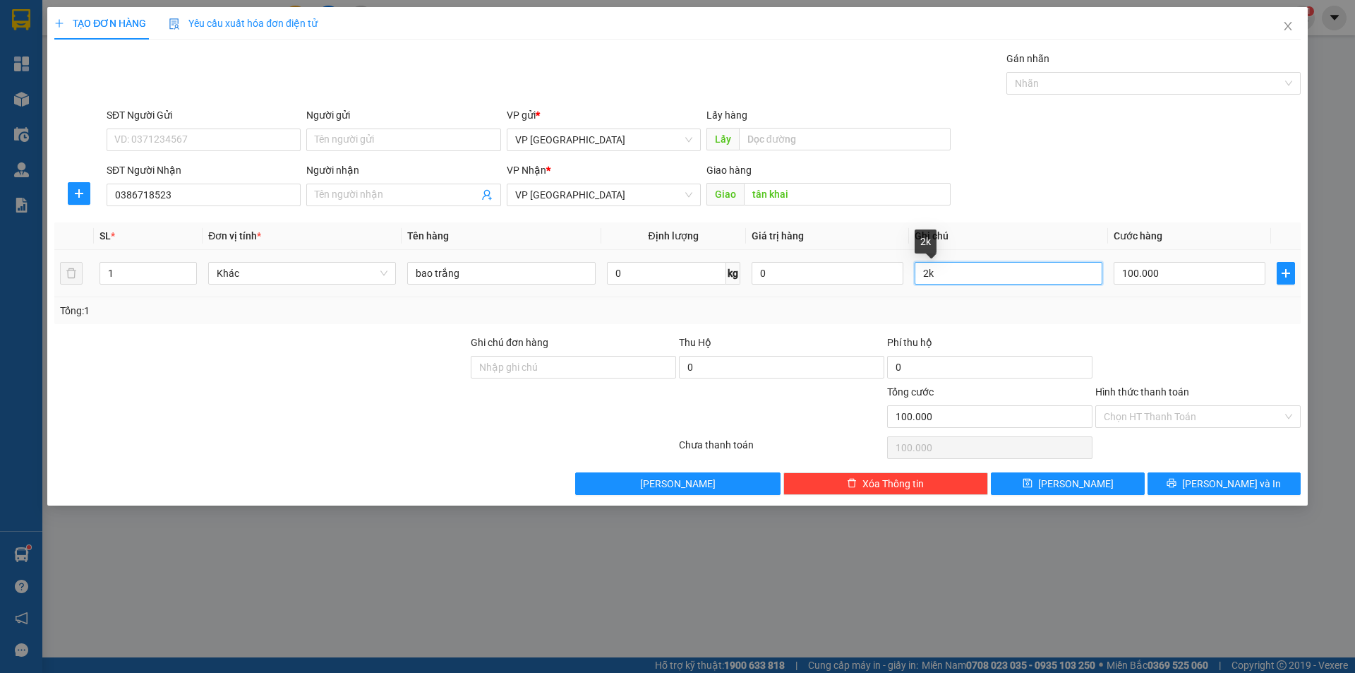
click at [942, 280] on input "2k" at bounding box center [1009, 273] width 188 height 23
type input "2 bao"
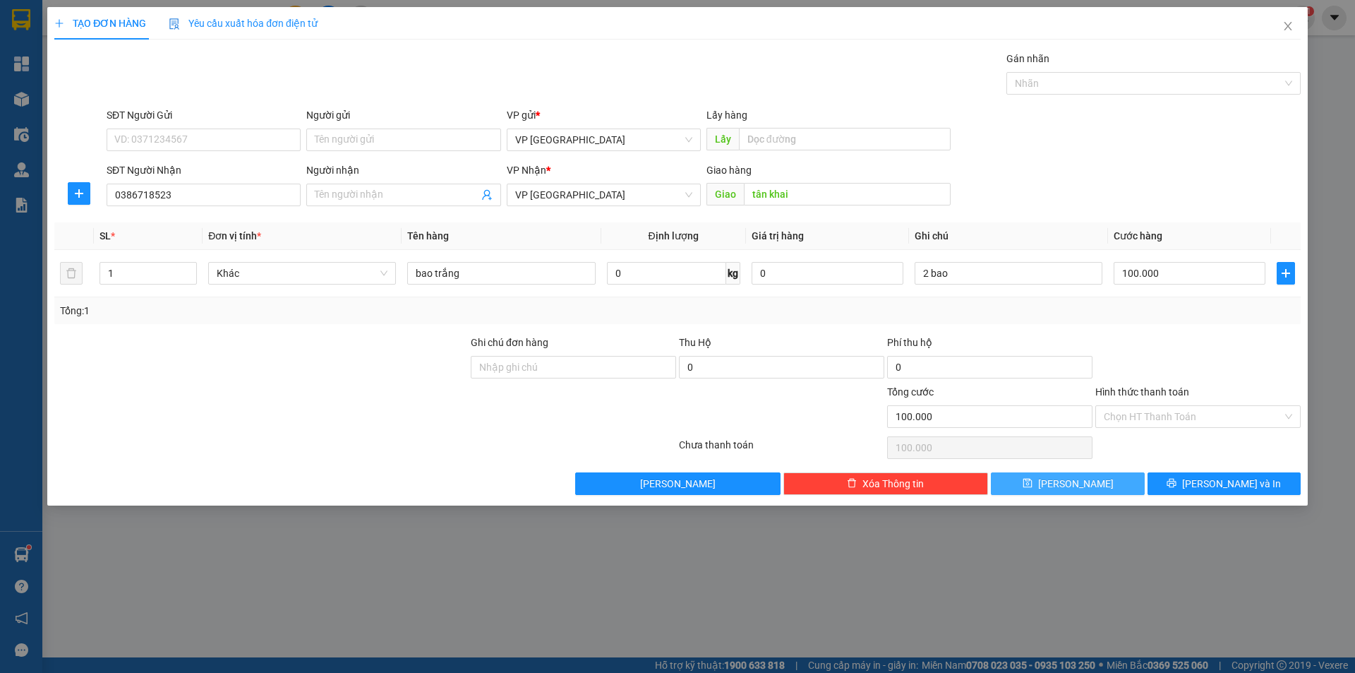
click at [1093, 480] on button "[PERSON_NAME]" at bounding box center [1067, 483] width 153 height 23
type input "0"
click at [195, 196] on input "SĐT Người Nhận" at bounding box center [204, 195] width 194 height 23
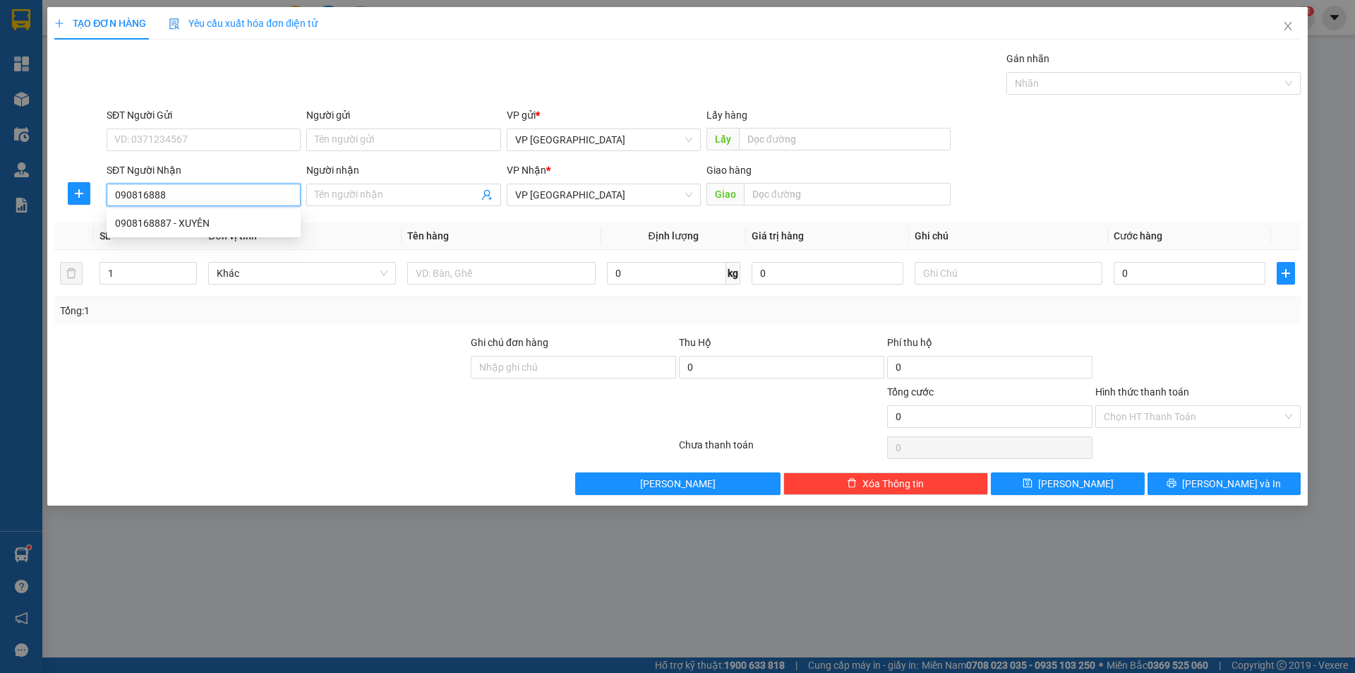
type input "0908168887"
click at [256, 219] on div "0908168887 - XUYÊN" at bounding box center [203, 223] width 177 height 16
type input "XUYÊN"
type input "XUYẾN BẾN CÁT"
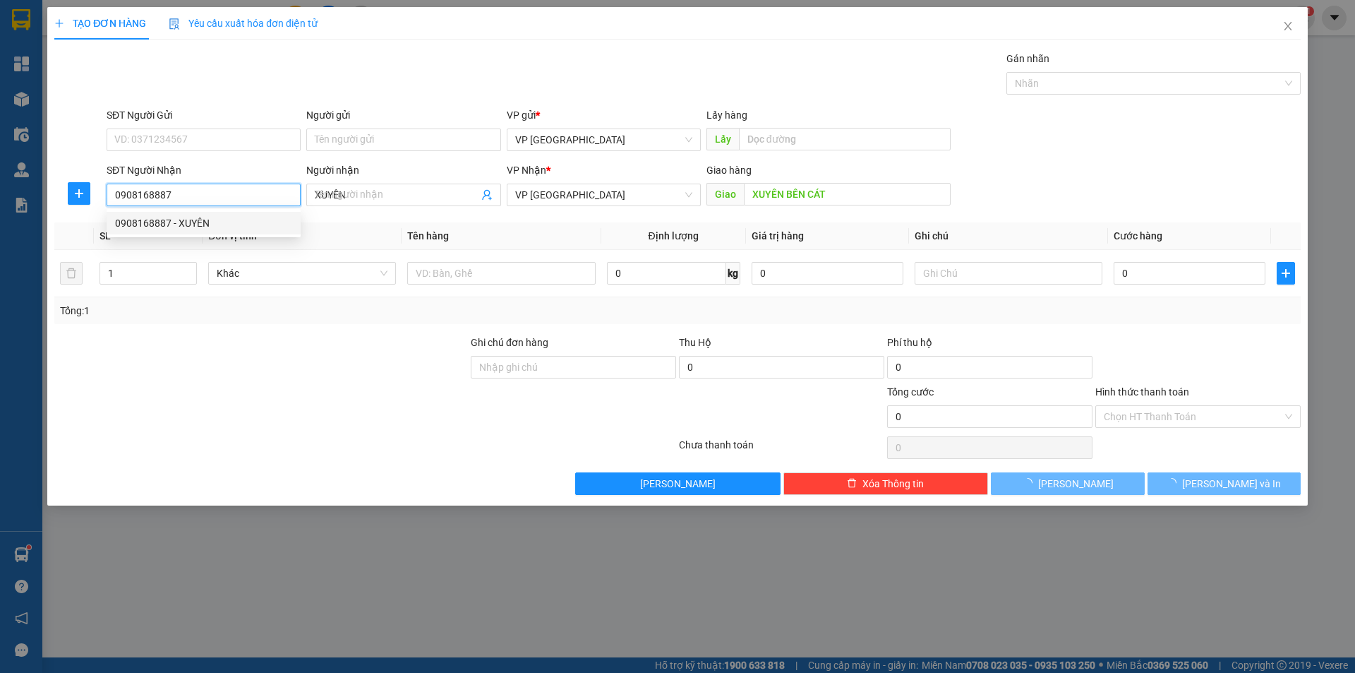
type input "30.000"
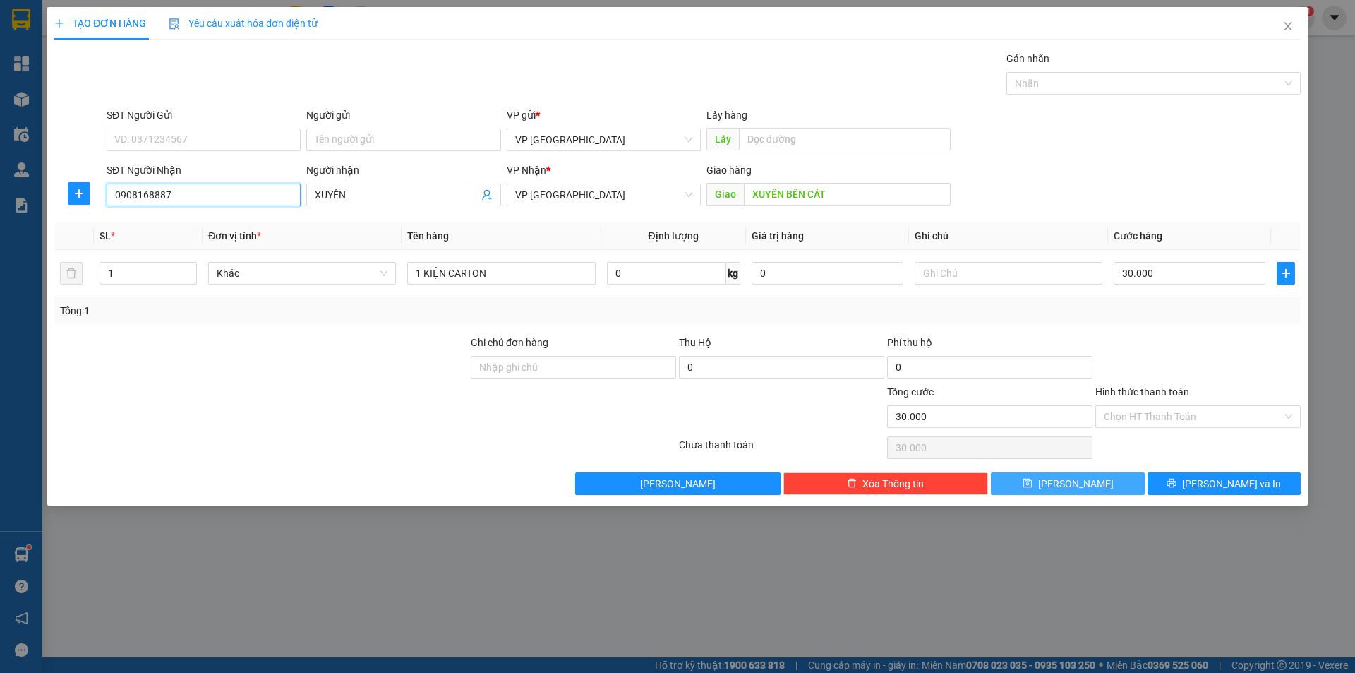
type input "0908168887"
click at [1066, 486] on button "[PERSON_NAME]" at bounding box center [1067, 483] width 153 height 23
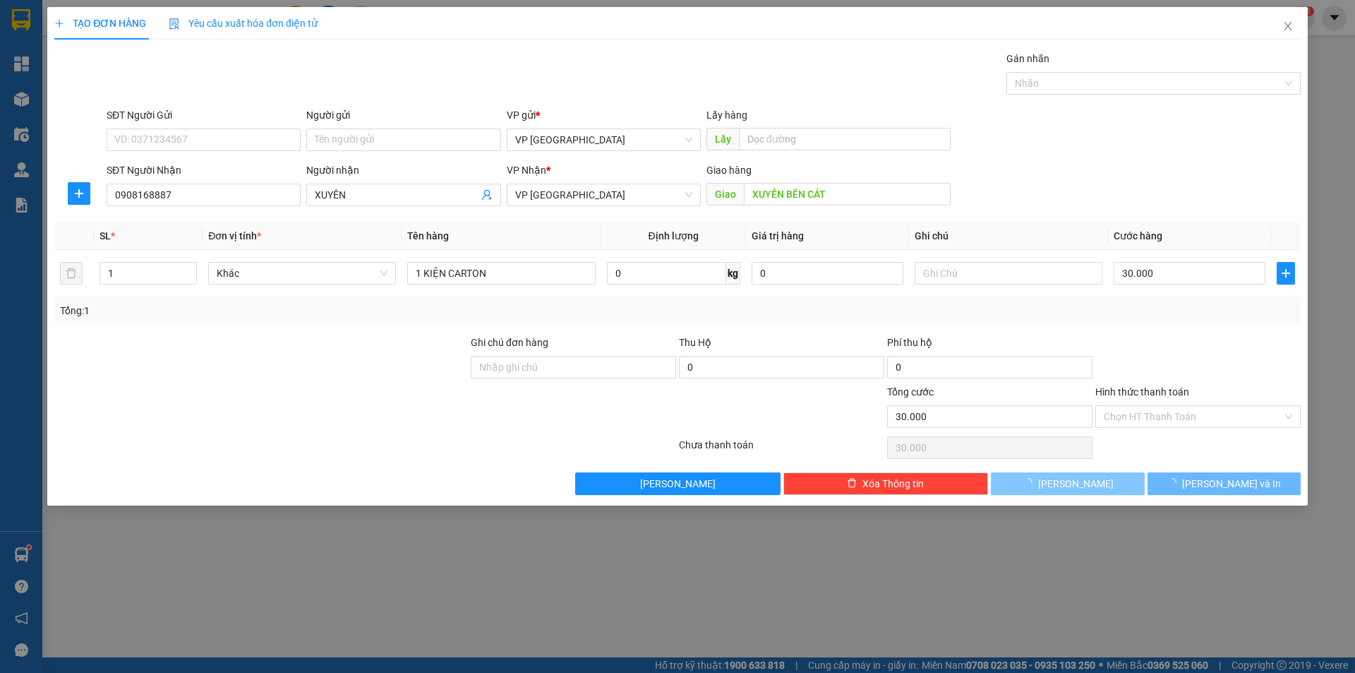
type input "0"
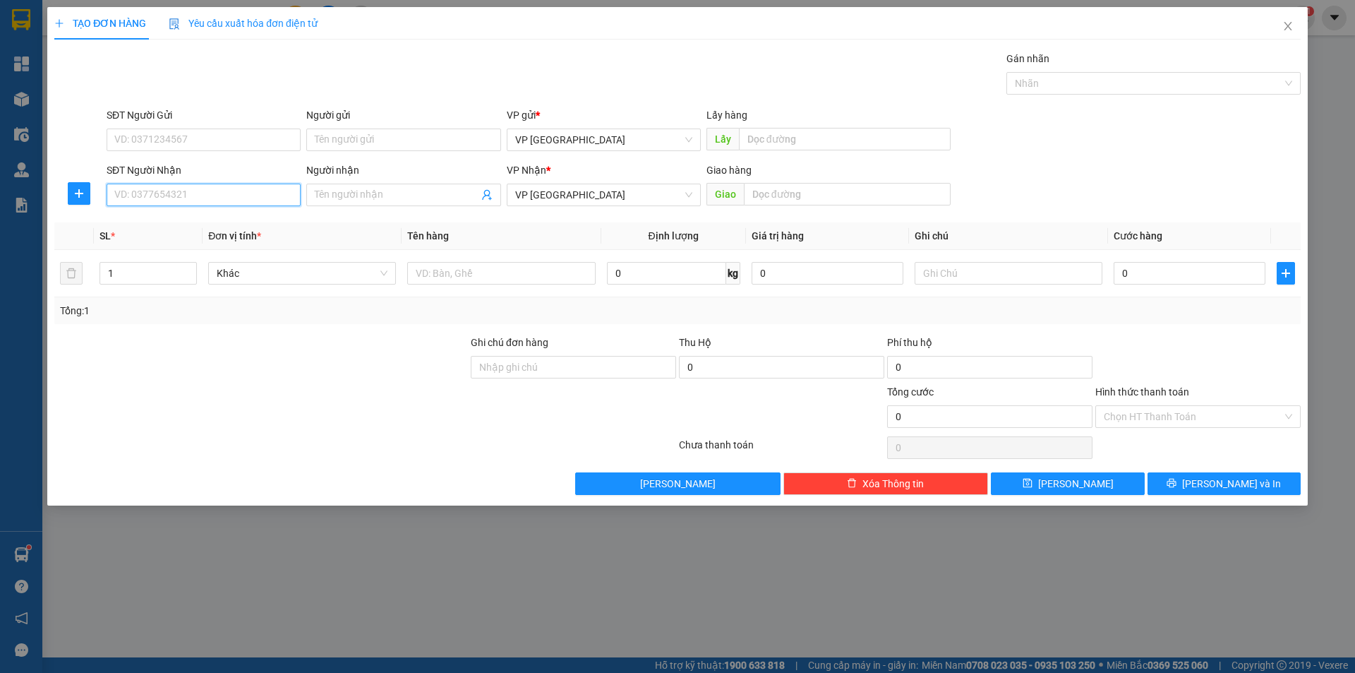
click at [176, 203] on input "SĐT Người Nhận" at bounding box center [204, 195] width 194 height 23
type input "0398834294"
click at [222, 215] on div "0398834294 - Giang" at bounding box center [203, 223] width 177 height 16
type input "Giang"
type input "[PERSON_NAME]"
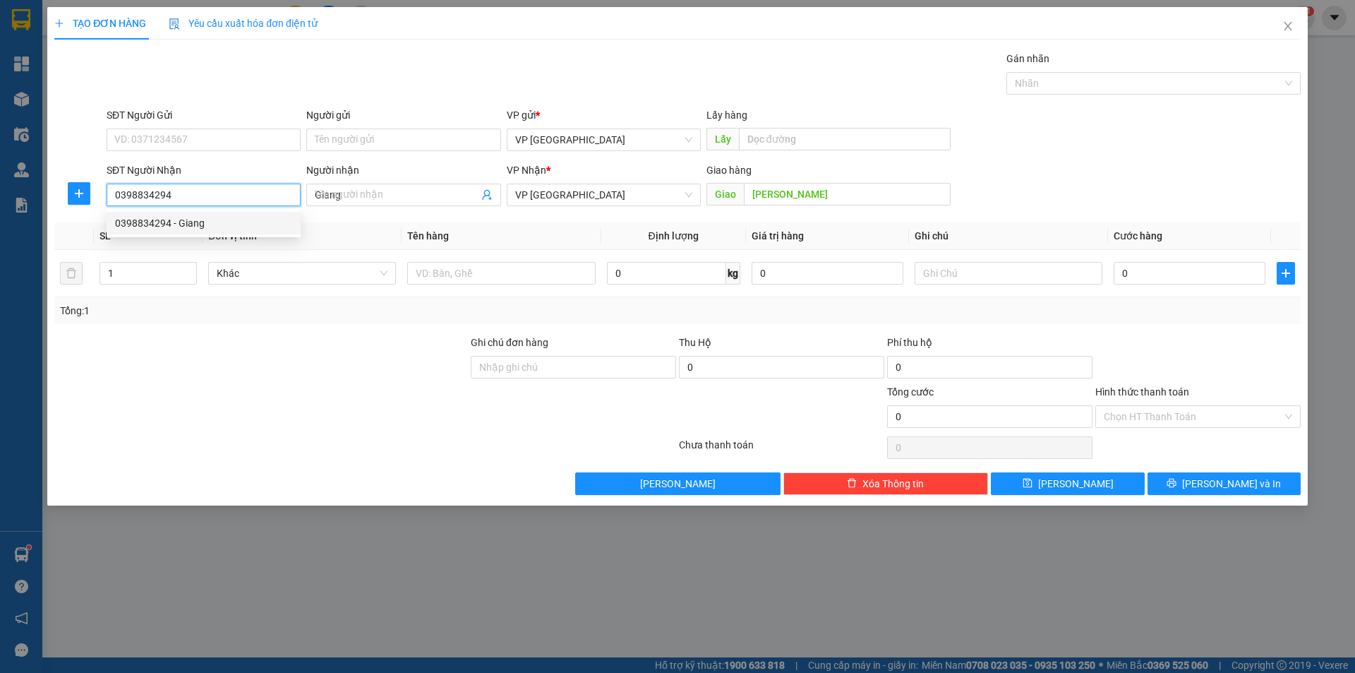
type input "60.000"
type input "0398834294"
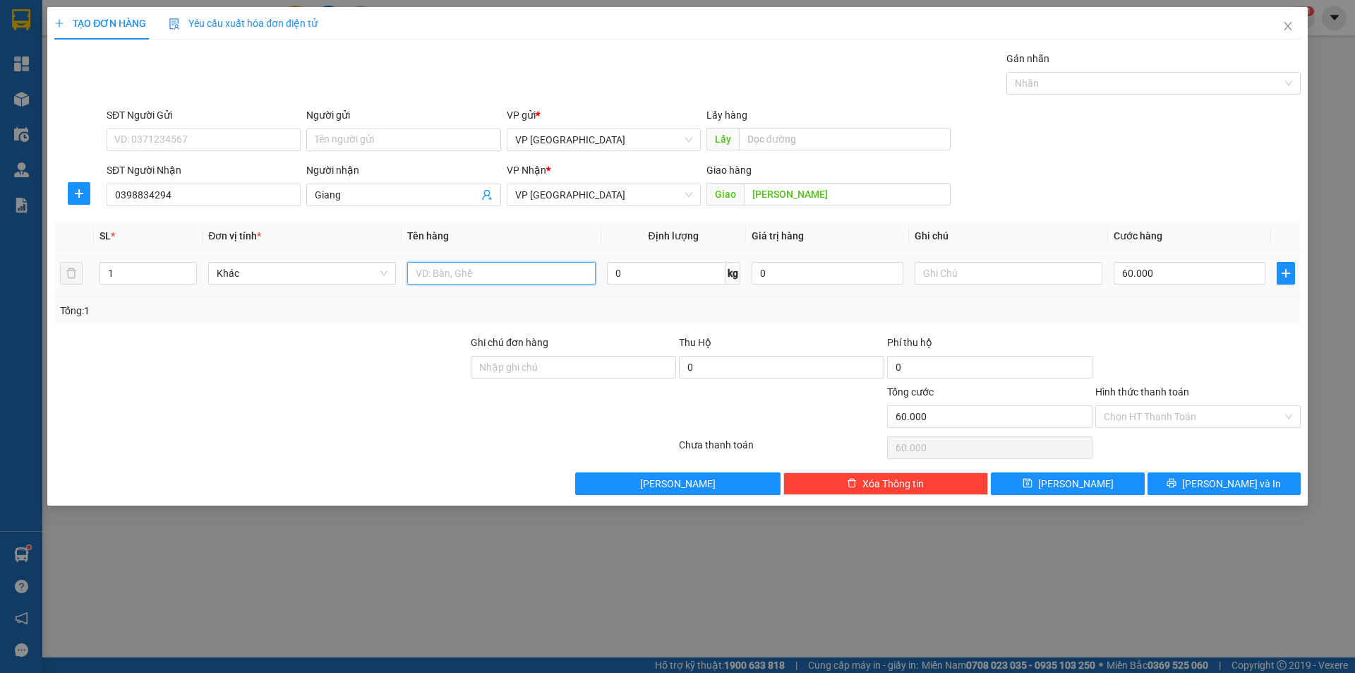
click at [464, 278] on input "text" at bounding box center [501, 273] width 188 height 23
type input "1 kiện đen"
click at [1139, 274] on input "60.000" at bounding box center [1190, 273] width 152 height 23
click at [1035, 270] on input "text" at bounding box center [1009, 273] width 188 height 23
type input "2 kiện"
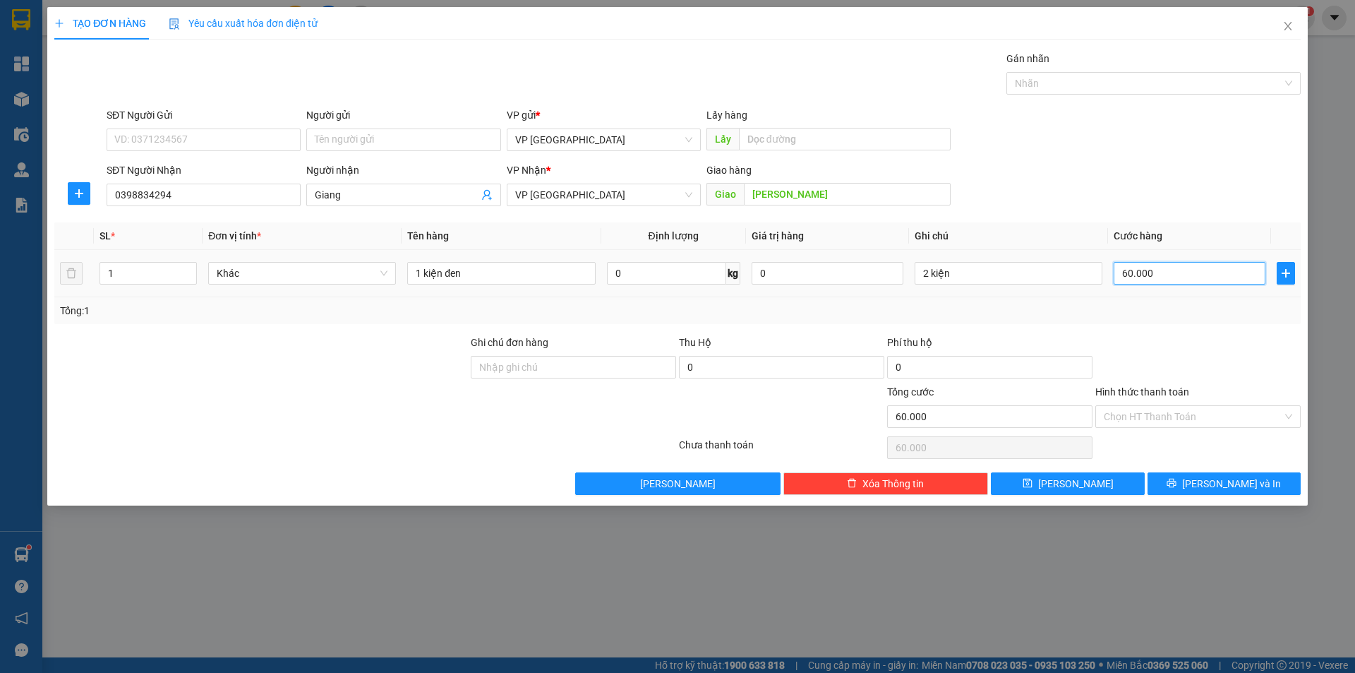
click at [1191, 263] on input "60.000" at bounding box center [1190, 273] width 152 height 23
type input "1"
type input "10"
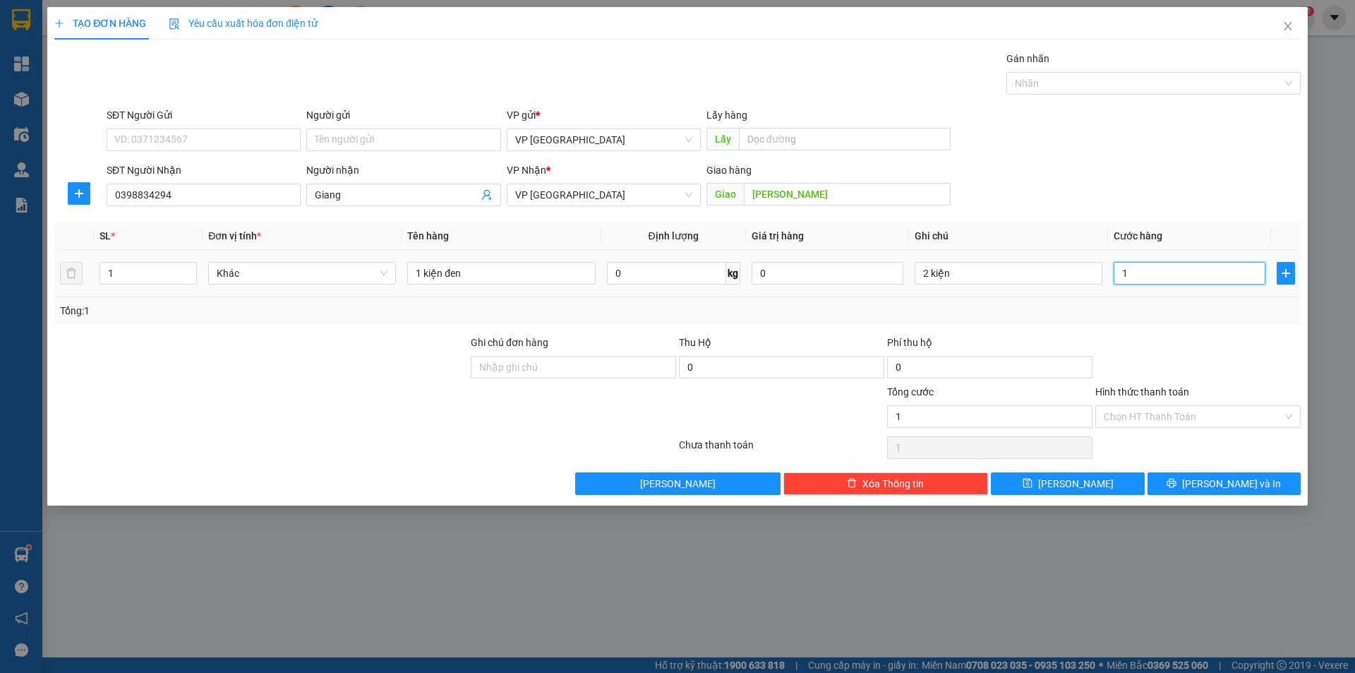
type input "10"
type input "100"
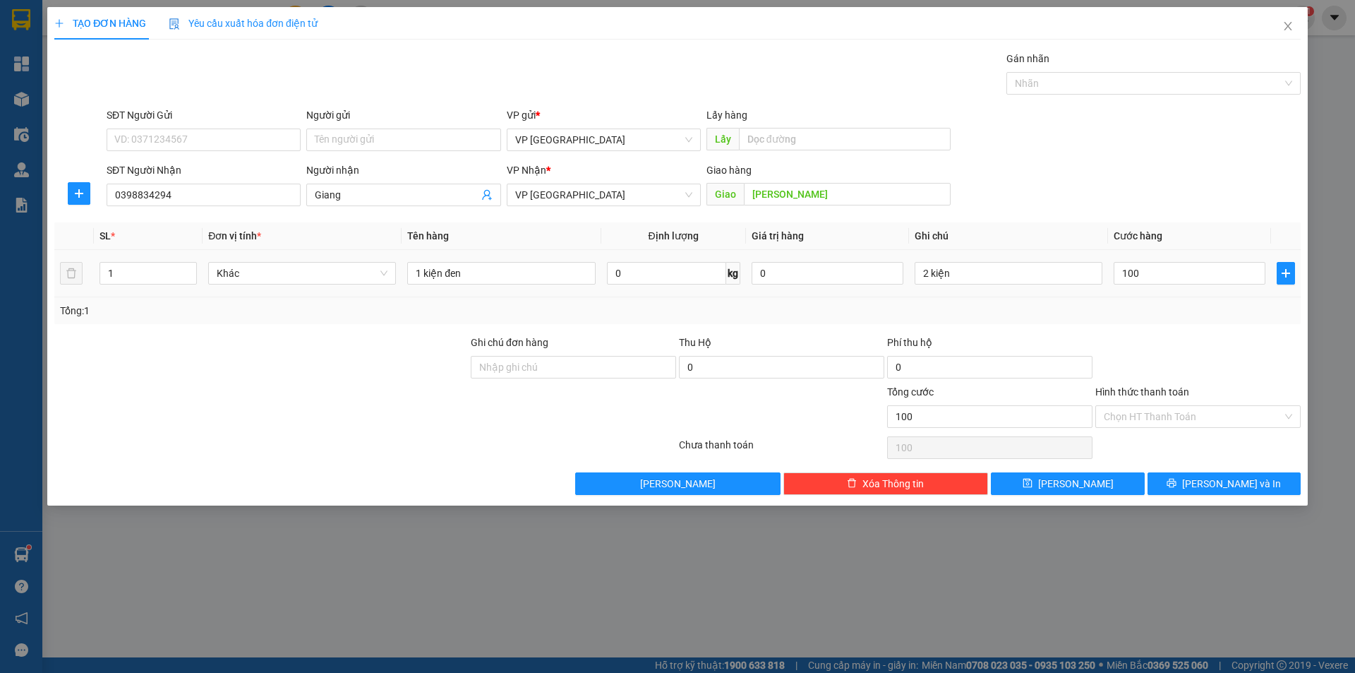
type input "100.000"
click at [1222, 311] on div "Tổng: 1" at bounding box center [677, 311] width 1235 height 16
click at [1085, 473] on button "[PERSON_NAME]" at bounding box center [1067, 483] width 153 height 23
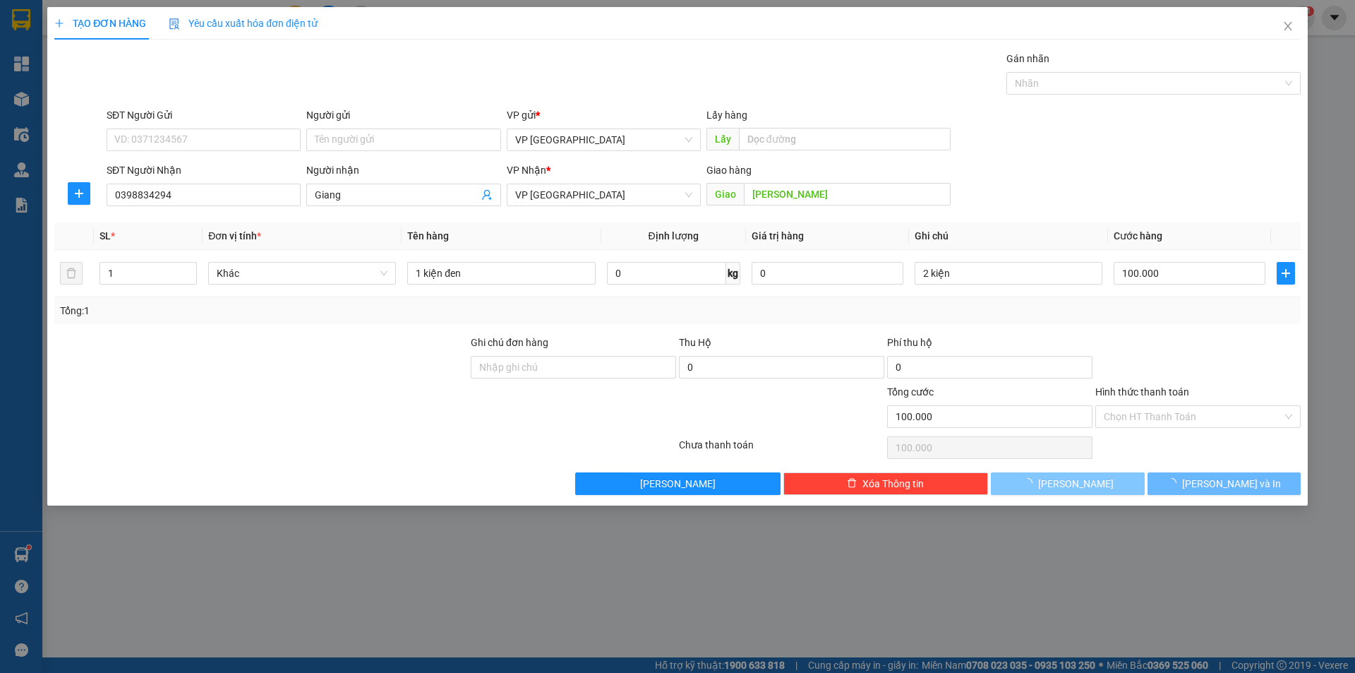
type input "0"
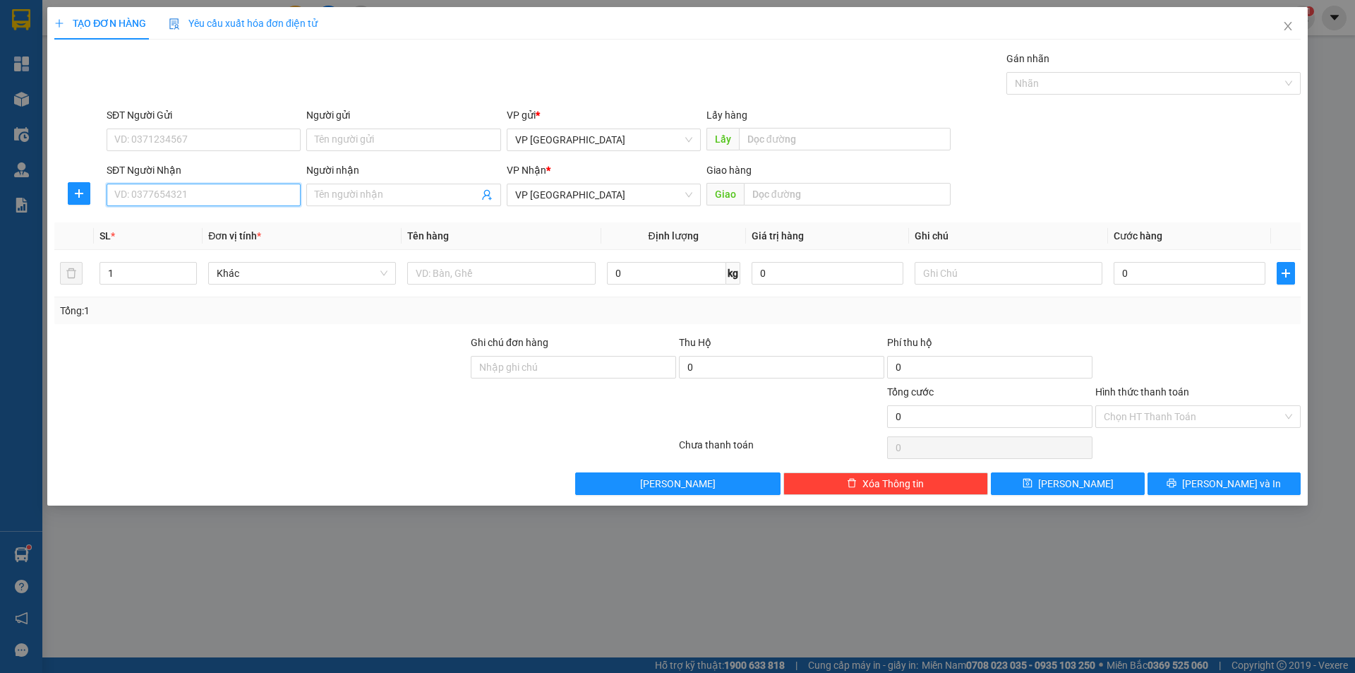
click at [231, 200] on input "SĐT Người Nhận" at bounding box center [204, 195] width 194 height 23
type input "0372485823"
click at [349, 198] on input "Người nhận" at bounding box center [396, 195] width 163 height 16
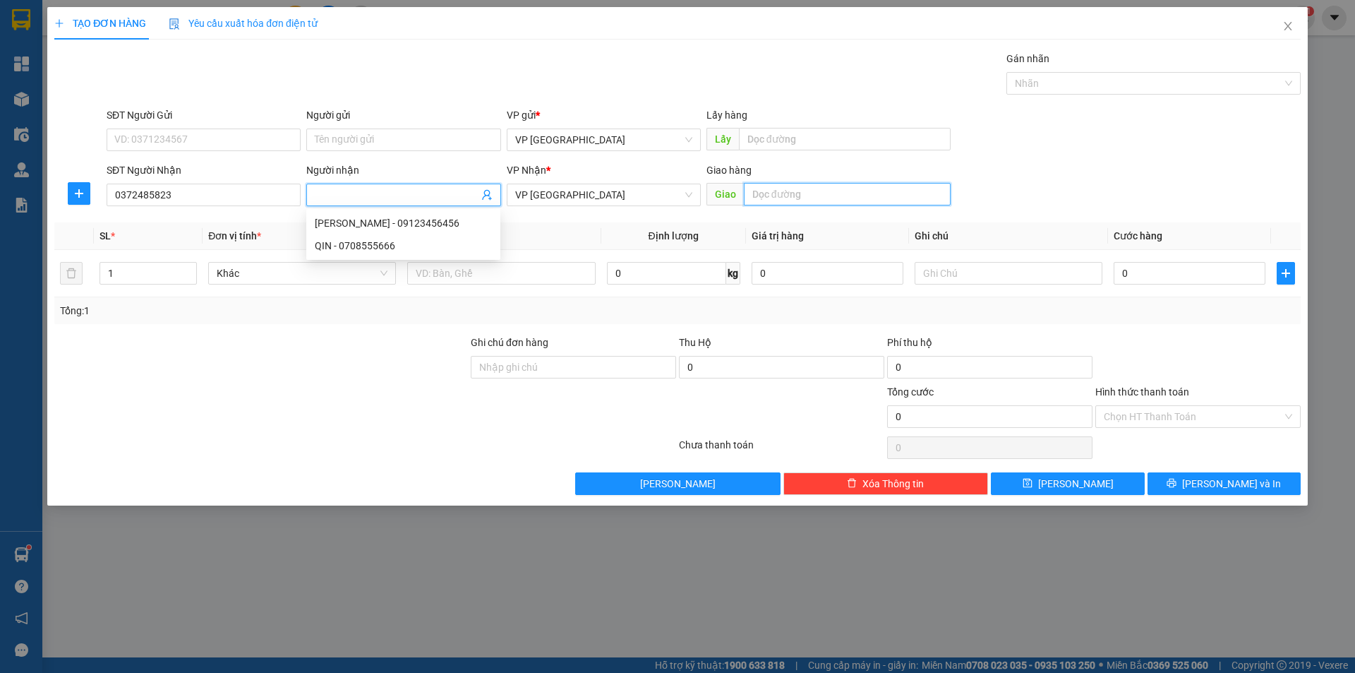
click at [764, 187] on input "text" at bounding box center [847, 194] width 207 height 23
type input "cấp 3 lộc thái"
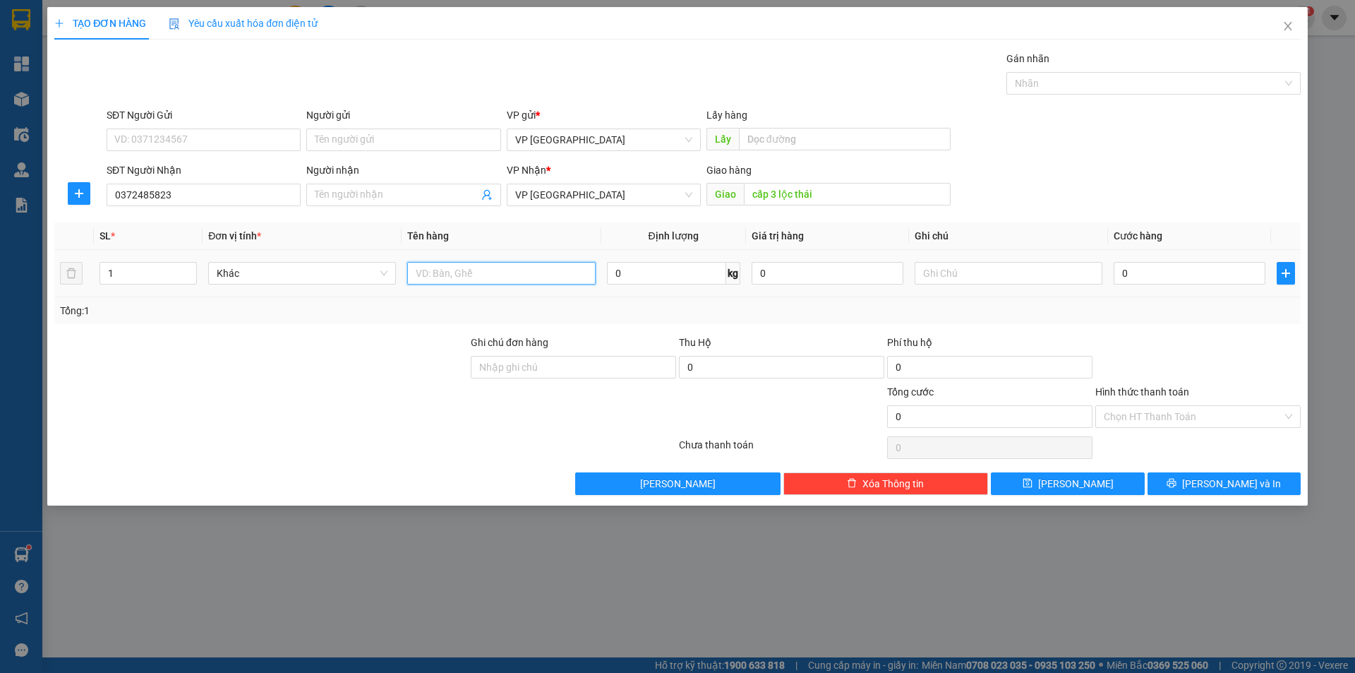
click at [467, 271] on input "text" at bounding box center [501, 273] width 188 height 23
type input "thùng xốp"
click at [1173, 280] on input "0" at bounding box center [1190, 273] width 152 height 23
type input "4"
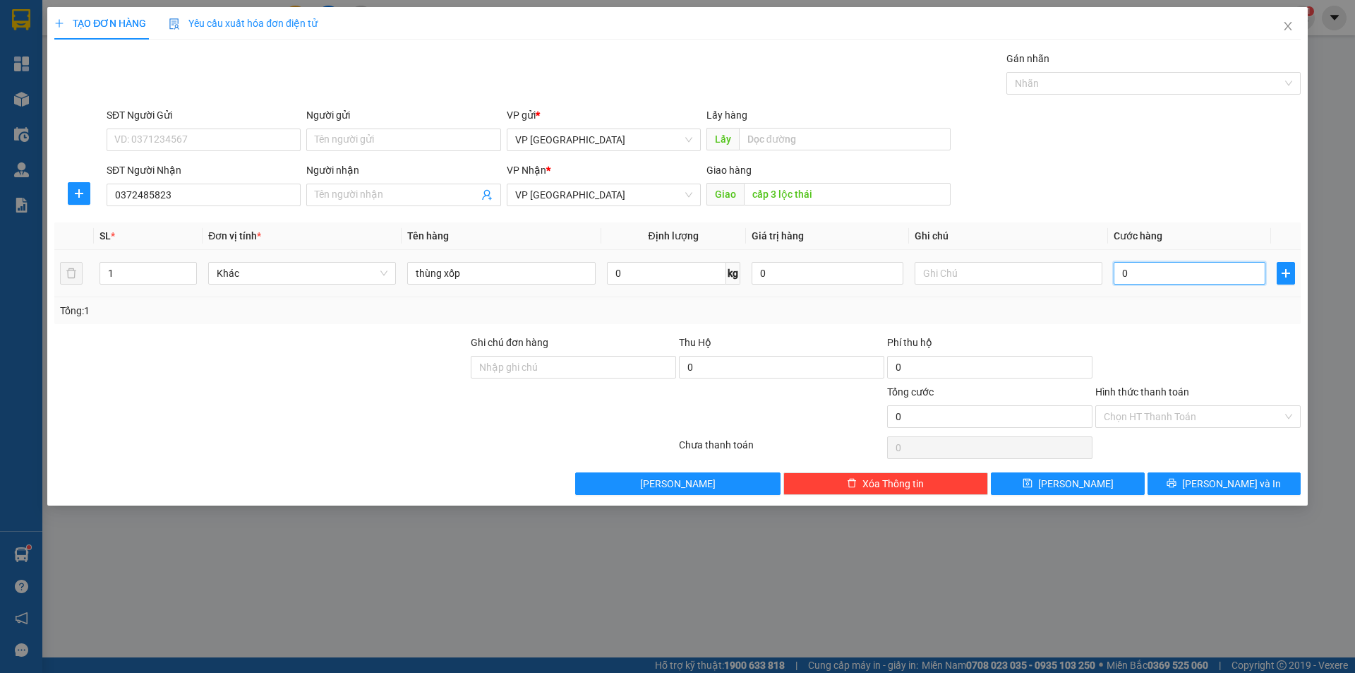
type input "4"
type input "40"
type input "40.000"
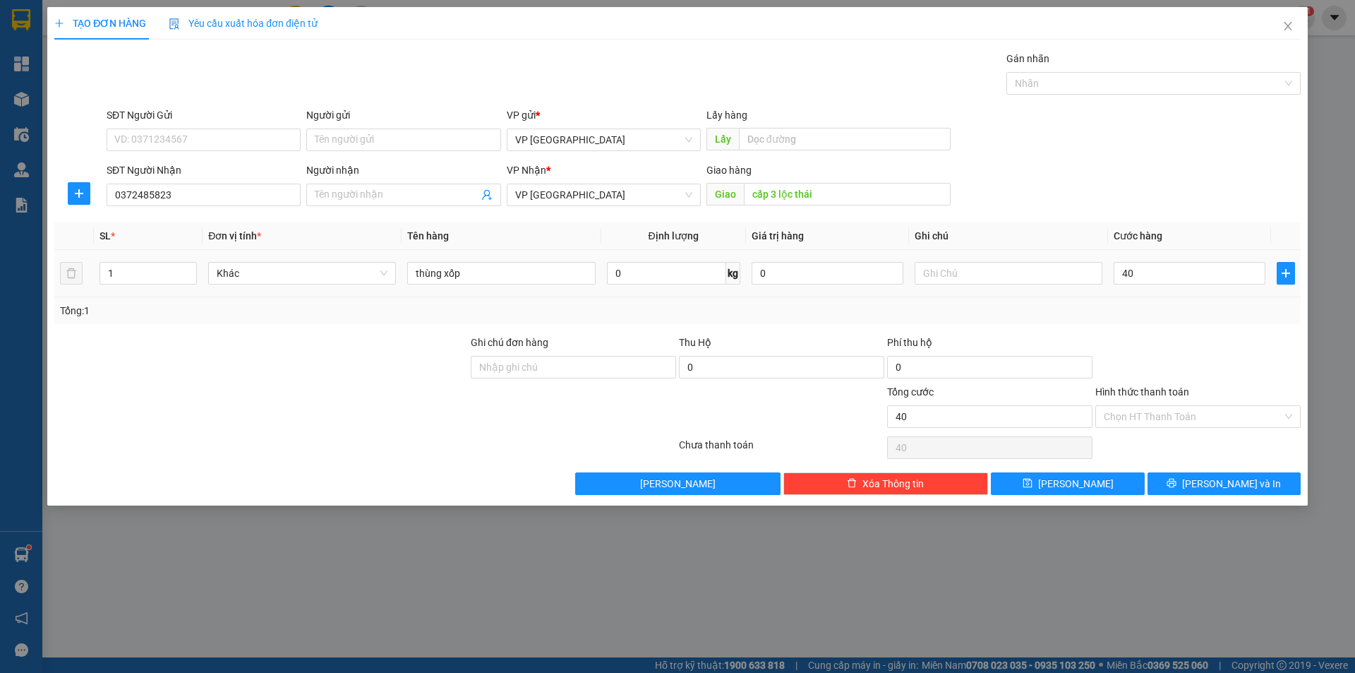
type input "40.000"
click at [1166, 287] on td "40.000" at bounding box center [1189, 273] width 163 height 47
click at [1124, 416] on input "Hình thức thanh toán" at bounding box center [1193, 416] width 179 height 21
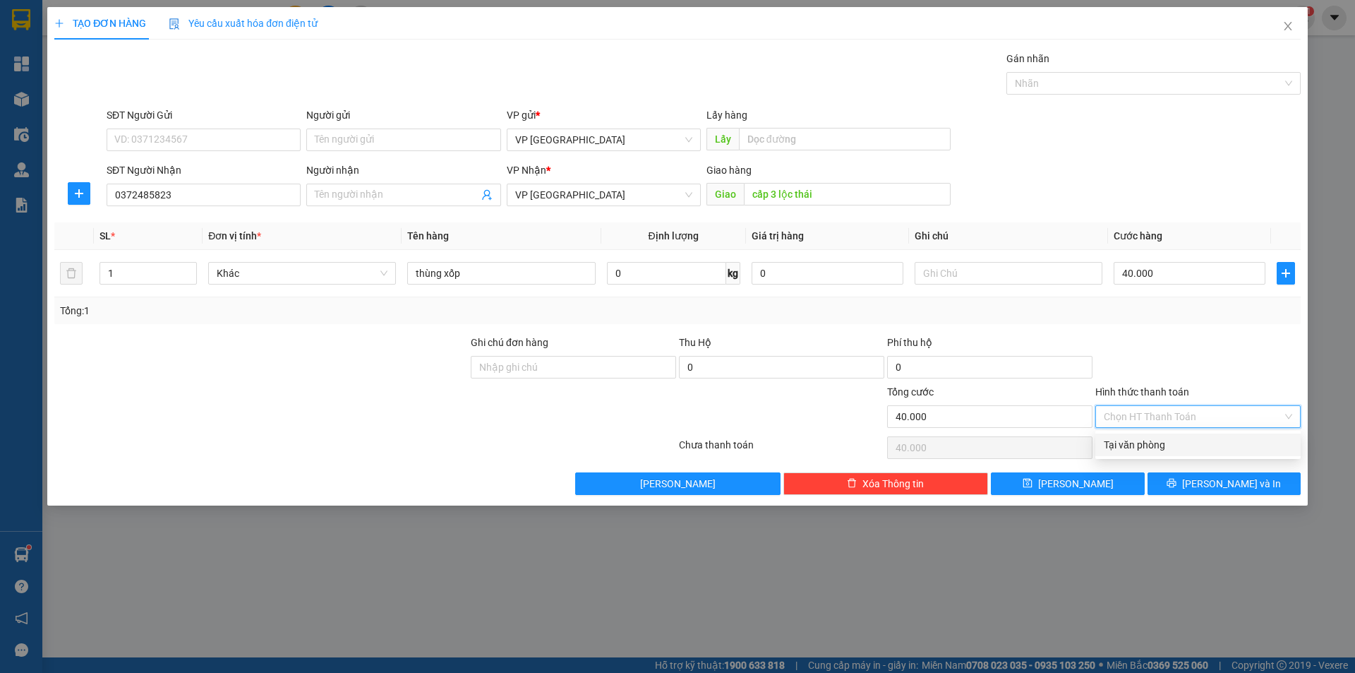
click at [1126, 446] on div "Tại văn phòng" at bounding box center [1198, 445] width 188 height 16
type input "0"
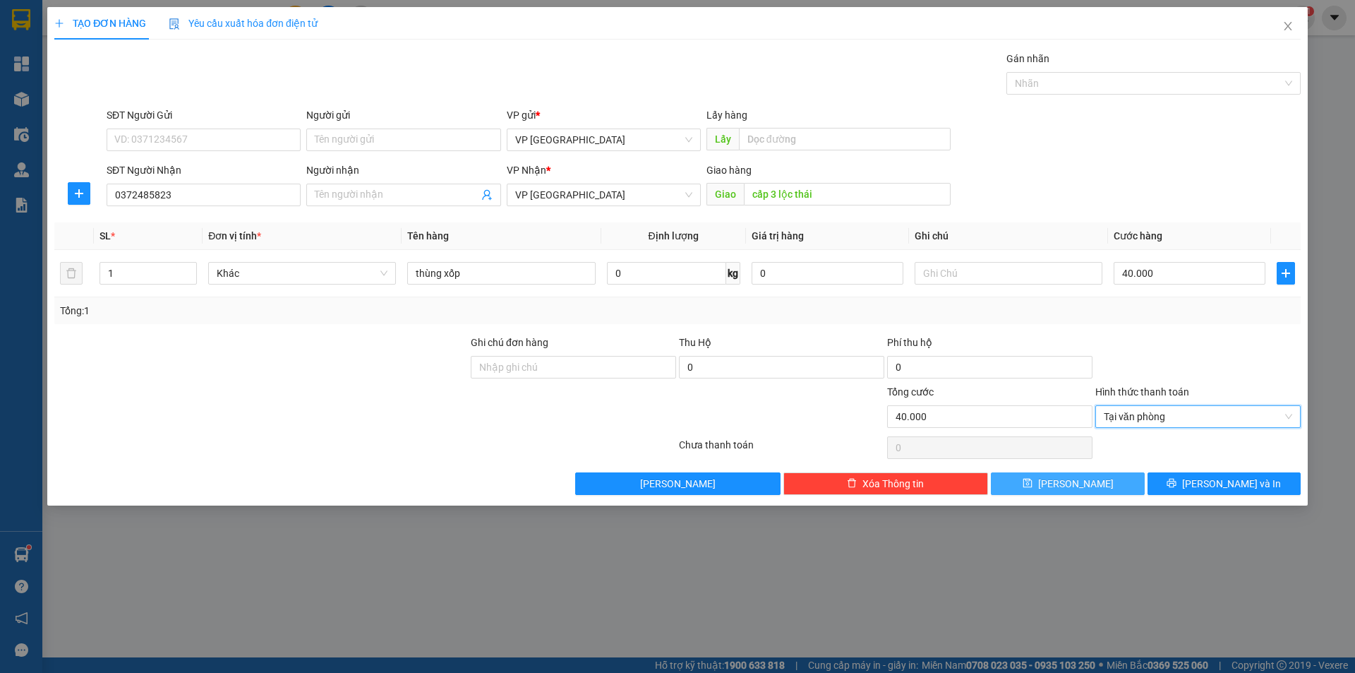
click at [1078, 488] on span "[PERSON_NAME]" at bounding box center [1076, 484] width 76 height 16
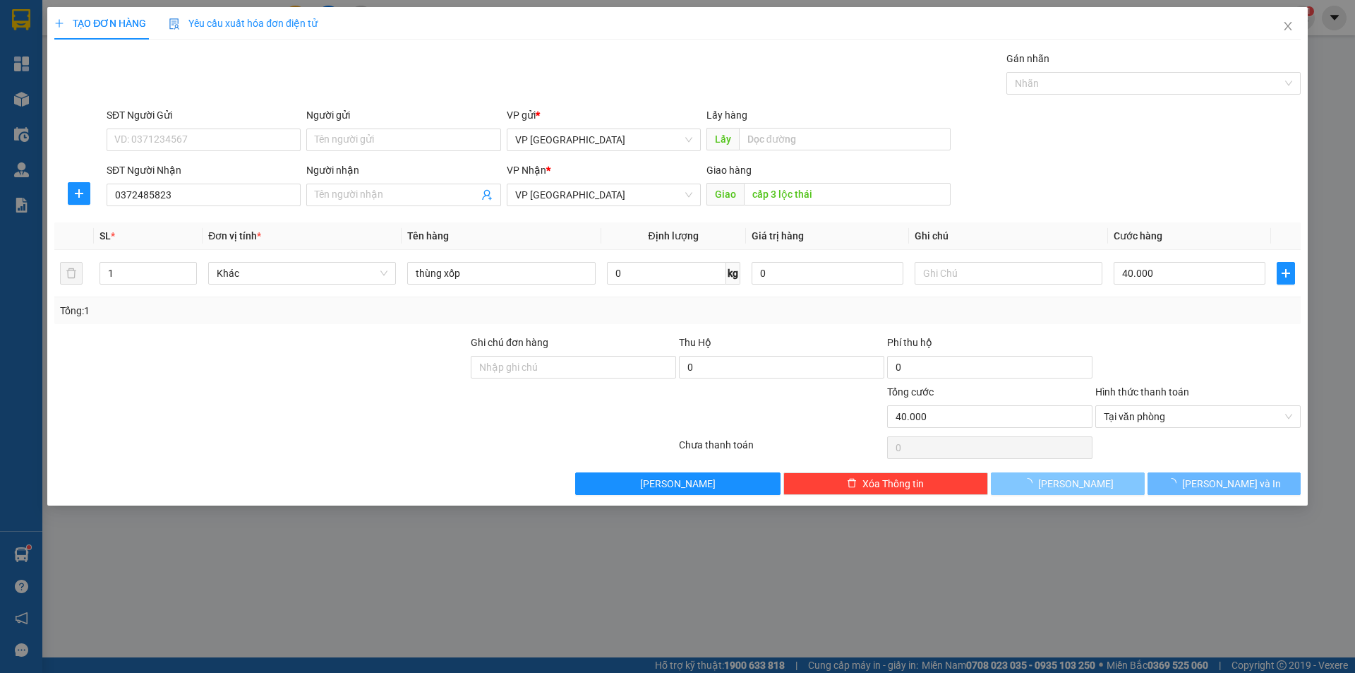
type input "0"
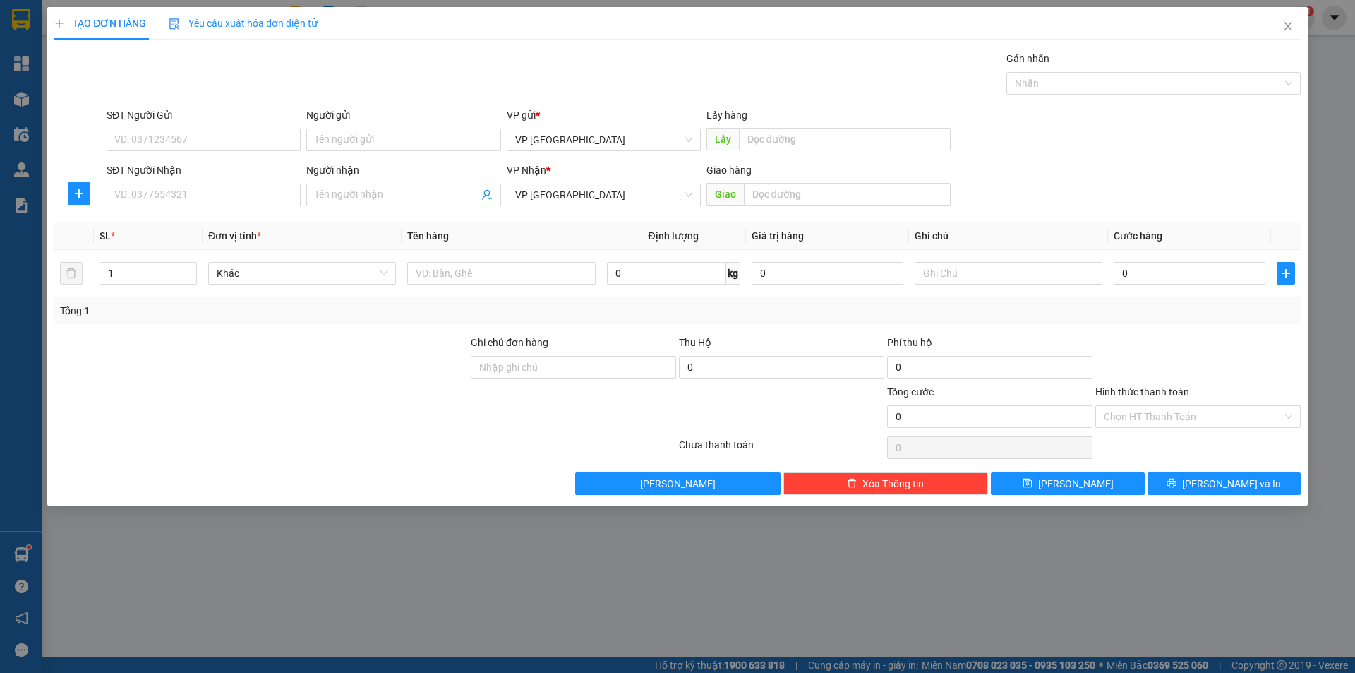
click at [191, 183] on div "SĐT Người Nhận" at bounding box center [204, 172] width 194 height 21
click at [208, 202] on input "SĐT Người Nhận" at bounding box center [204, 195] width 194 height 23
type input "0909045669"
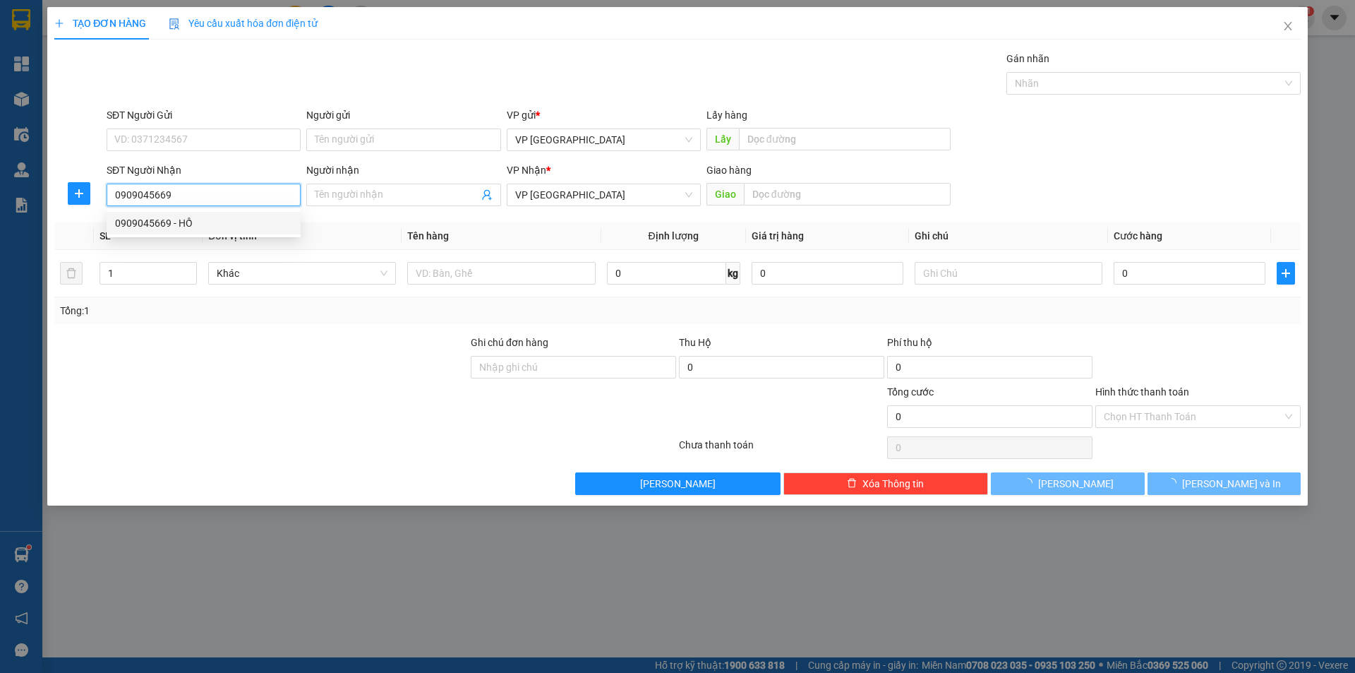
click at [194, 219] on div "0909045669 - HỒ" at bounding box center [203, 223] width 177 height 16
type input "HỒ"
type input "N3 CÔNG AN BẾN CÁT"
type input "40.000"
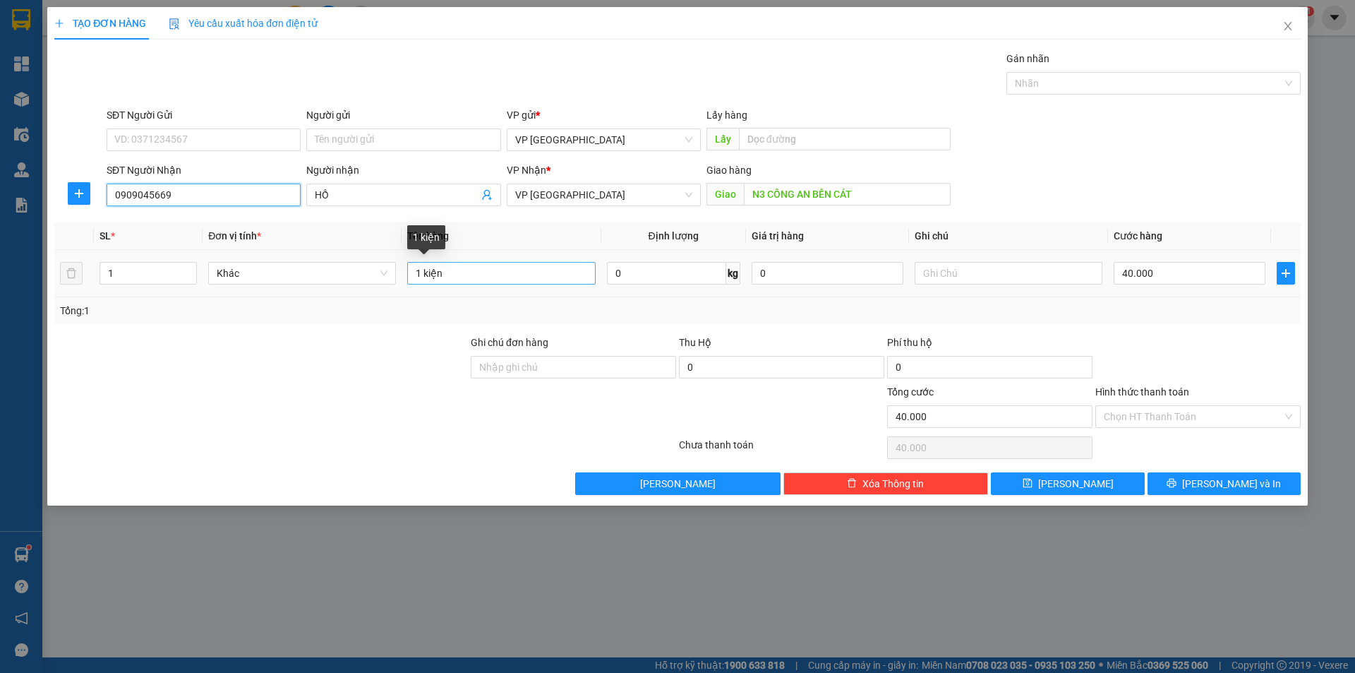
type input "0909045669"
click at [451, 277] on input "1 kiện" at bounding box center [501, 273] width 188 height 23
type input "1"
type input "kiện keo vàng"
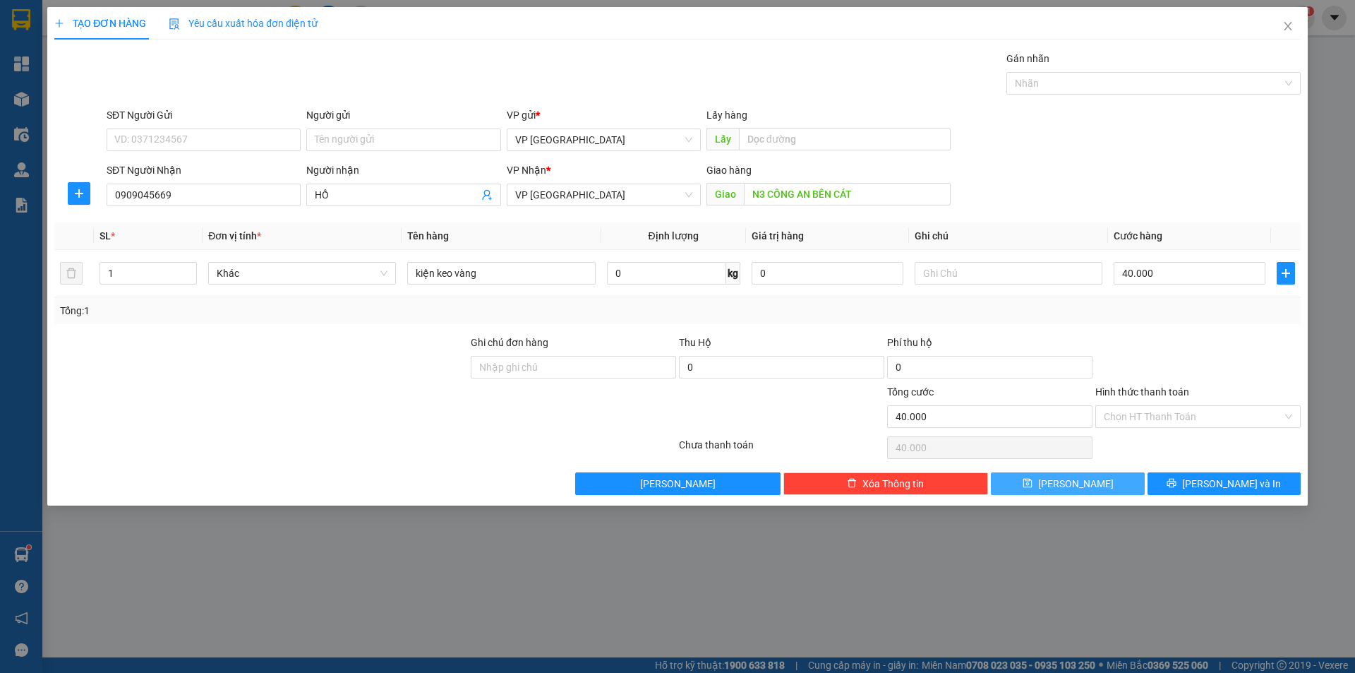
click at [1073, 492] on button "[PERSON_NAME]" at bounding box center [1067, 483] width 153 height 23
type input "0"
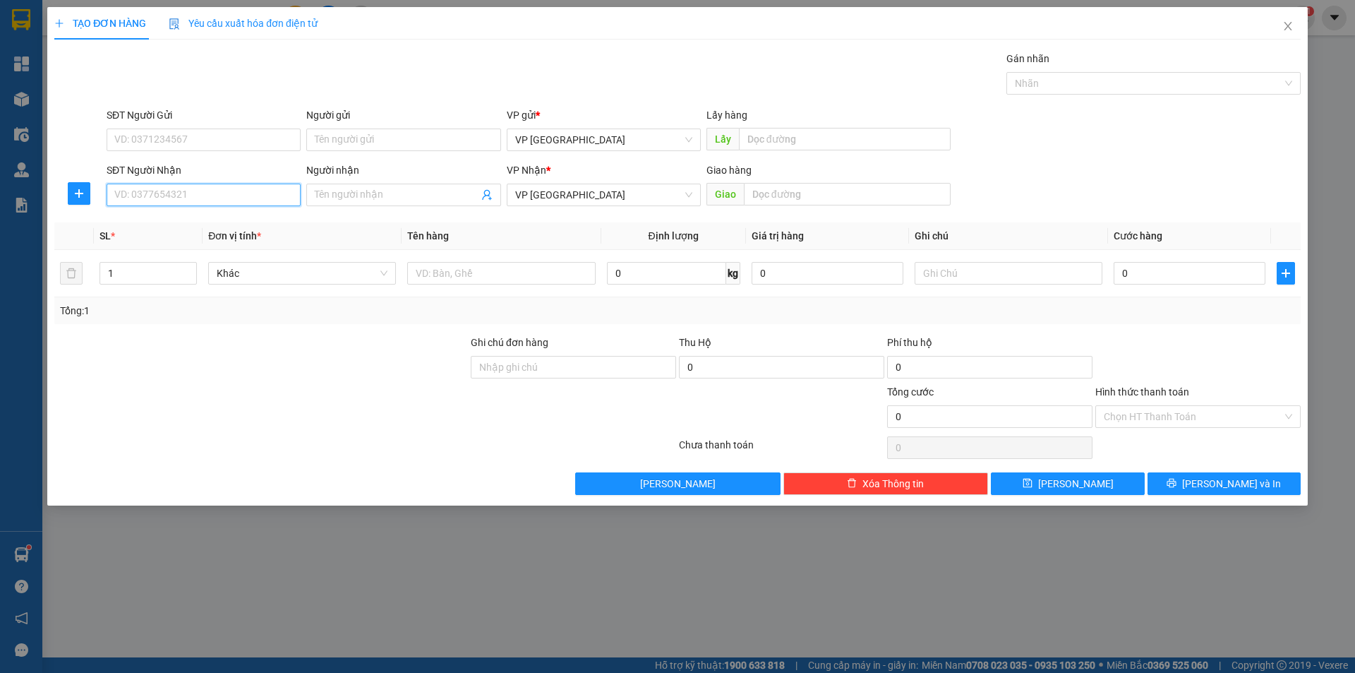
click at [270, 195] on input "SĐT Người Nhận" at bounding box center [204, 195] width 194 height 23
type input "0988510778"
click at [240, 223] on div "0988510778 - THỊNH" at bounding box center [203, 223] width 177 height 16
type input "THỊNH"
type input "THU PHÍ CHƠN THÀNH"
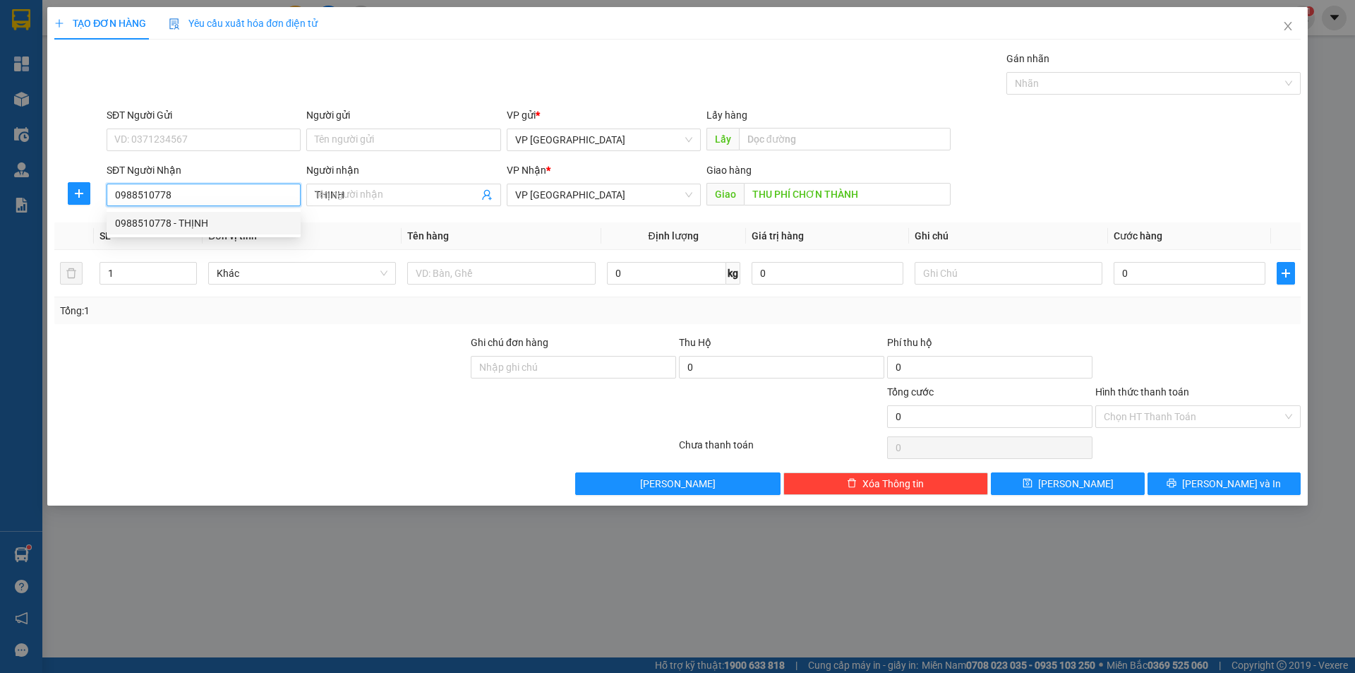
type input "40.000"
type input "0988510778"
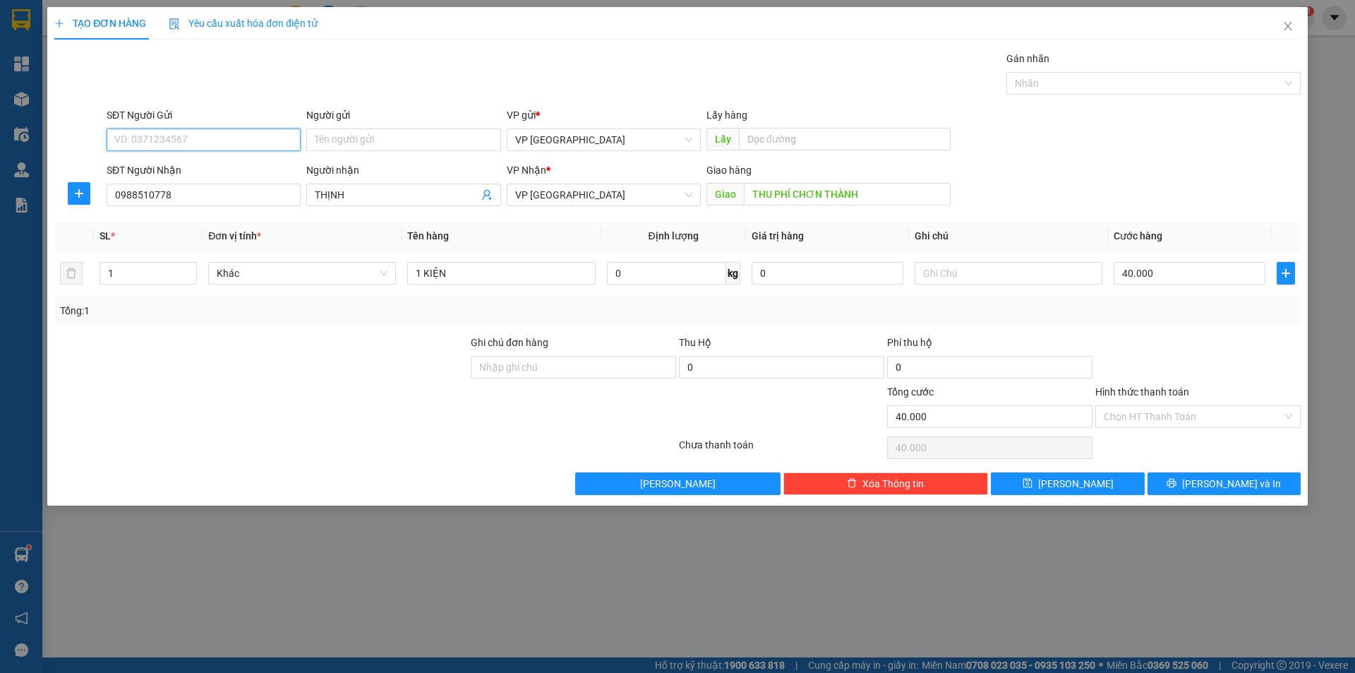
click at [209, 145] on input "SĐT Người Gửi" at bounding box center [204, 139] width 194 height 23
type input "0901585557"
click at [356, 143] on input "Người gửi" at bounding box center [403, 139] width 194 height 23
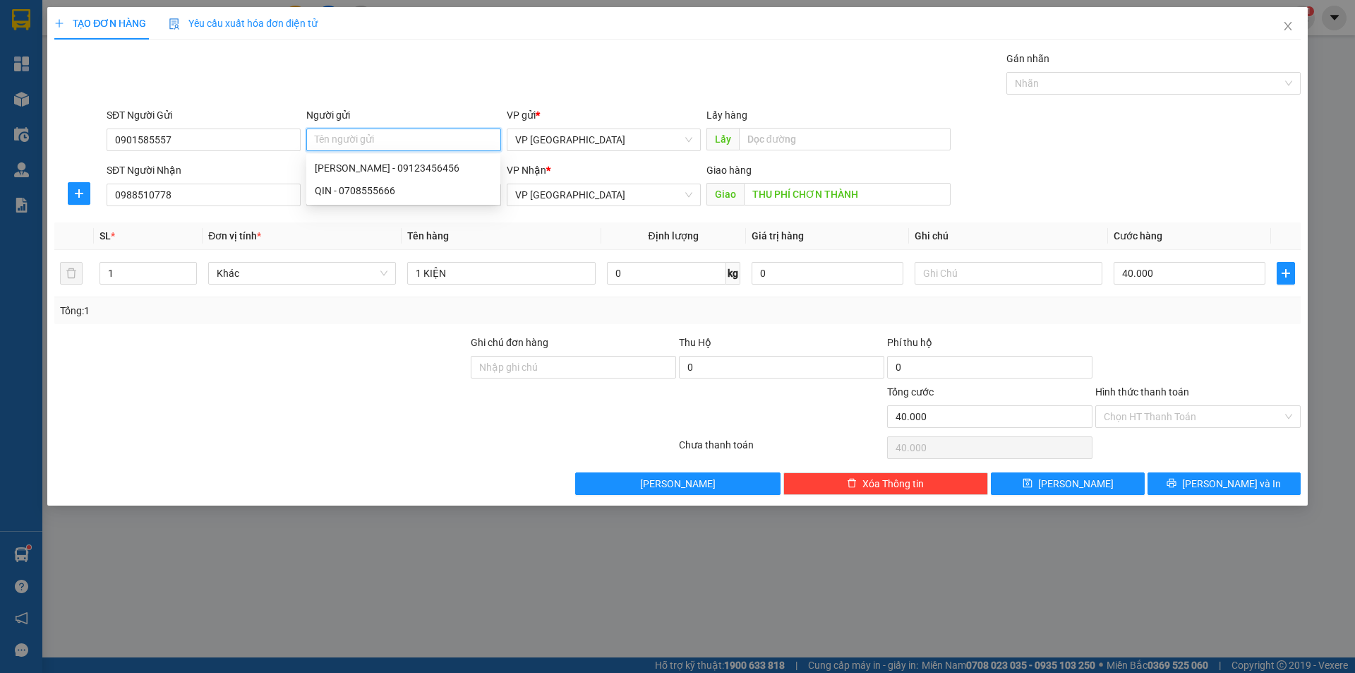
type input "n"
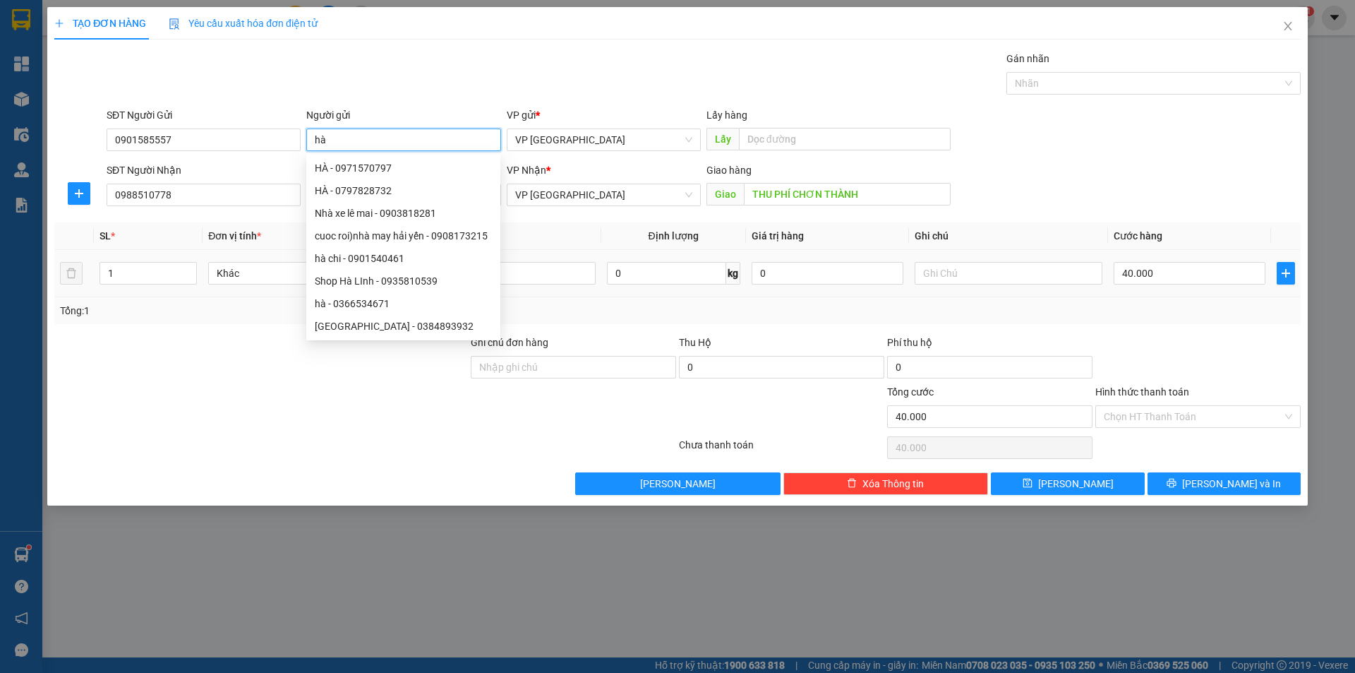
type input "hà"
click at [1174, 261] on div "40.000" at bounding box center [1190, 273] width 152 height 28
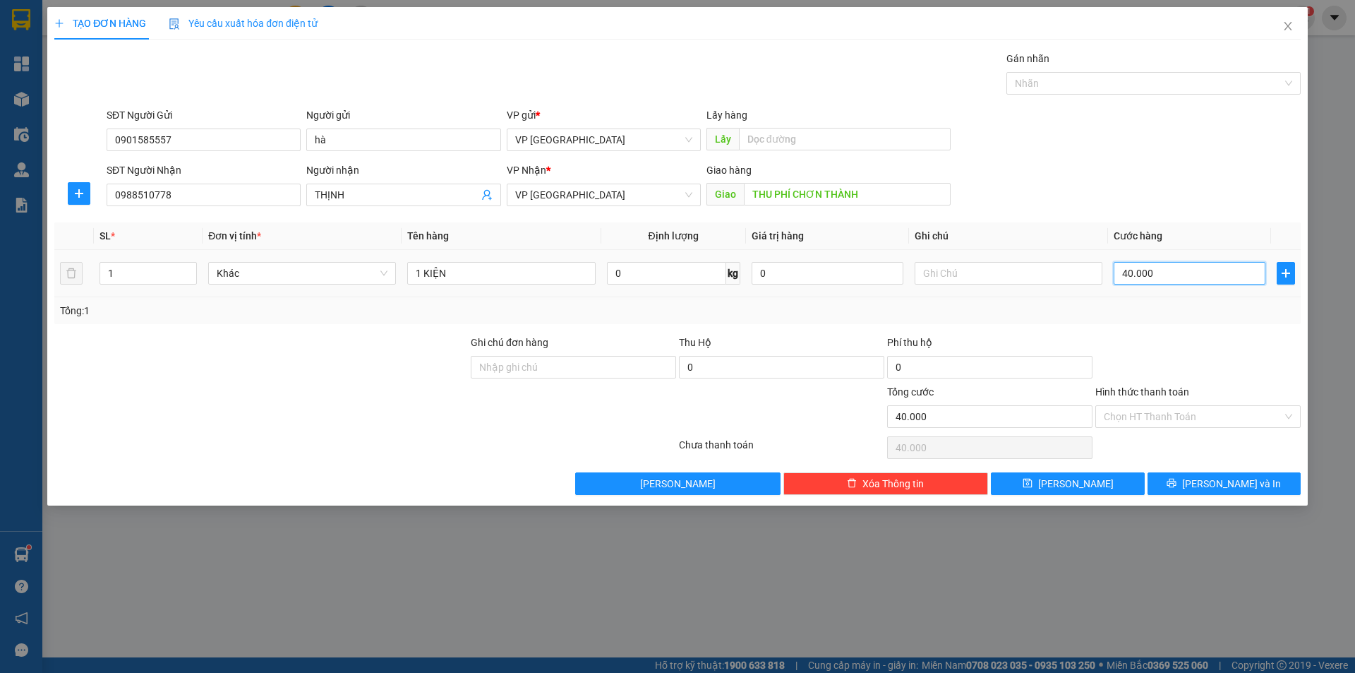
click at [1173, 264] on input "40.000" at bounding box center [1190, 273] width 152 height 23
type input "3"
type input "30"
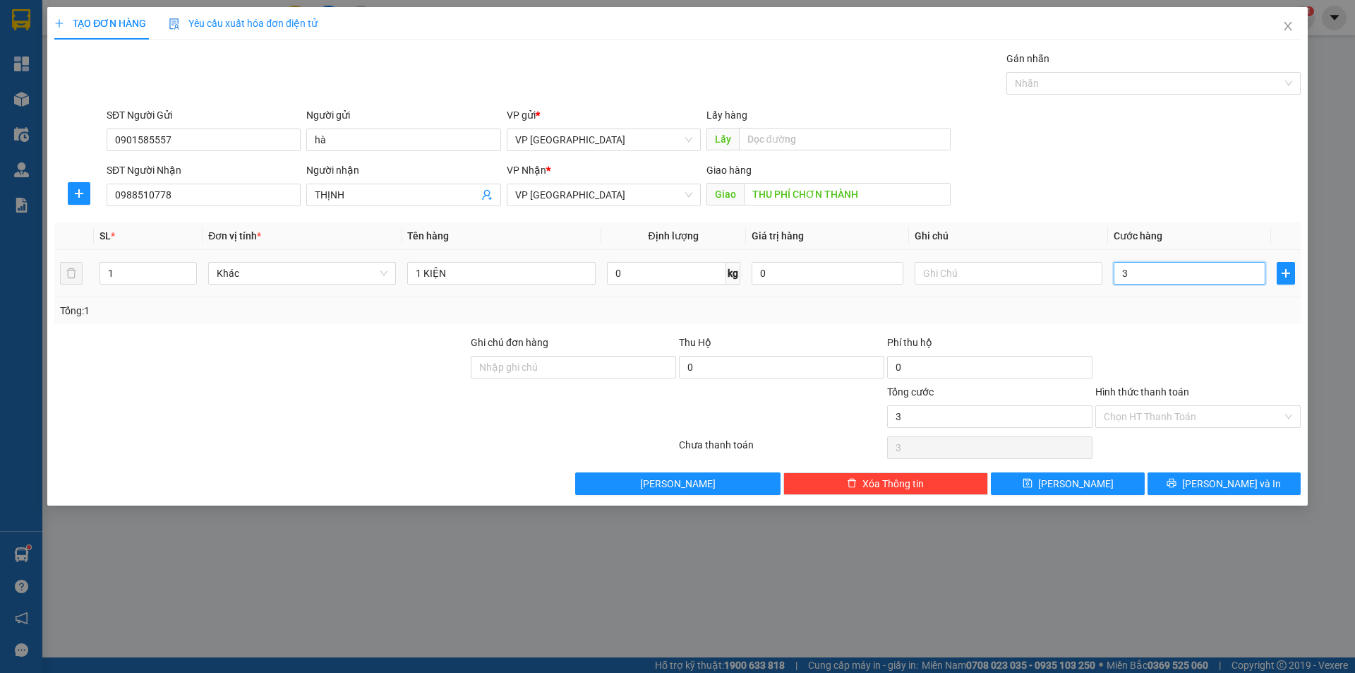
type input "30"
type input "30.000"
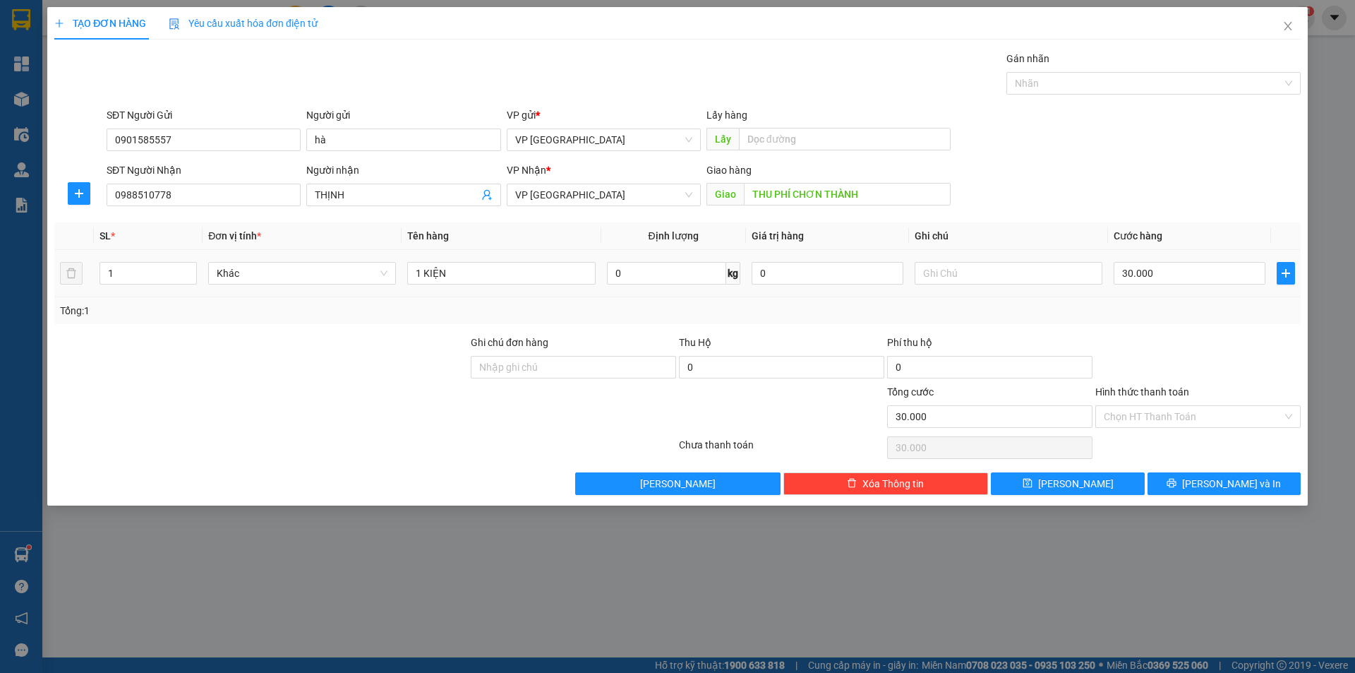
click at [1162, 298] on div "Tổng: 1" at bounding box center [677, 310] width 1246 height 27
click at [1095, 479] on button "[PERSON_NAME]" at bounding box center [1067, 483] width 153 height 23
type input "0"
click at [1292, 29] on icon "close" at bounding box center [1287, 25] width 11 height 11
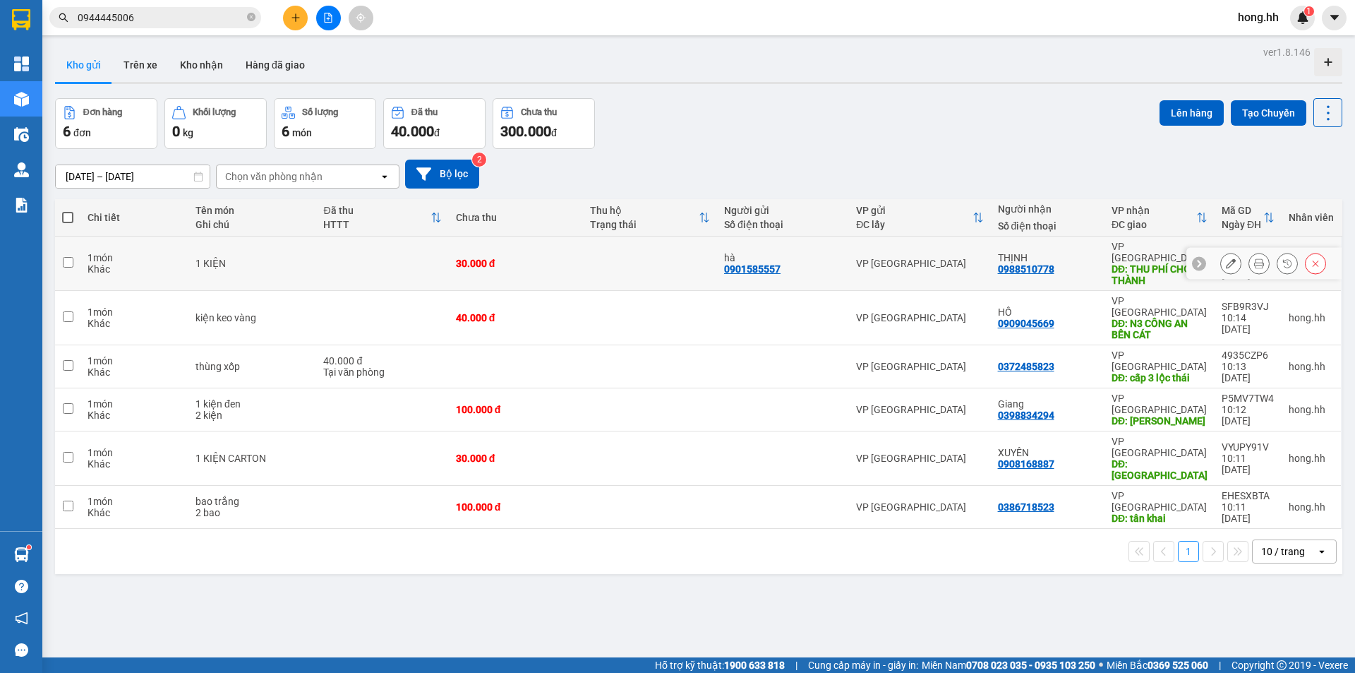
click at [316, 270] on td at bounding box center [382, 263] width 132 height 54
checkbox input "true"
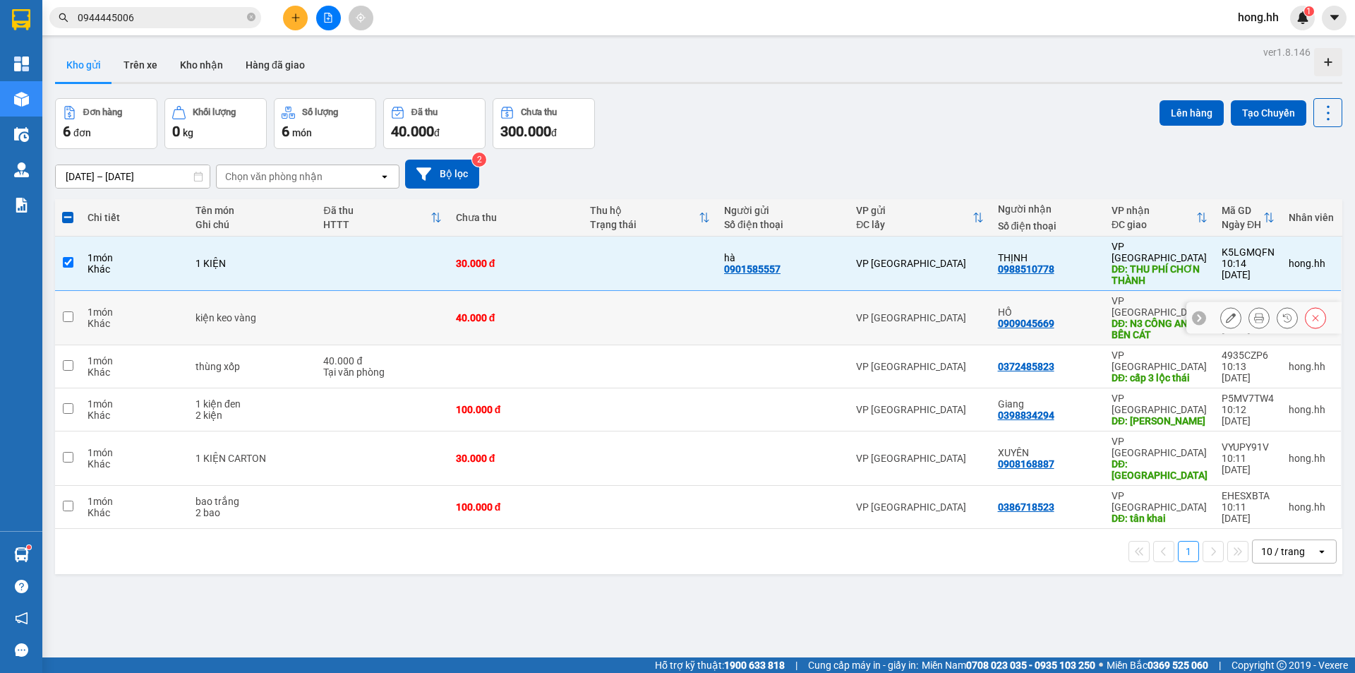
click at [317, 308] on td at bounding box center [382, 318] width 132 height 54
checkbox input "true"
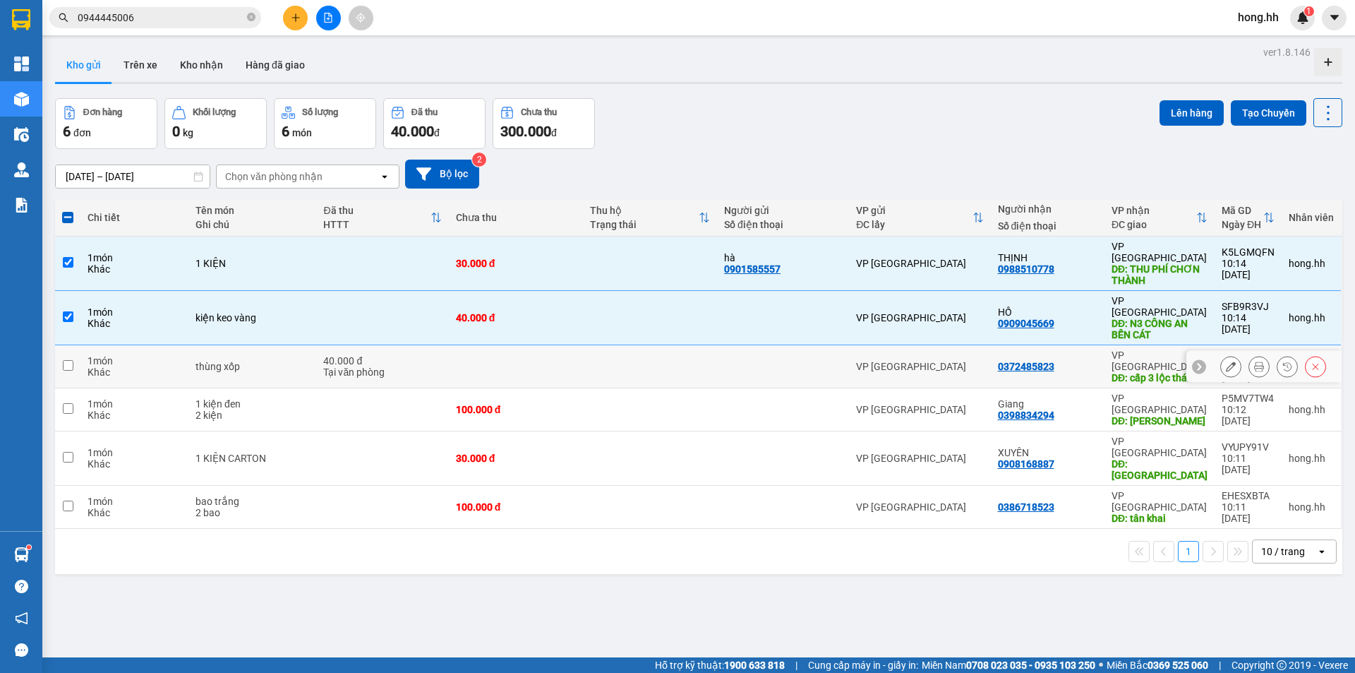
click at [357, 366] on div "Tại văn phòng" at bounding box center [382, 371] width 118 height 11
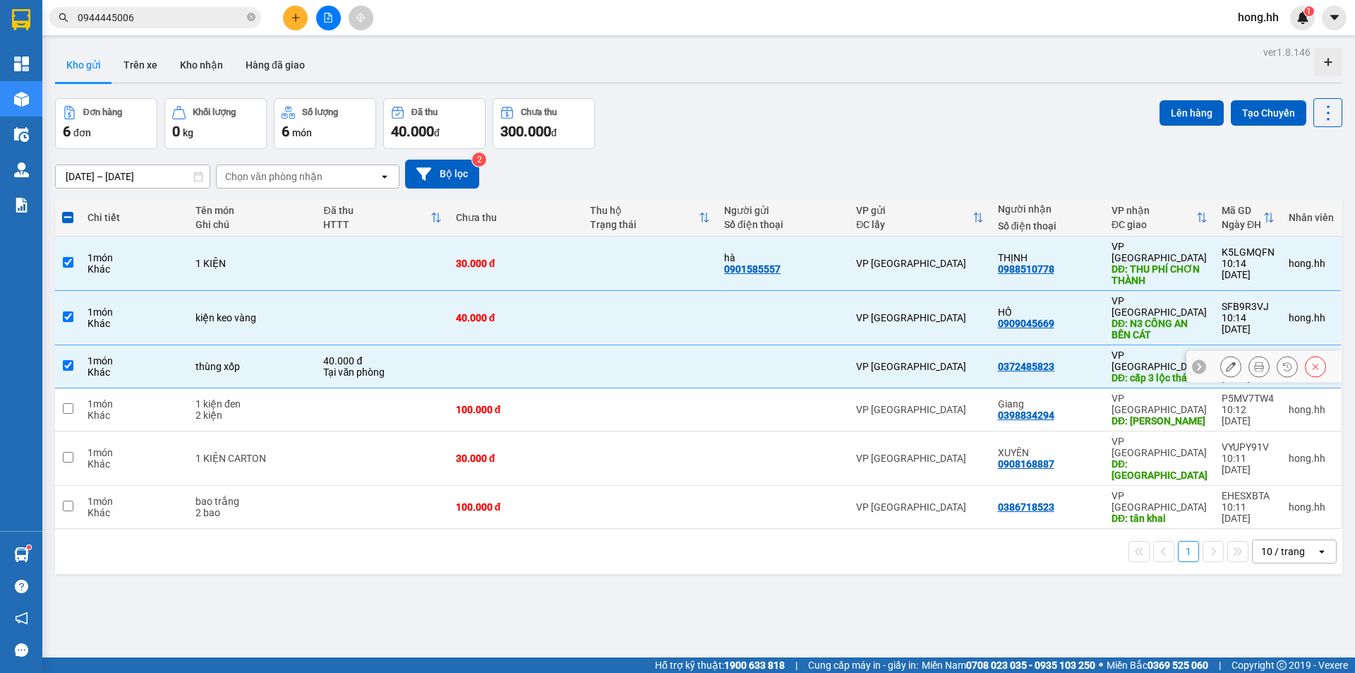
checkbox input "true"
click at [344, 431] on td at bounding box center [382, 458] width 132 height 54
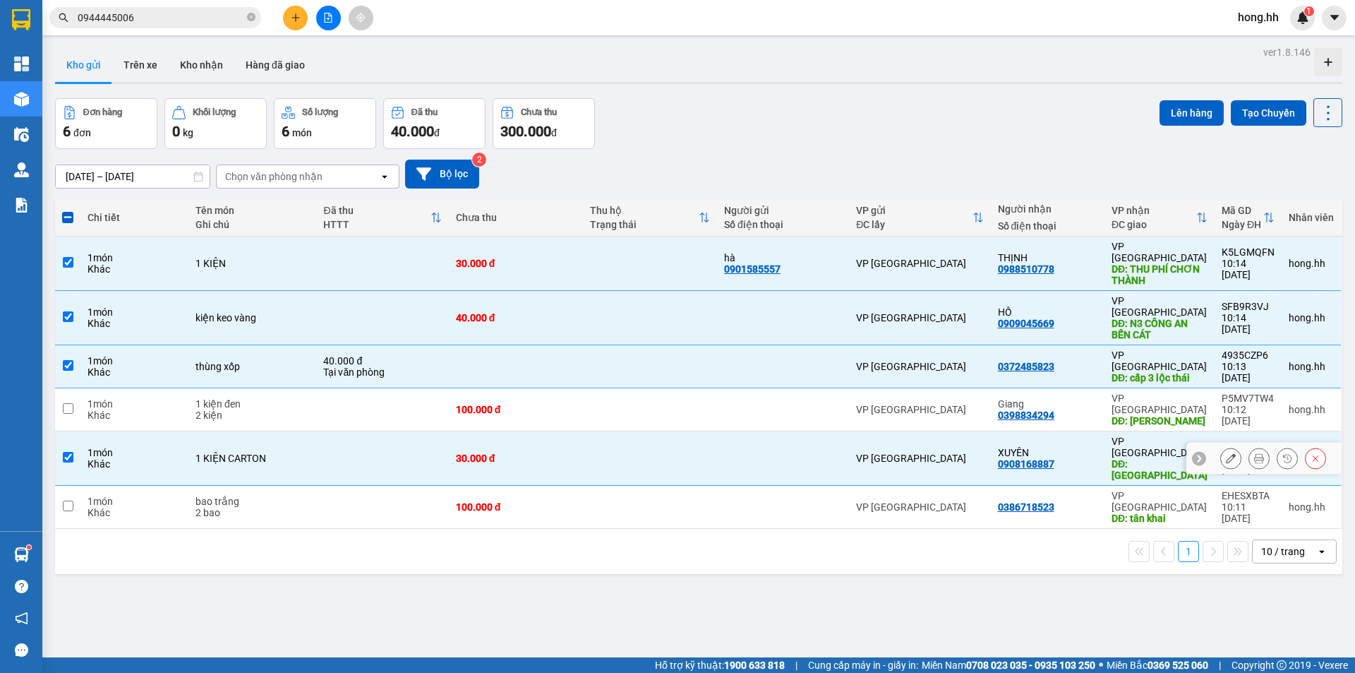
drag, startPoint x: 339, startPoint y: 407, endPoint x: 354, endPoint y: 403, distance: 15.4
click at [351, 431] on td at bounding box center [382, 458] width 132 height 54
checkbox input "false"
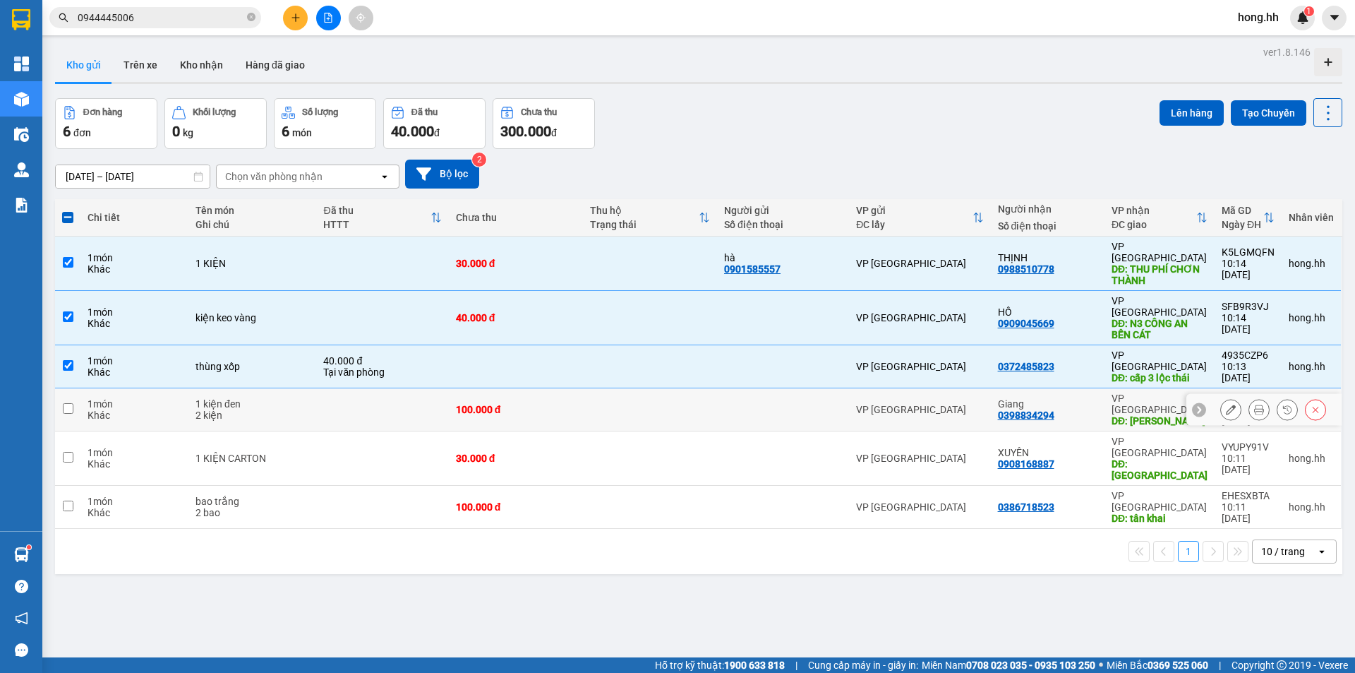
click at [359, 388] on td at bounding box center [382, 409] width 132 height 43
checkbox input "true"
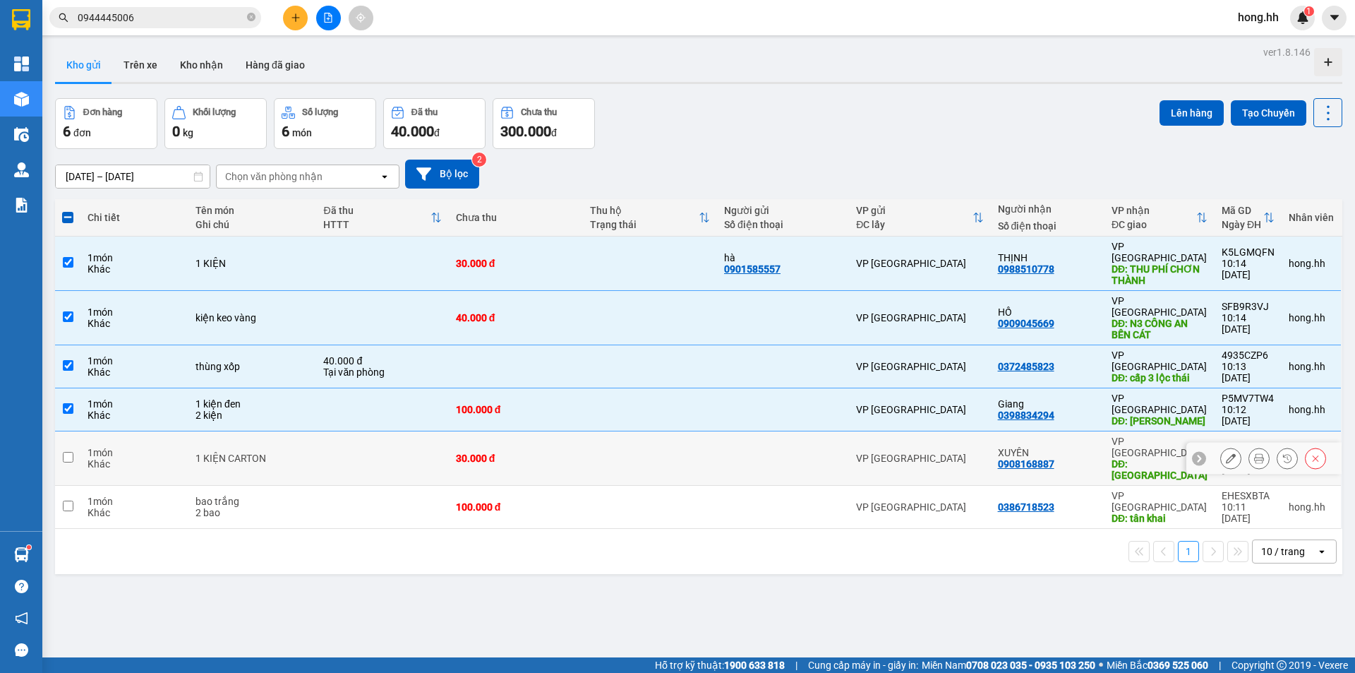
click at [332, 431] on td at bounding box center [382, 458] width 132 height 54
checkbox input "true"
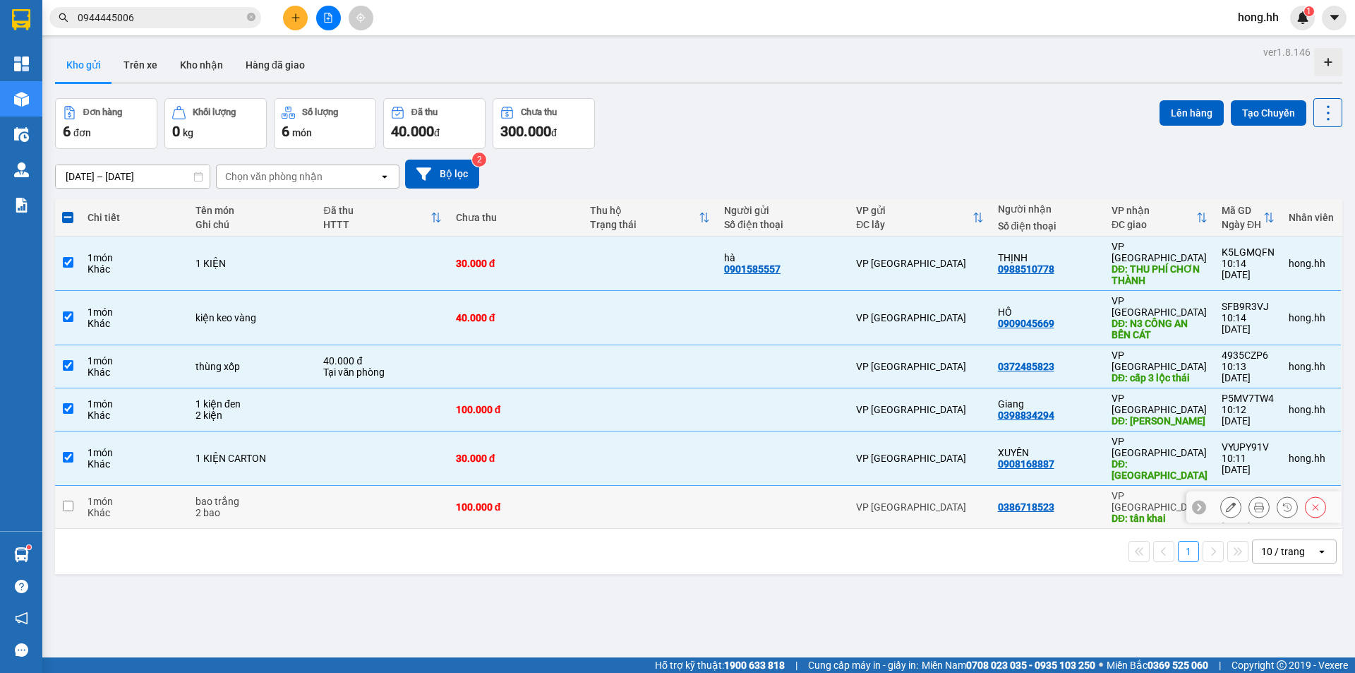
click at [314, 486] on td "bao trắng 2 bao" at bounding box center [252, 507] width 128 height 43
checkbox input "true"
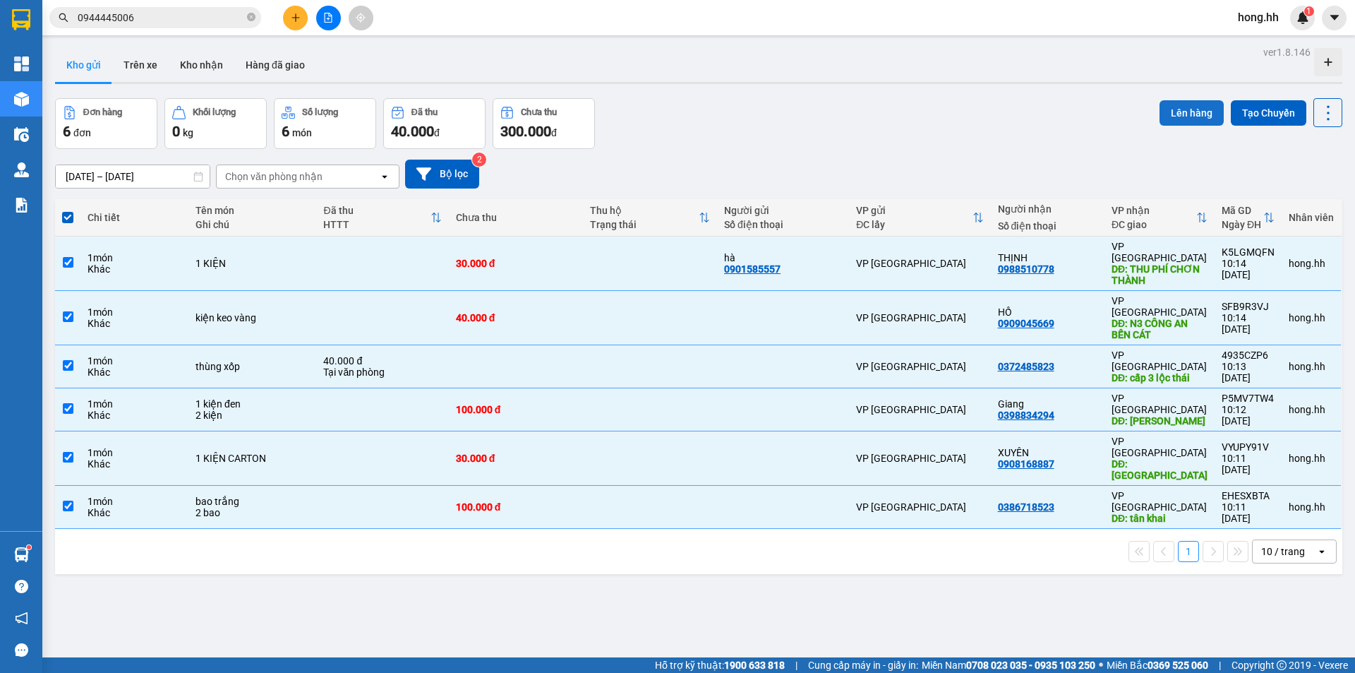
click at [1180, 121] on button "Lên hàng" at bounding box center [1192, 112] width 64 height 25
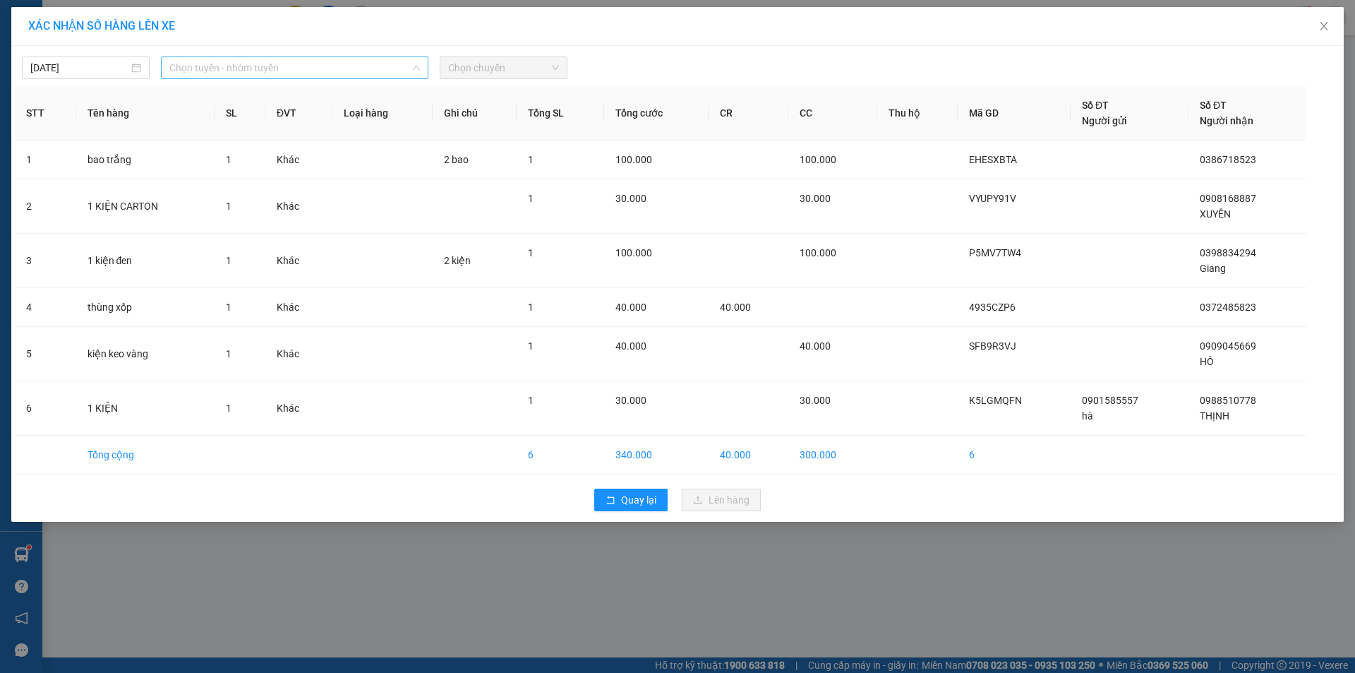
click at [352, 70] on span "Chọn tuyến - nhóm tuyến" at bounding box center [294, 67] width 251 height 21
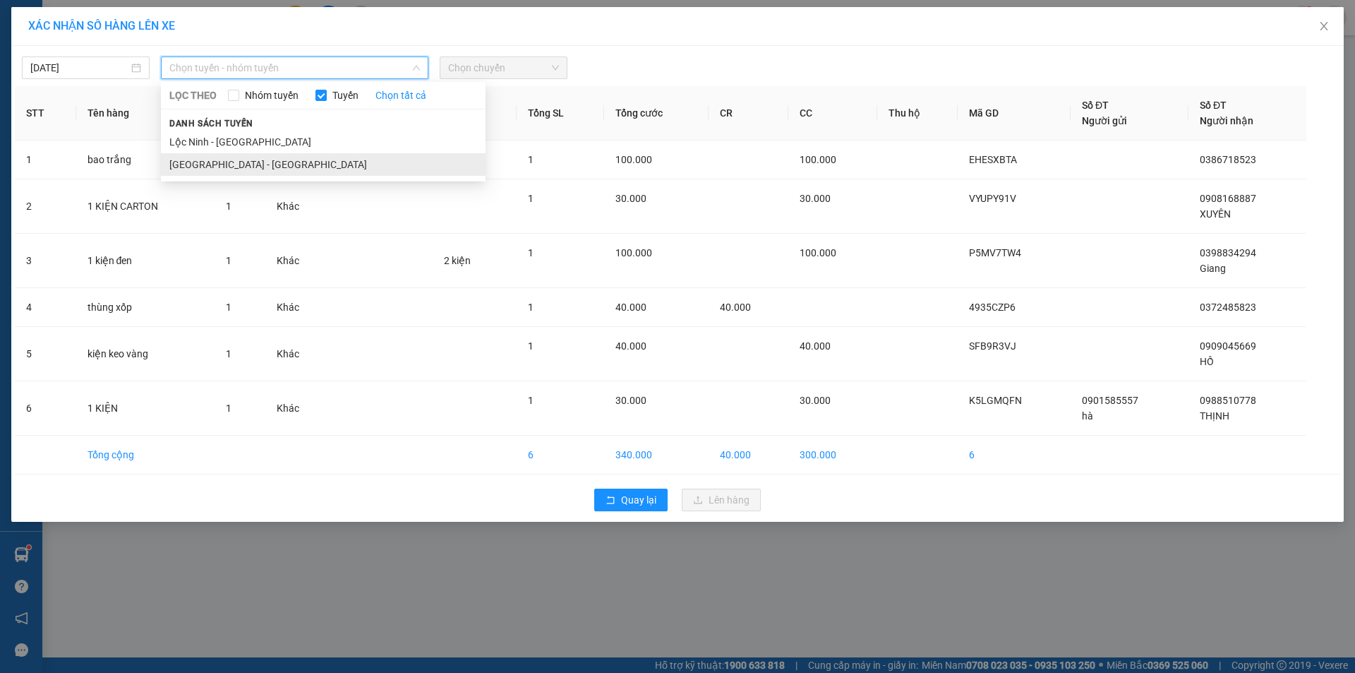
click at [211, 157] on li "[GEOGRAPHIC_DATA] - [GEOGRAPHIC_DATA]" at bounding box center [323, 164] width 325 height 23
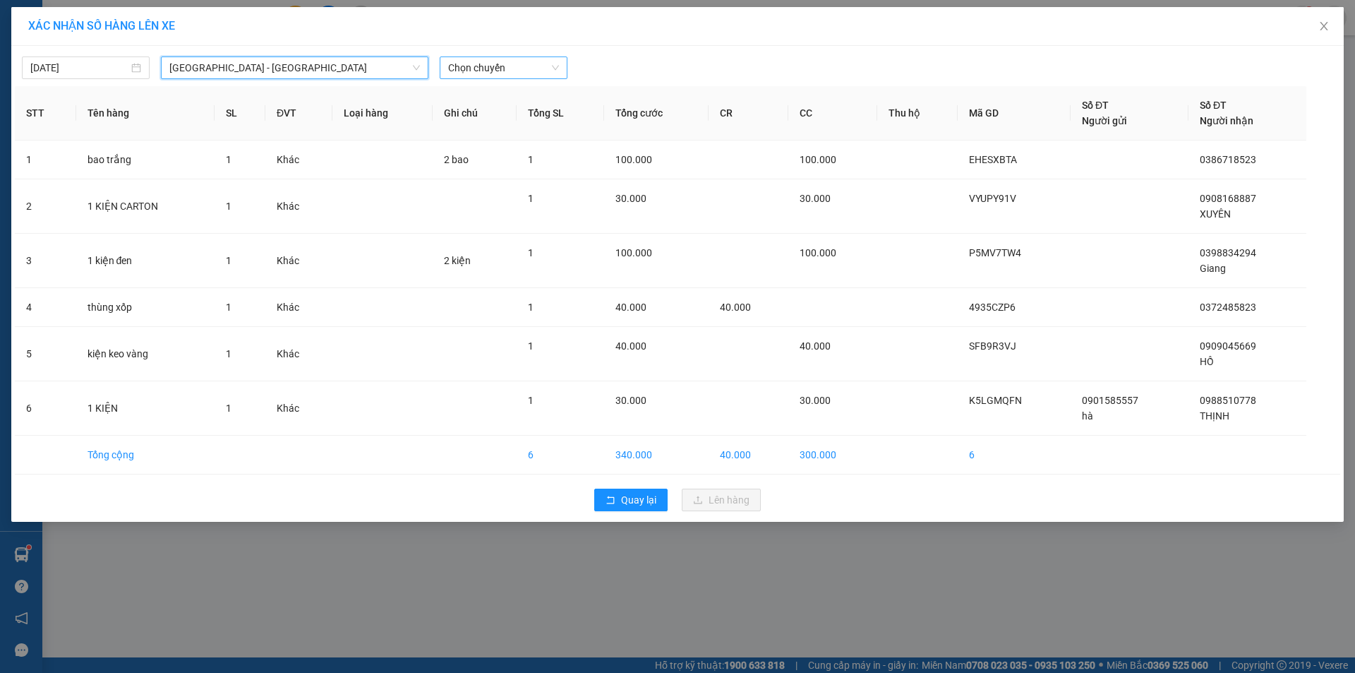
click at [478, 61] on span "Chọn chuyến" at bounding box center [503, 67] width 111 height 21
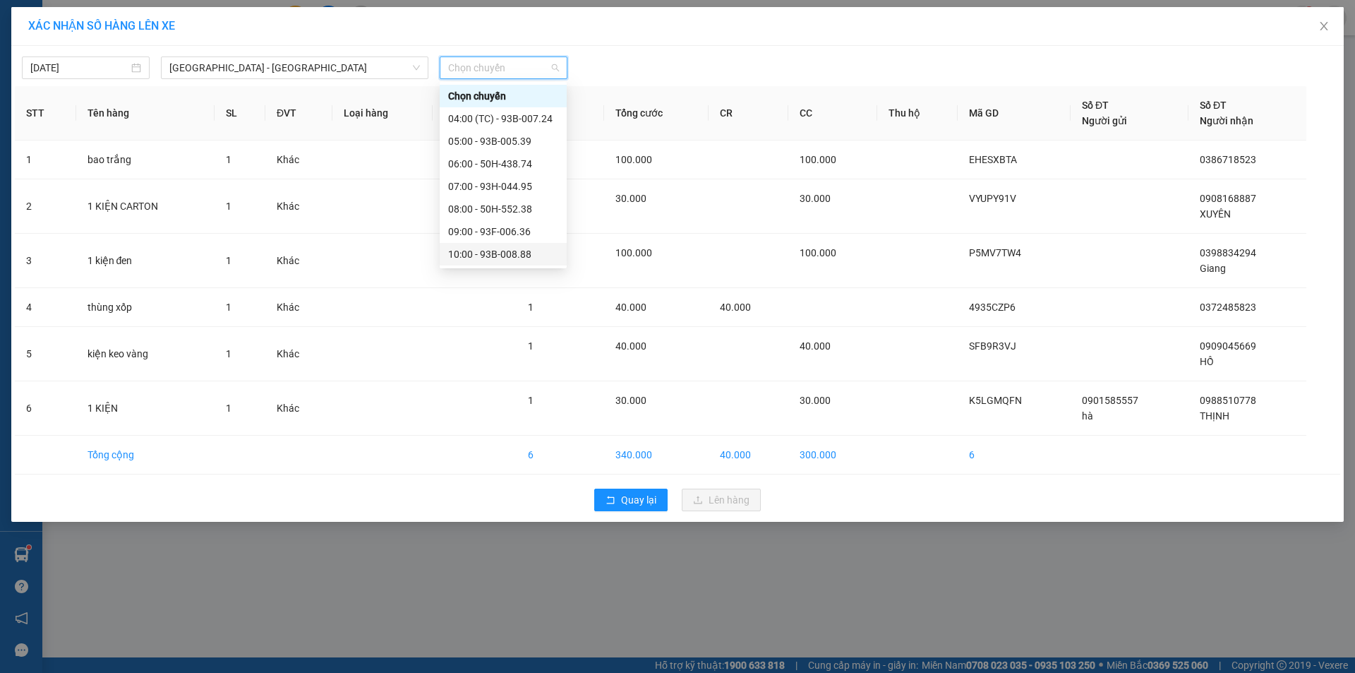
click at [518, 253] on div "10:00 - 93B-008.88" at bounding box center [503, 254] width 110 height 16
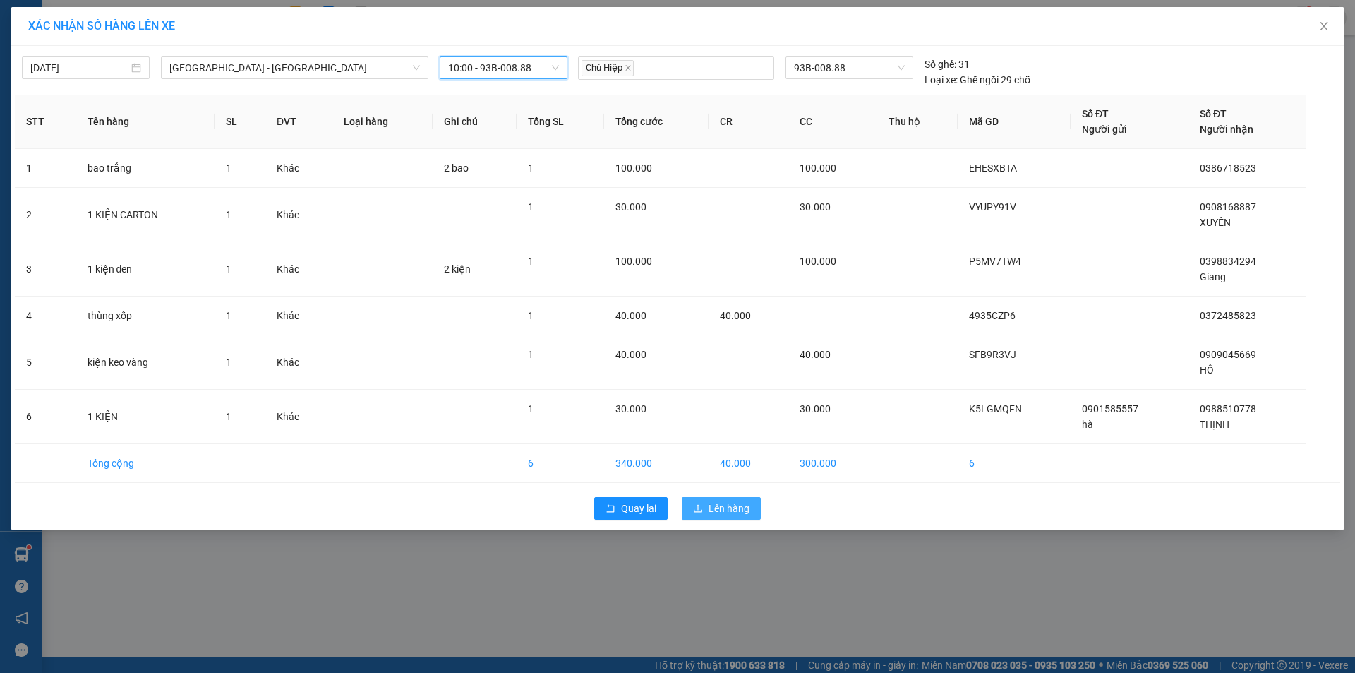
click at [727, 505] on span "Lên hàng" at bounding box center [729, 508] width 41 height 16
